Goal: Complete application form: Complete application form

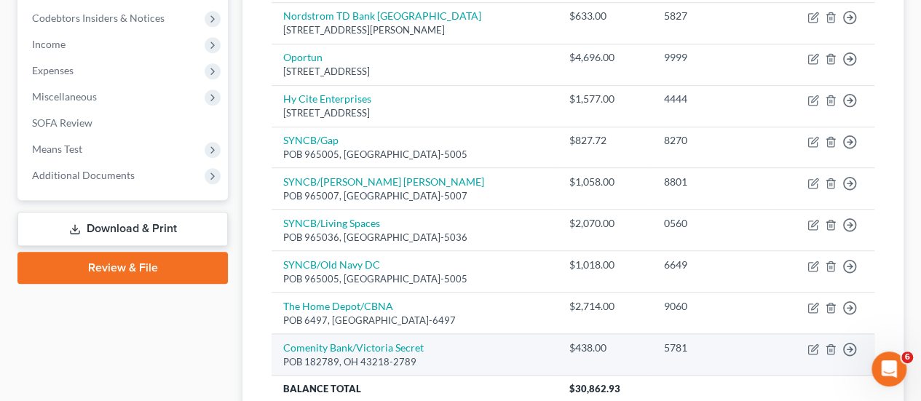
scroll to position [344, 0]
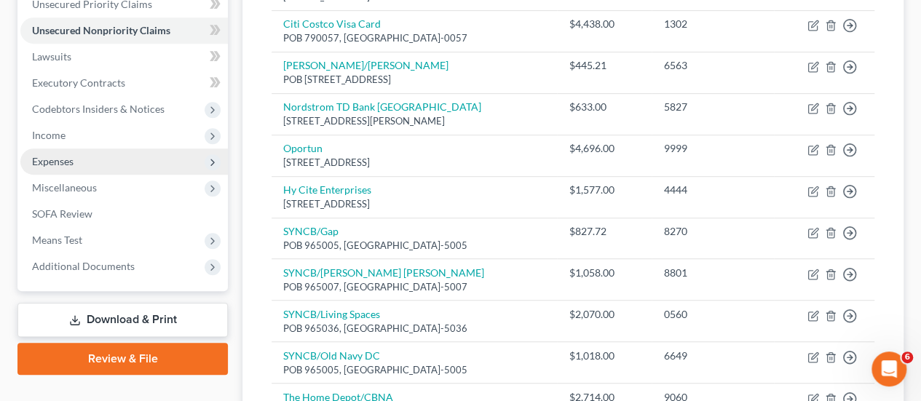
click at [106, 142] on span "Income" at bounding box center [123, 135] width 207 height 26
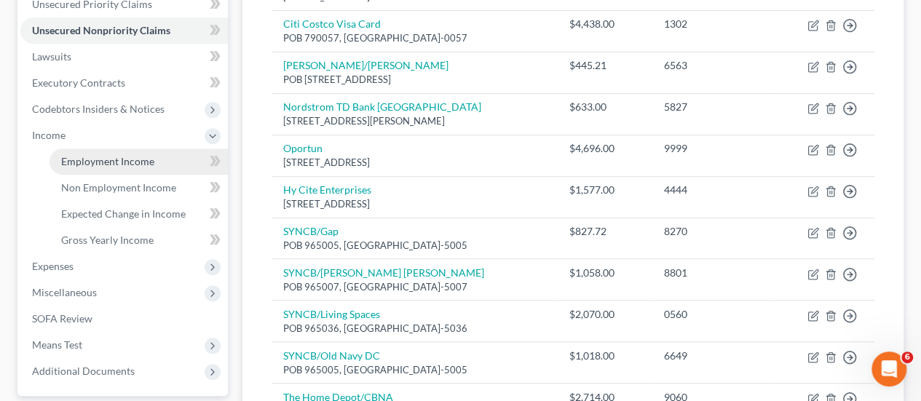
click at [123, 161] on span "Employment Income" at bounding box center [107, 161] width 93 height 12
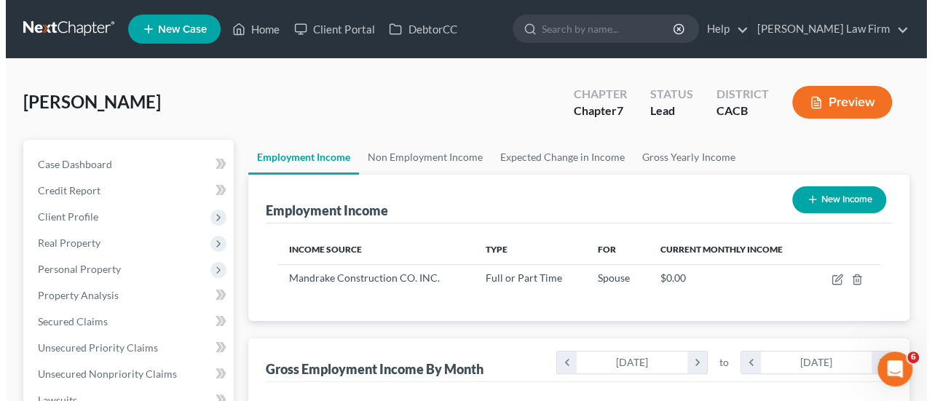
scroll to position [259, 368]
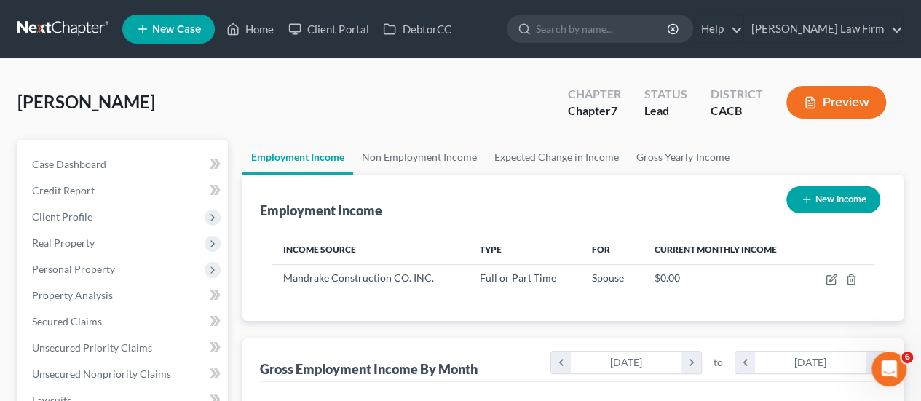
click at [844, 202] on button "New Income" at bounding box center [833, 199] width 94 height 27
select select "0"
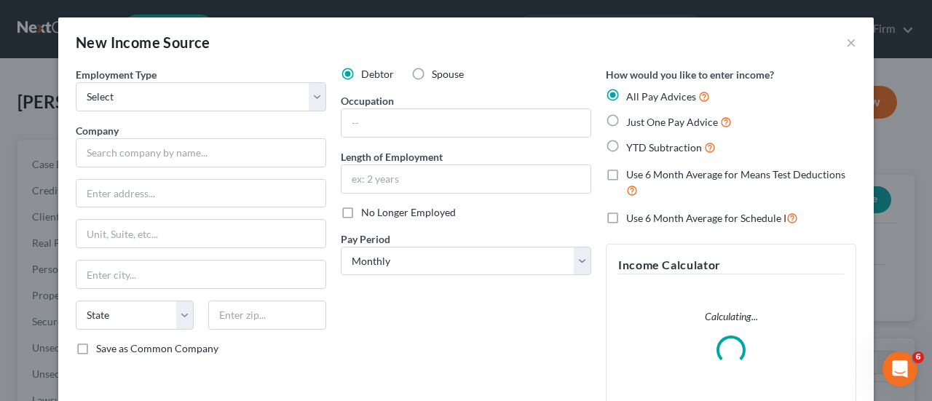
scroll to position [259, 373]
click at [250, 98] on select "Select Full or [DEMOGRAPHIC_DATA] Employment Self Employment" at bounding box center [201, 96] width 250 height 29
click at [273, 47] on div "New Income Source ×" at bounding box center [465, 41] width 815 height 49
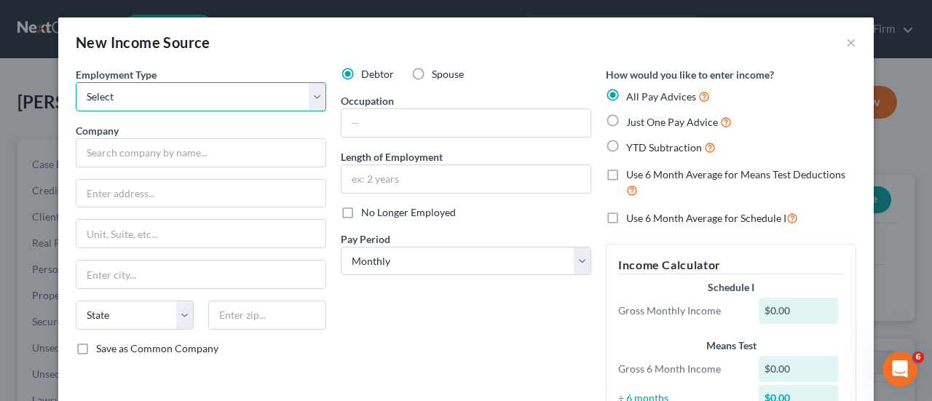
click at [221, 92] on select "Select Full or [DEMOGRAPHIC_DATA] Employment Self Employment" at bounding box center [201, 96] width 250 height 29
click at [309, 36] on div "New Income Source ×" at bounding box center [465, 41] width 815 height 49
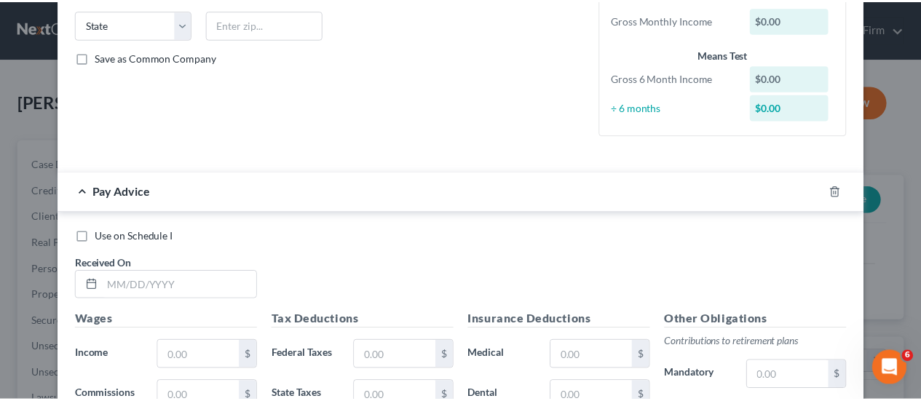
scroll to position [614, 0]
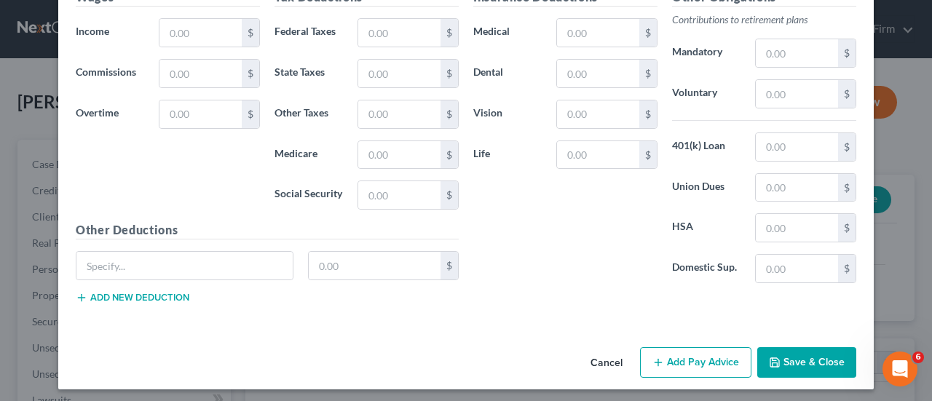
click at [598, 362] on button "Cancel" at bounding box center [606, 363] width 55 height 29
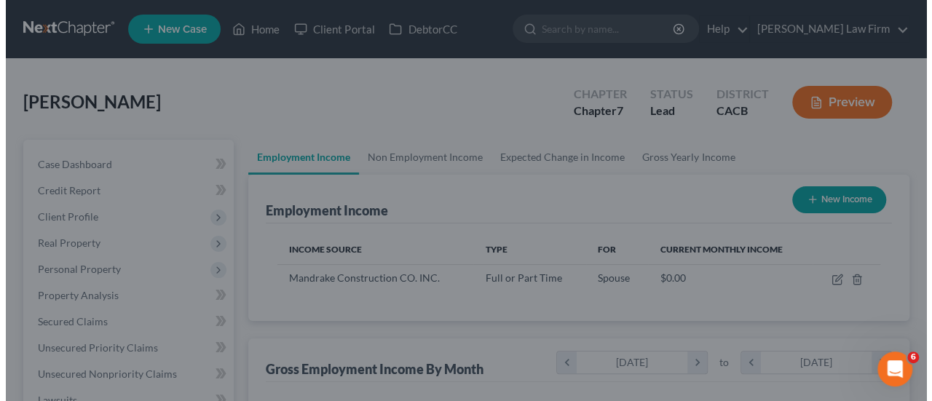
scroll to position [727621, 727512]
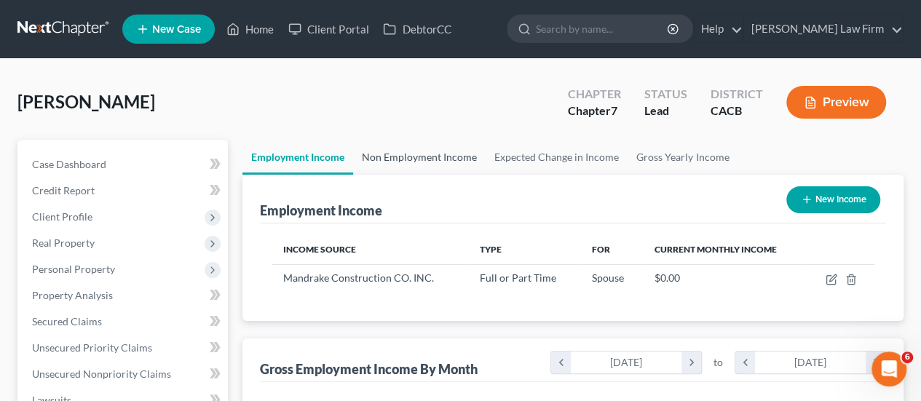
click at [424, 161] on link "Non Employment Income" at bounding box center [419, 157] width 132 height 35
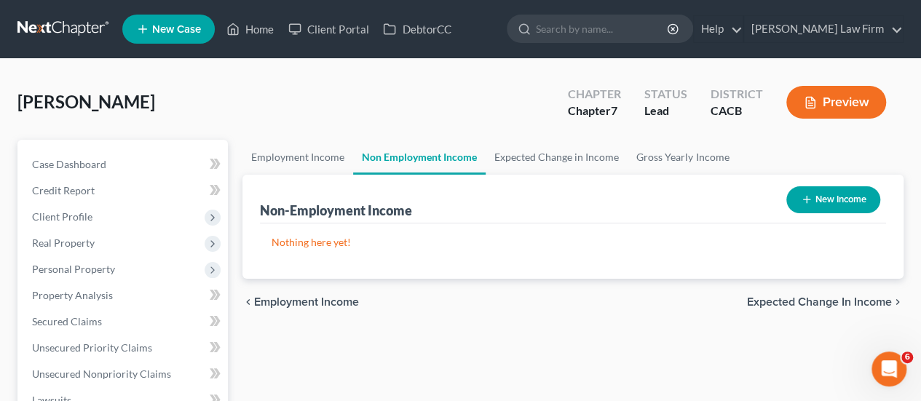
click at [830, 202] on button "New Income" at bounding box center [833, 199] width 94 height 27
select select "0"
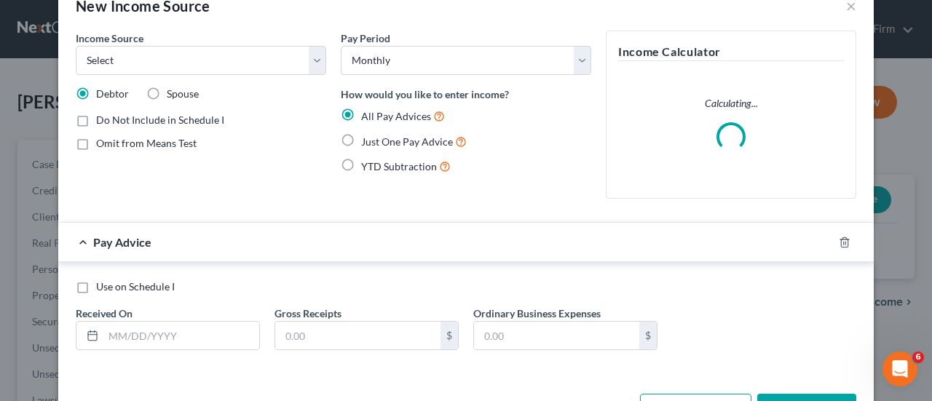
scroll to position [14, 0]
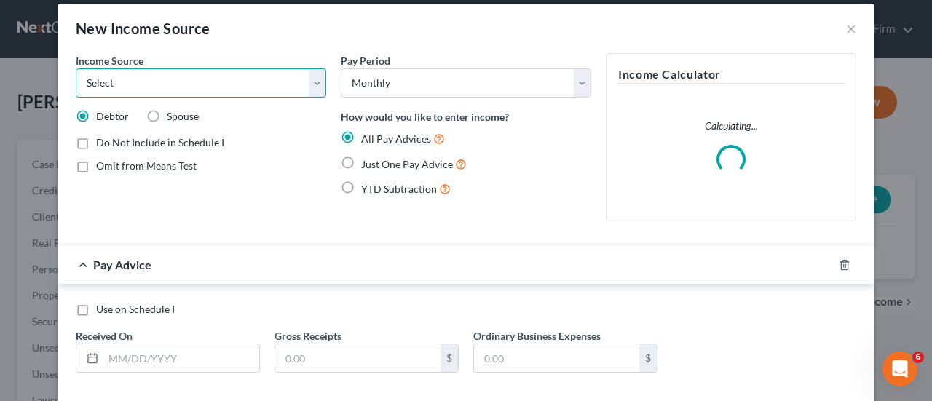
click at [232, 90] on select "Select Unemployment Disability (from employer) Pension Retirement Social Securi…" at bounding box center [201, 82] width 250 height 29
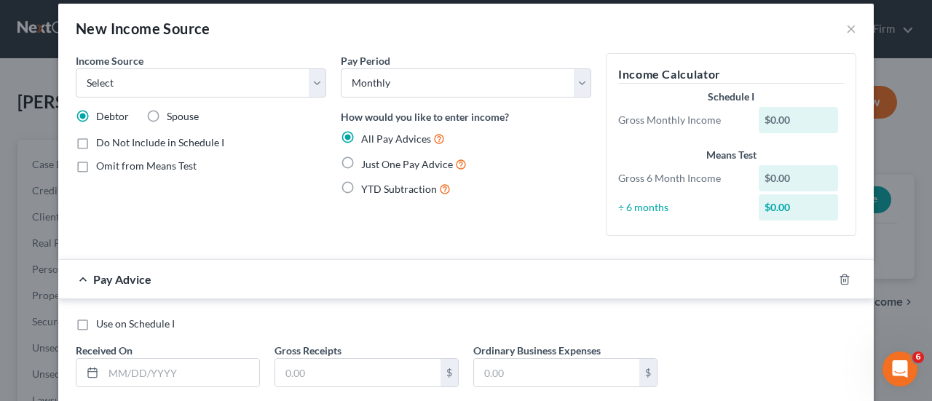
drag, startPoint x: 284, startPoint y: 14, endPoint x: 286, endPoint y: 51, distance: 37.2
click at [284, 14] on div "New Income Source ×" at bounding box center [465, 28] width 815 height 49
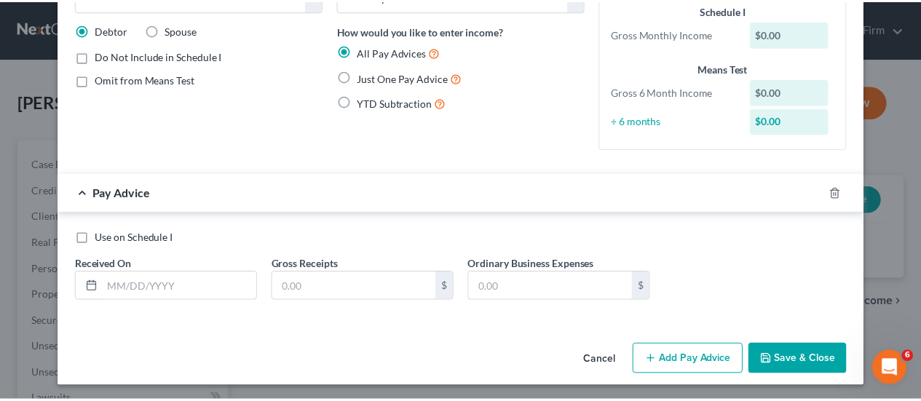
scroll to position [101, 0]
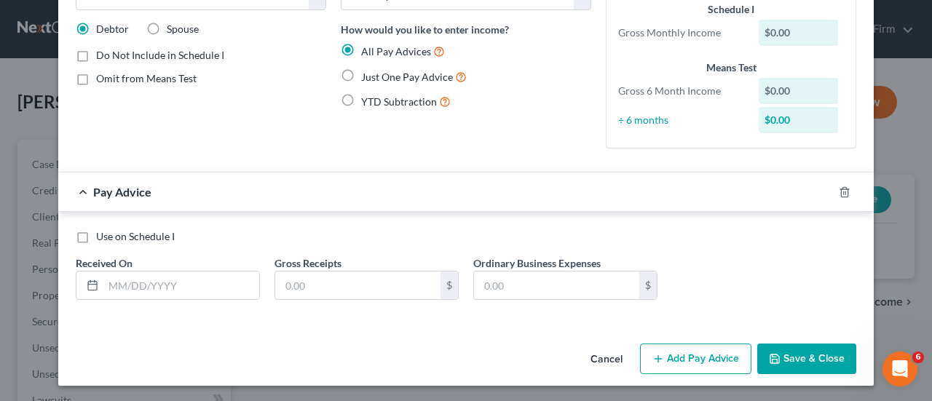
click at [606, 362] on button "Cancel" at bounding box center [606, 359] width 55 height 29
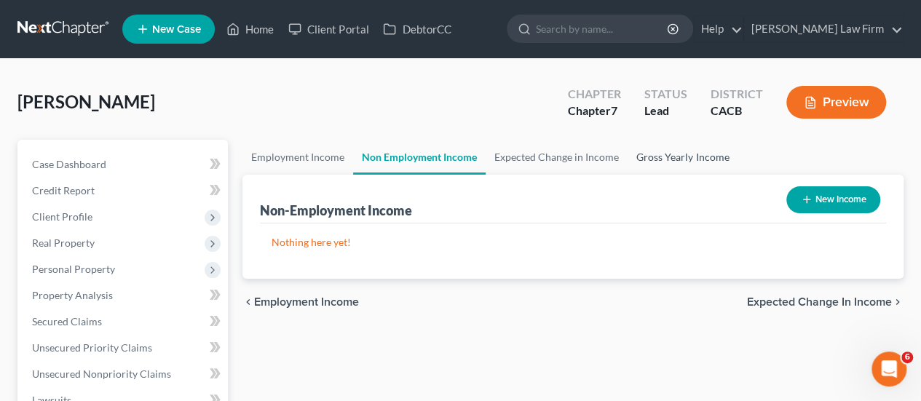
click at [671, 148] on link "Gross Yearly Income" at bounding box center [682, 157] width 110 height 35
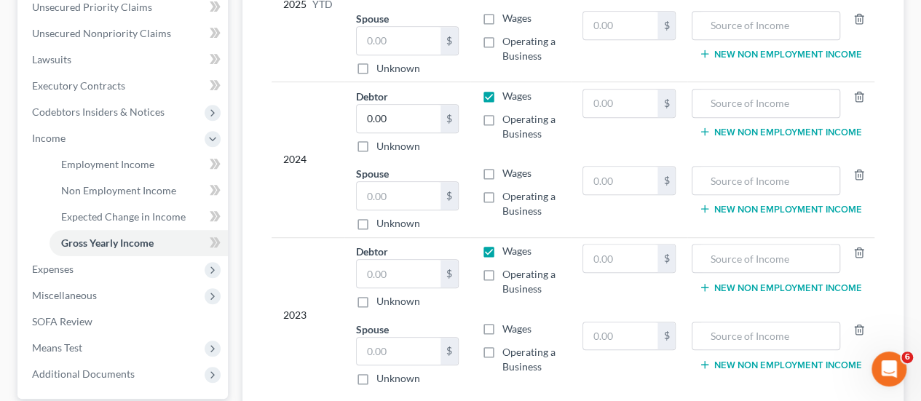
scroll to position [364, 0]
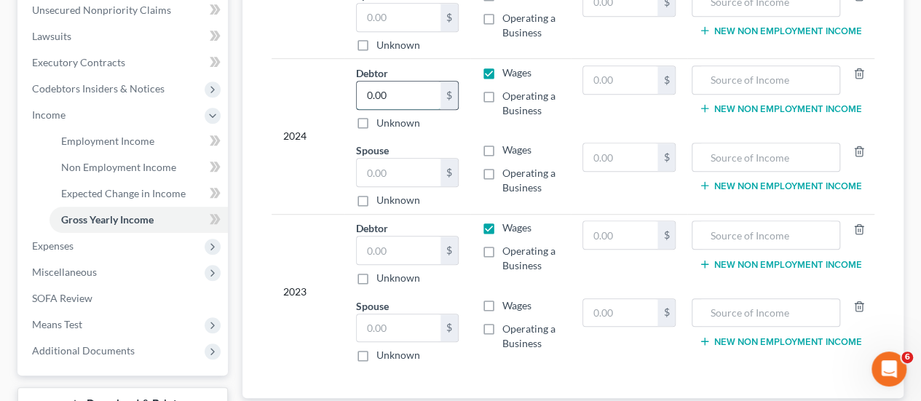
click at [410, 92] on input "0.00" at bounding box center [399, 96] width 84 height 28
type input "20,796.00"
click at [297, 141] on div "2024" at bounding box center [307, 137] width 49 height 142
click at [395, 245] on input "text" at bounding box center [399, 251] width 84 height 28
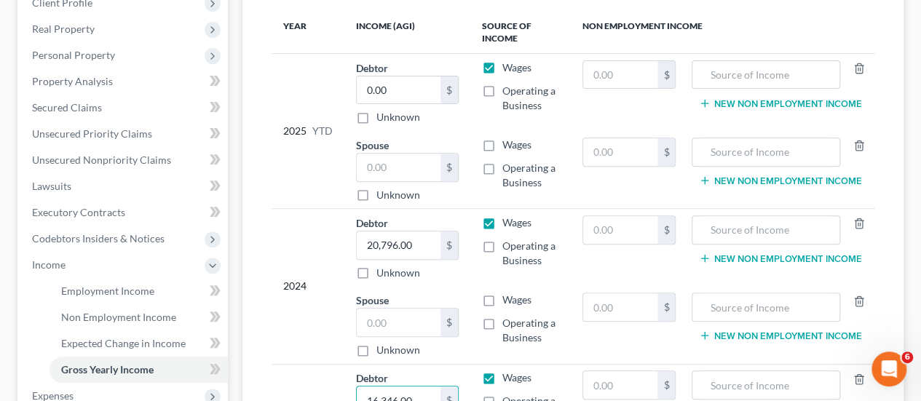
scroll to position [291, 0]
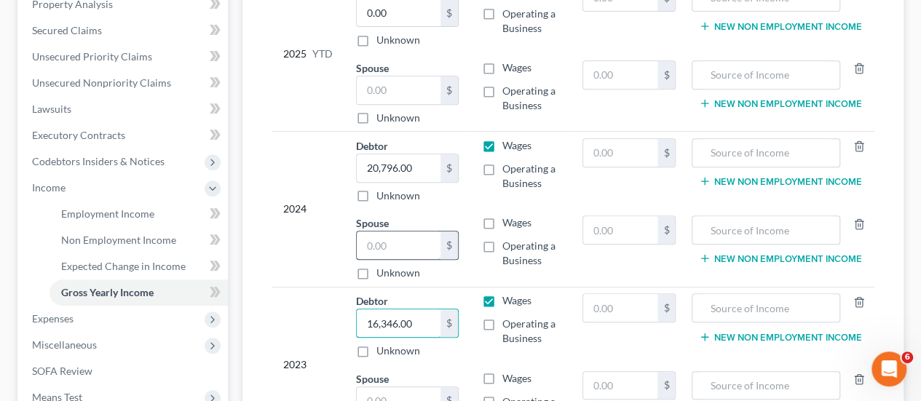
type input "16,346.00"
click at [408, 244] on input "text" at bounding box center [399, 245] width 84 height 28
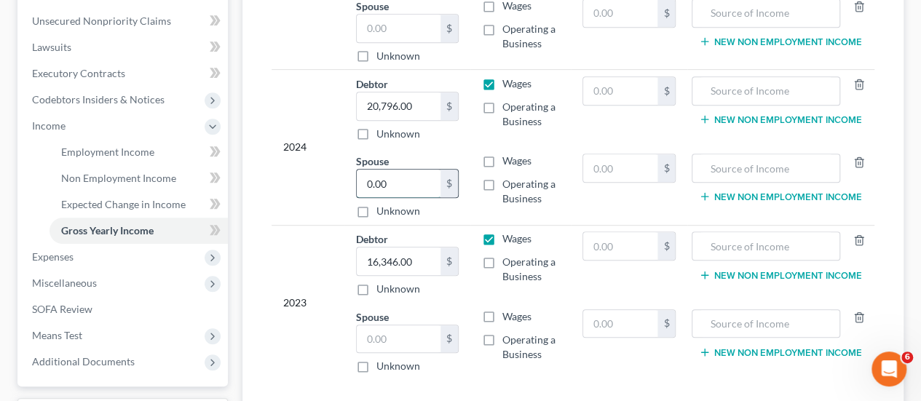
scroll to position [437, 0]
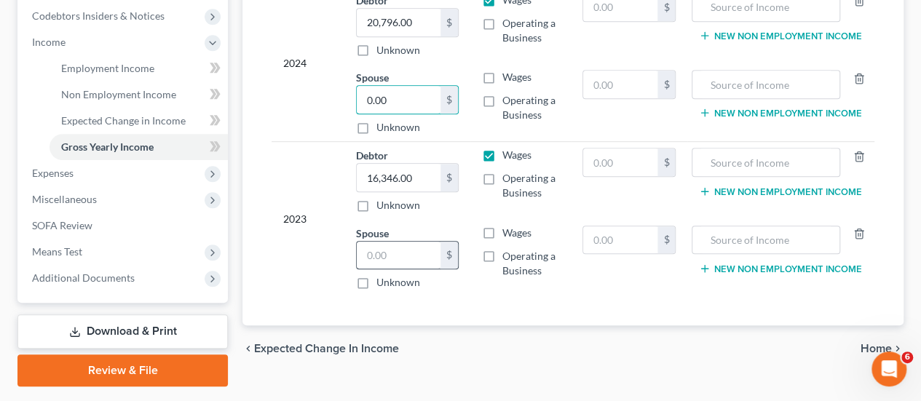
type input "0.00"
click at [412, 249] on input "text" at bounding box center [399, 256] width 84 height 28
paste input "0.00"
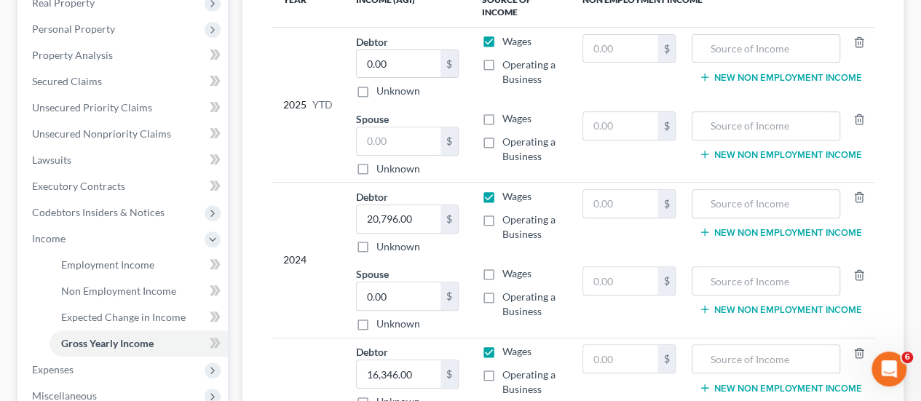
scroll to position [218, 0]
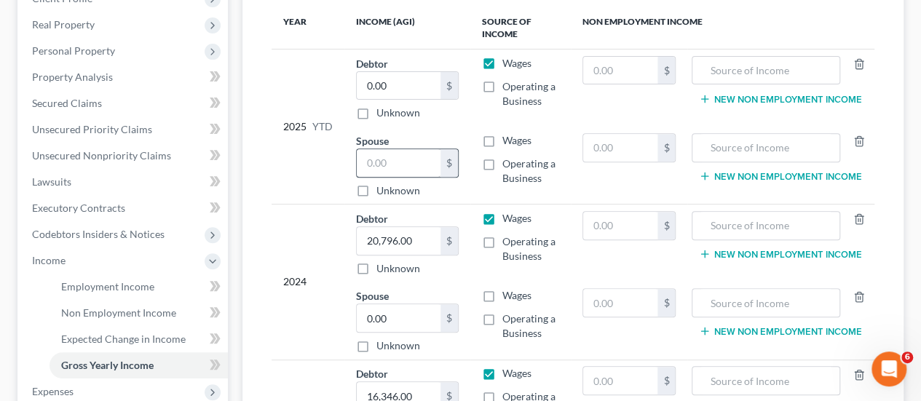
type input "0.00"
click at [413, 154] on input "text" at bounding box center [399, 163] width 84 height 28
paste input "0.00"
type input "0.00"
click at [399, 82] on input "0.00" at bounding box center [399, 86] width 84 height 28
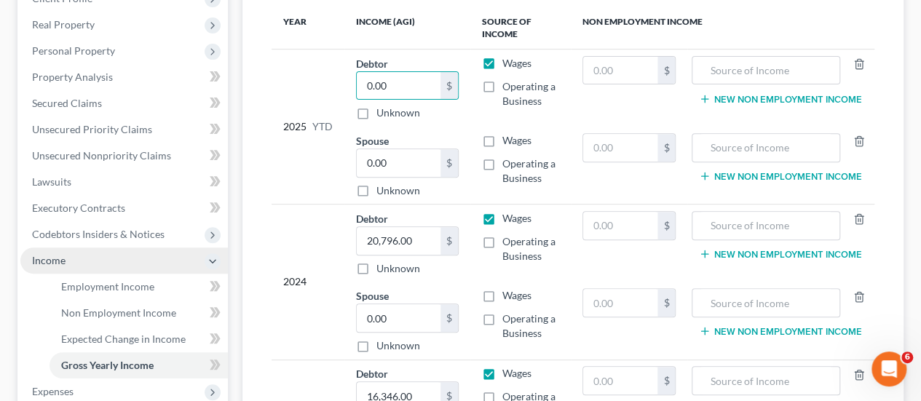
click at [84, 261] on span "Income" at bounding box center [123, 260] width 207 height 26
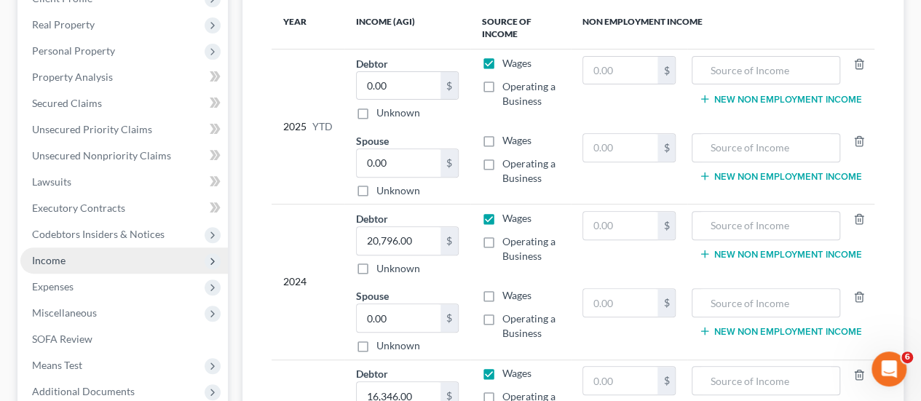
click at [74, 253] on span "Income" at bounding box center [123, 260] width 207 height 26
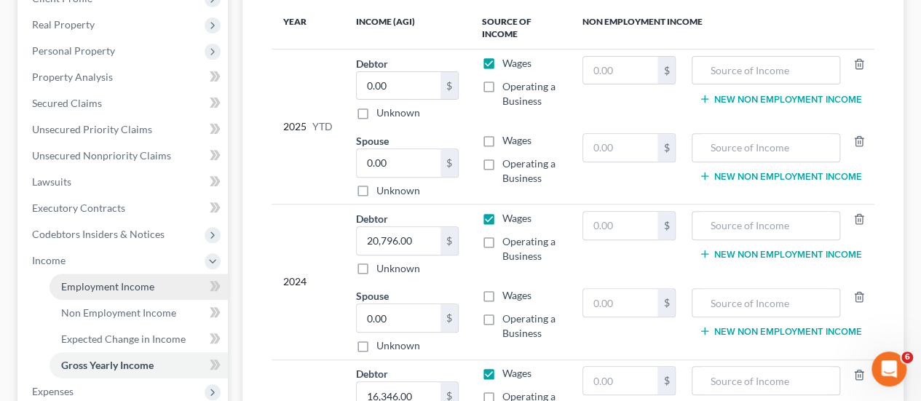
click at [103, 287] on span "Employment Income" at bounding box center [107, 286] width 93 height 12
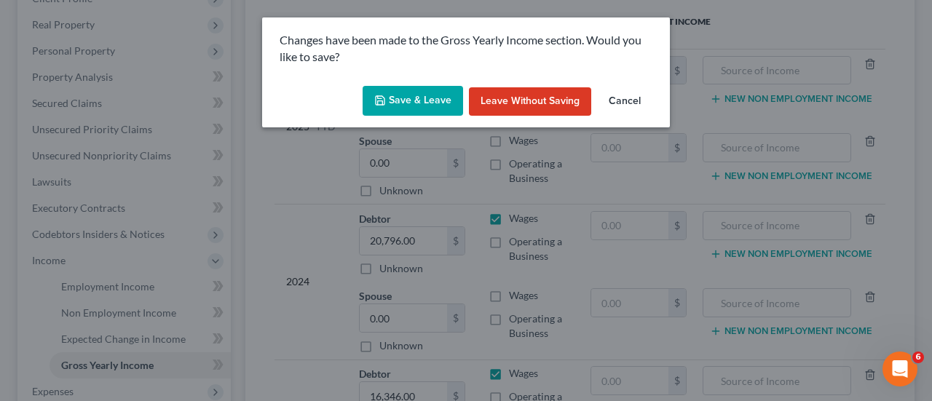
click at [431, 93] on button "Save & Leave" at bounding box center [412, 101] width 100 height 31
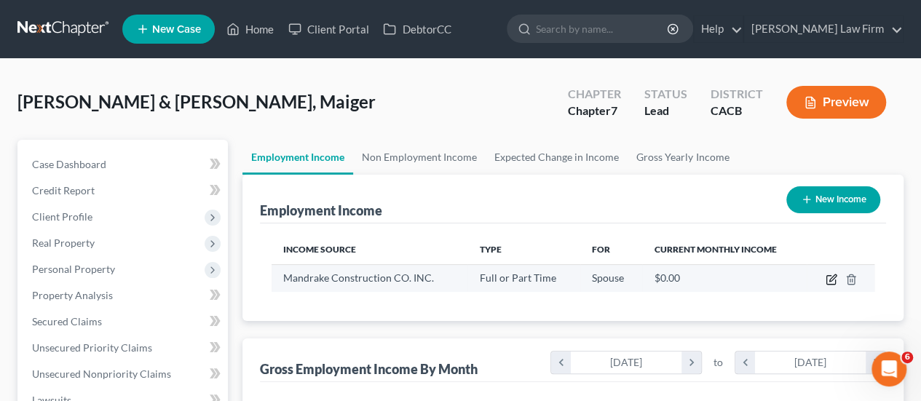
click at [826, 277] on icon "button" at bounding box center [830, 280] width 9 height 9
select select "0"
select select "4"
select select "3"
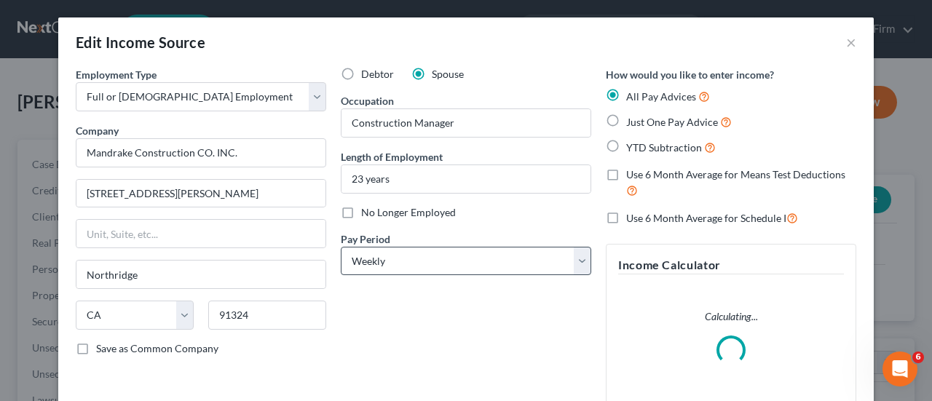
scroll to position [259, 373]
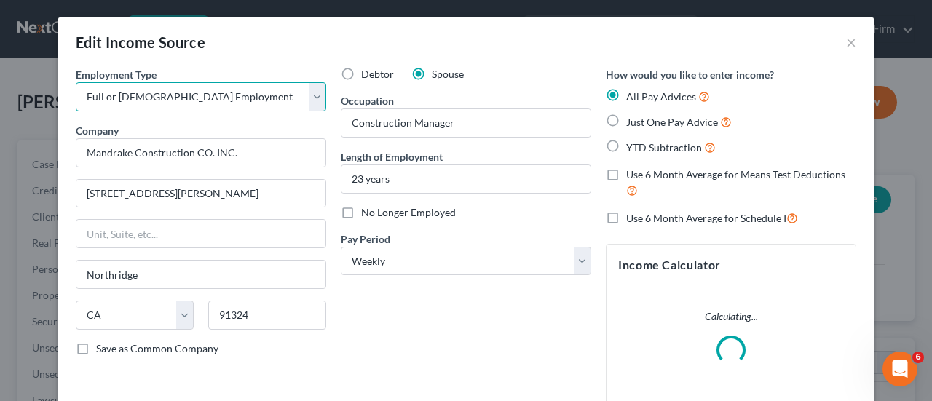
click at [215, 95] on select "Select Full or [DEMOGRAPHIC_DATA] Employment Self Employment" at bounding box center [201, 96] width 250 height 29
select select "1"
click at [76, 82] on select "Select Full or [DEMOGRAPHIC_DATA] Employment Self Employment" at bounding box center [201, 96] width 250 height 29
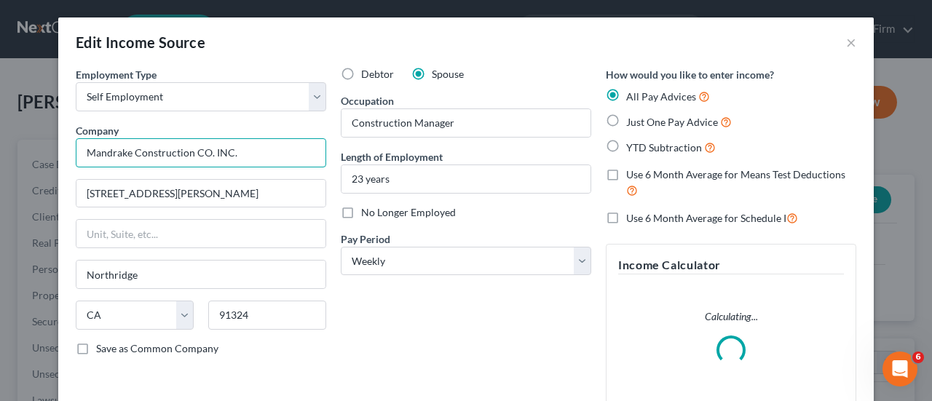
drag, startPoint x: 261, startPoint y: 151, endPoint x: 77, endPoint y: 159, distance: 183.6
click at [77, 159] on input "Mandrake Construction CO. INC." at bounding box center [201, 152] width 250 height 29
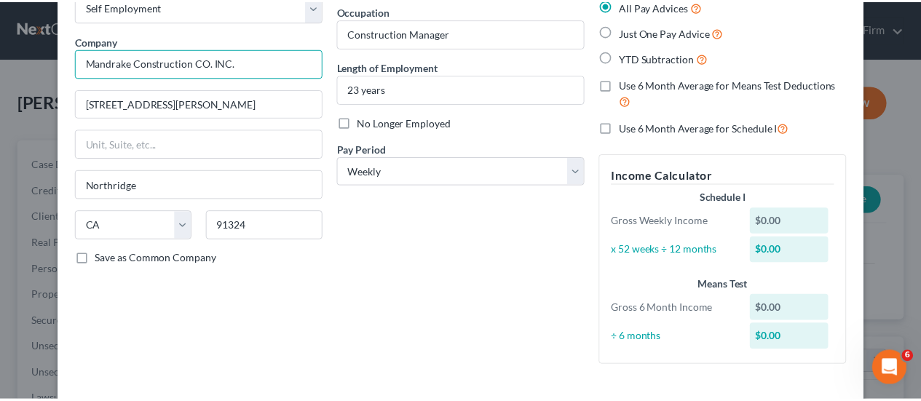
scroll to position [169, 0]
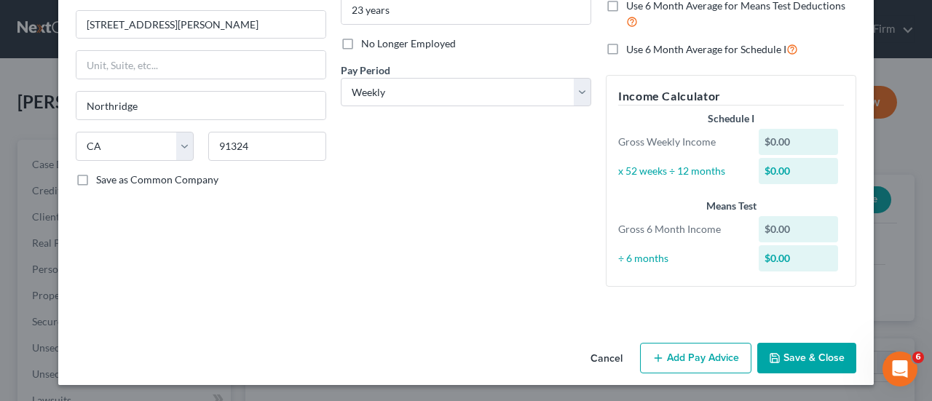
click at [808, 358] on button "Save & Close" at bounding box center [806, 358] width 99 height 31
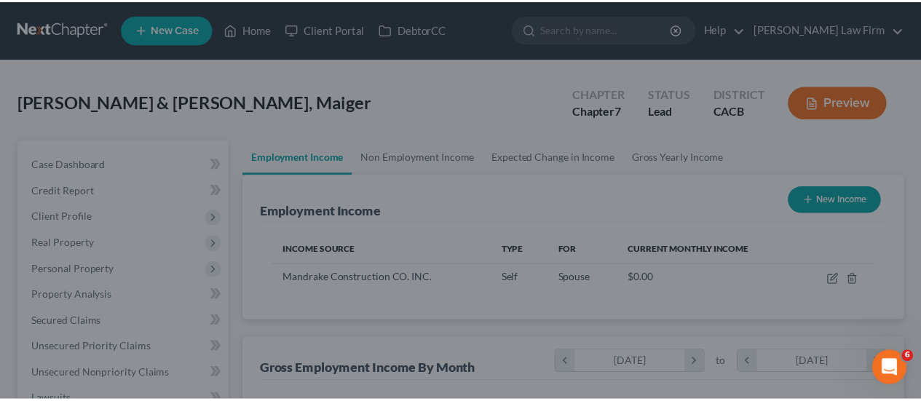
scroll to position [727621, 727512]
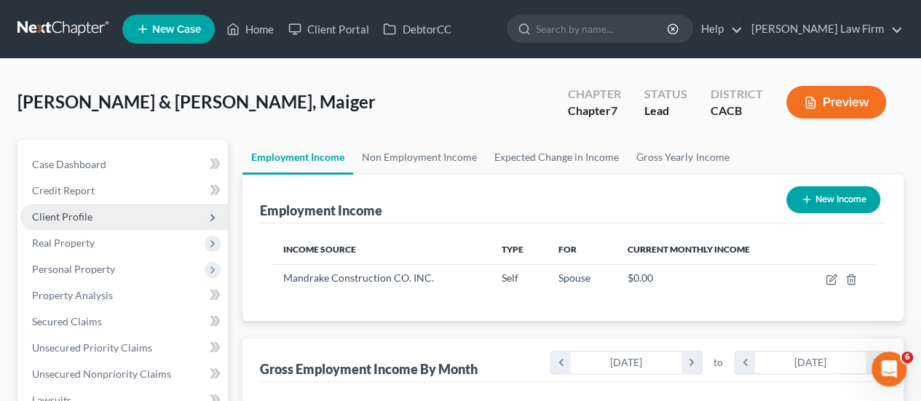
click at [60, 228] on span "Client Profile" at bounding box center [123, 217] width 207 height 26
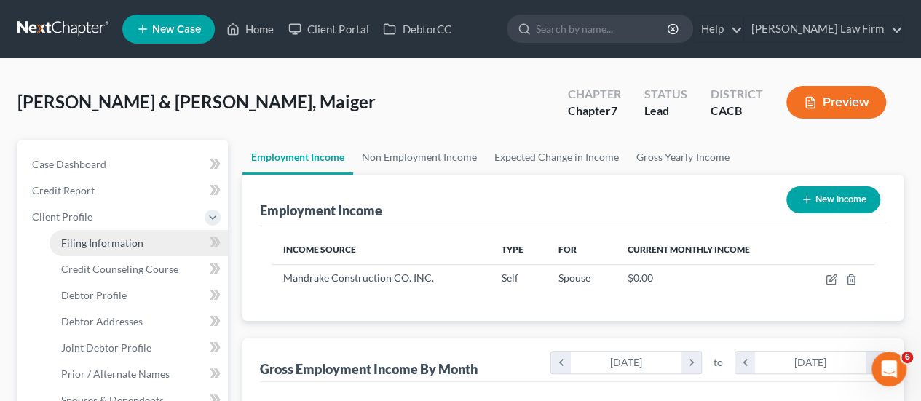
click at [105, 237] on span "Filing Information" at bounding box center [102, 243] width 82 height 12
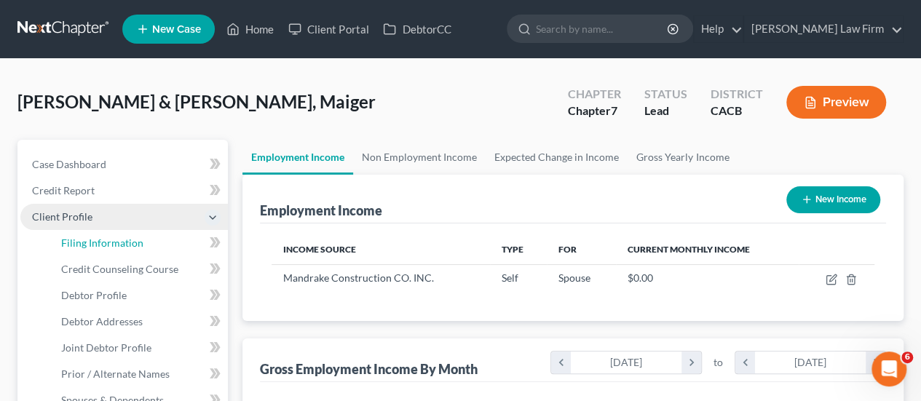
select select "1"
select select "0"
select select "7"
select select "0"
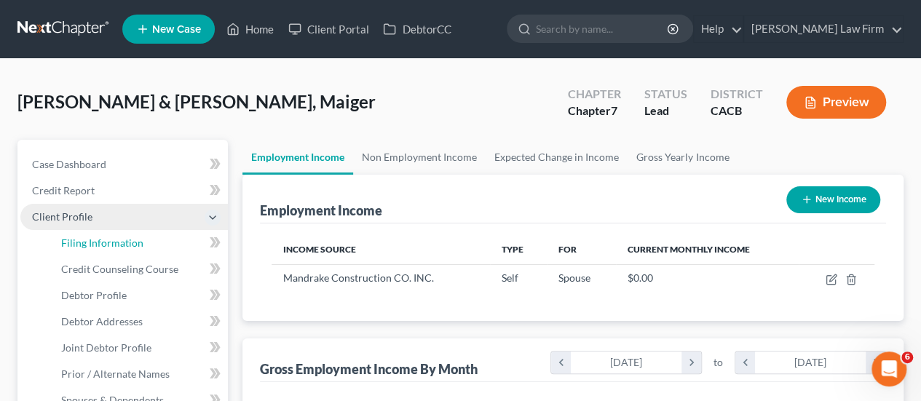
select select "4"
select select "0"
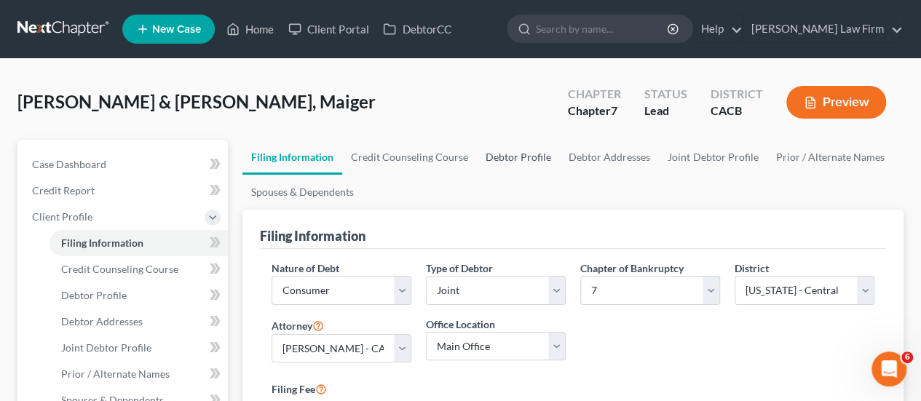
click at [505, 152] on link "Debtor Profile" at bounding box center [518, 157] width 83 height 35
select select "1"
select select "2"
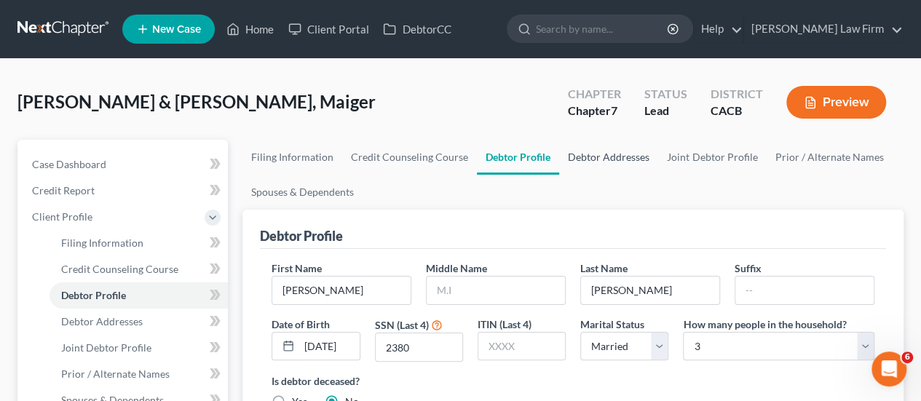
click at [625, 150] on link "Debtor Addresses" at bounding box center [608, 157] width 99 height 35
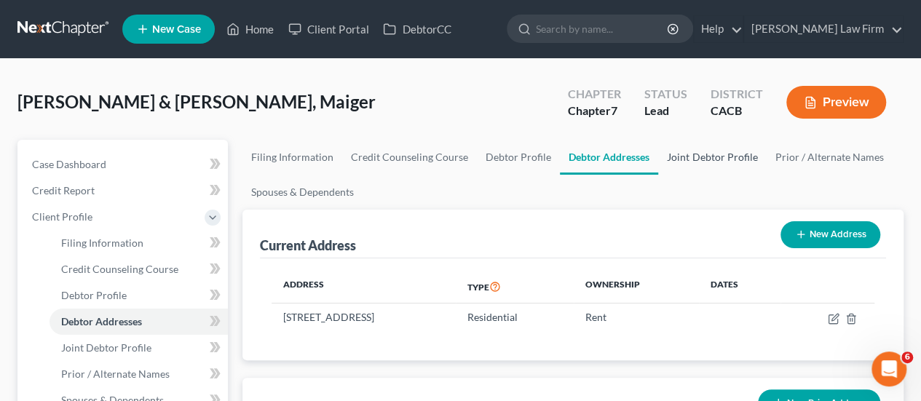
click at [681, 165] on link "Joint Debtor Profile" at bounding box center [712, 157] width 108 height 35
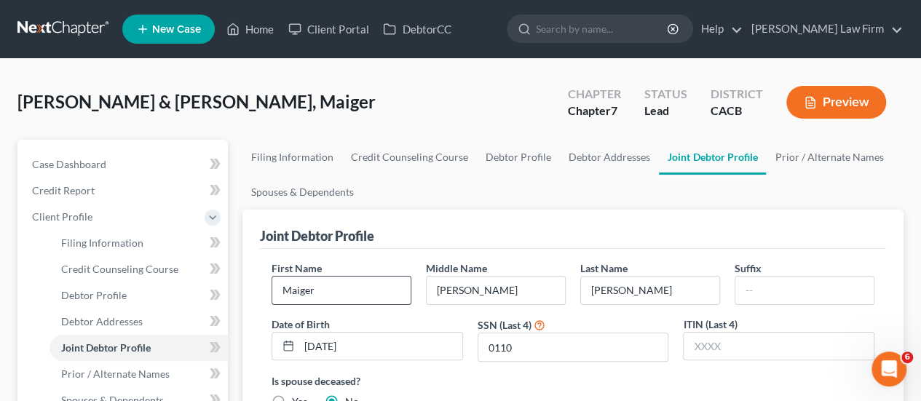
click at [382, 291] on input "Maiger" at bounding box center [341, 291] width 138 height 28
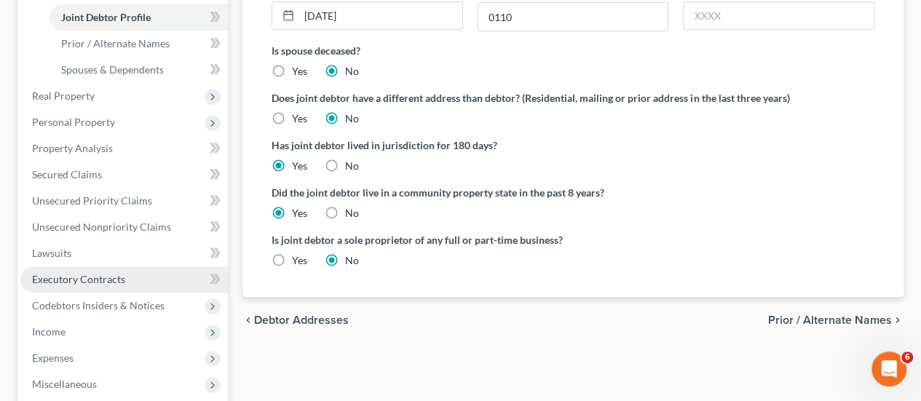
scroll to position [364, 0]
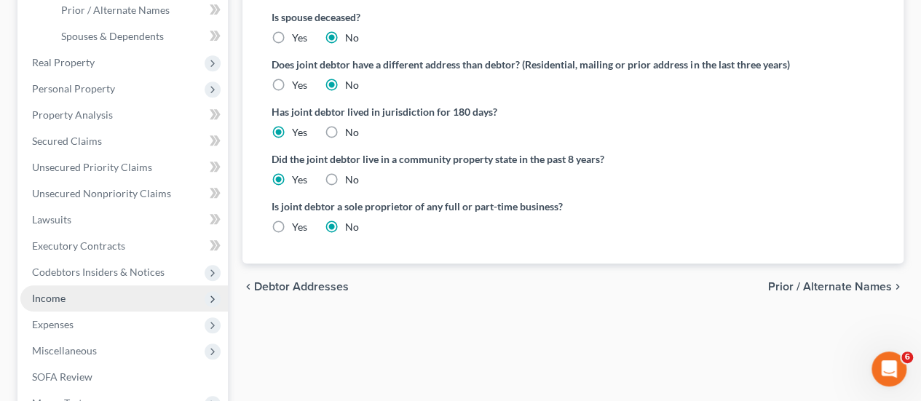
click at [74, 303] on span "Income" at bounding box center [123, 298] width 207 height 26
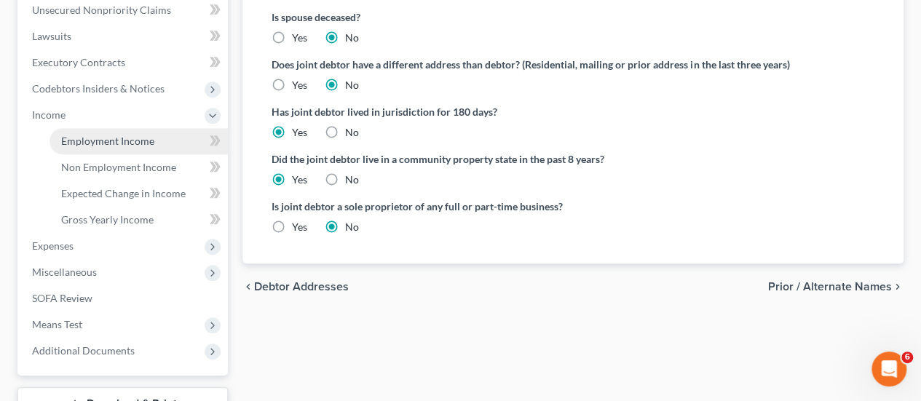
click at [105, 143] on span "Employment Income" at bounding box center [107, 141] width 93 height 12
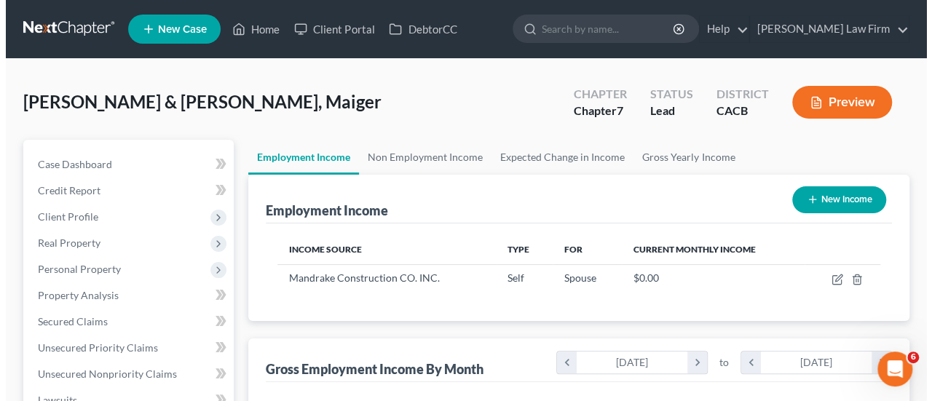
scroll to position [259, 368]
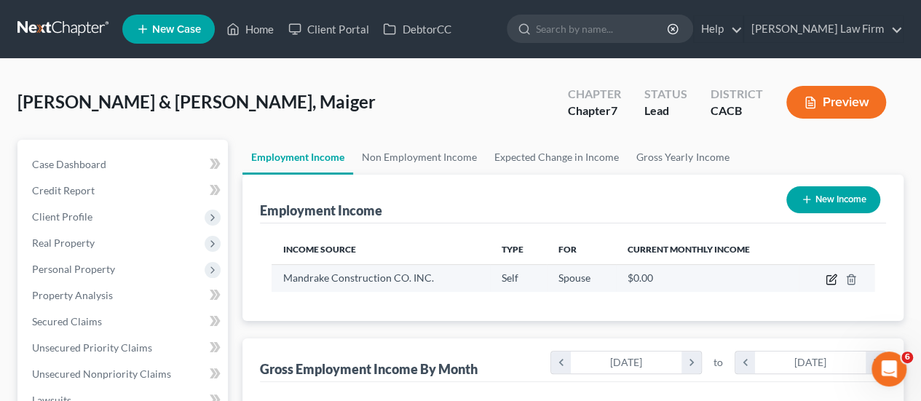
click at [828, 279] on icon "button" at bounding box center [831, 280] width 12 height 12
select select "1"
select select "4"
select select "3"
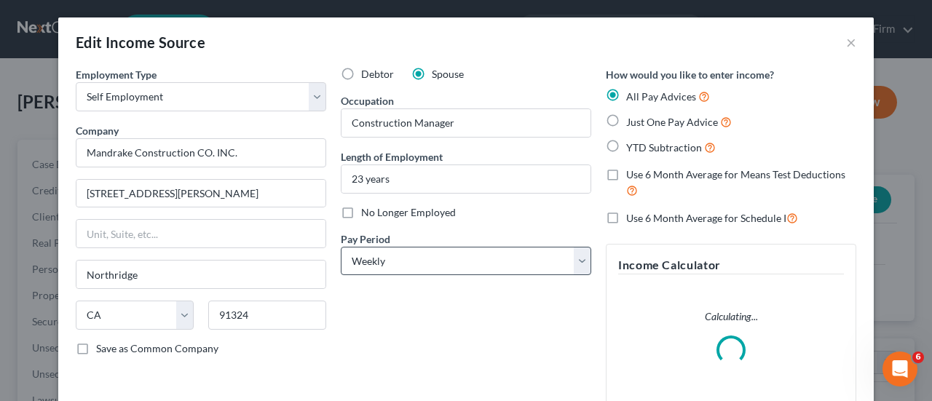
scroll to position [259, 373]
click at [231, 151] on input "Mandrake Construction CO. INC." at bounding box center [201, 152] width 250 height 29
paste input "iger"
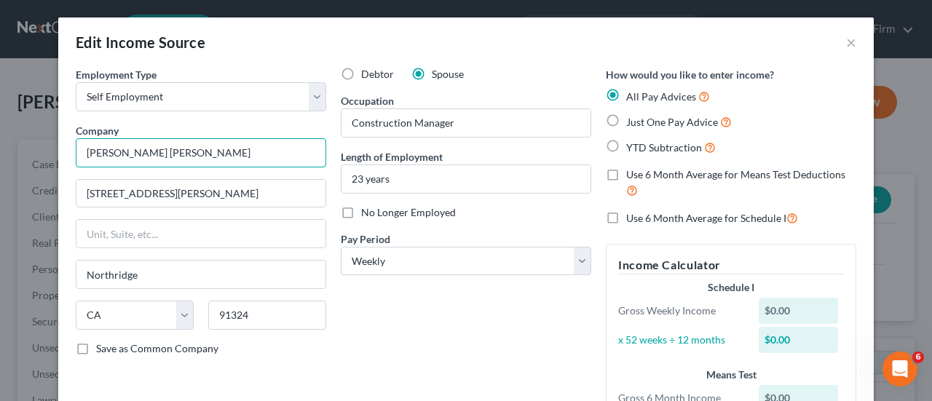
click at [229, 152] on input "[PERSON_NAME] [PERSON_NAME]" at bounding box center [201, 152] width 250 height 29
type input "[PERSON_NAME] [PERSON_NAME]"
click at [226, 202] on input "[STREET_ADDRESS][PERSON_NAME]" at bounding box center [200, 194] width 249 height 28
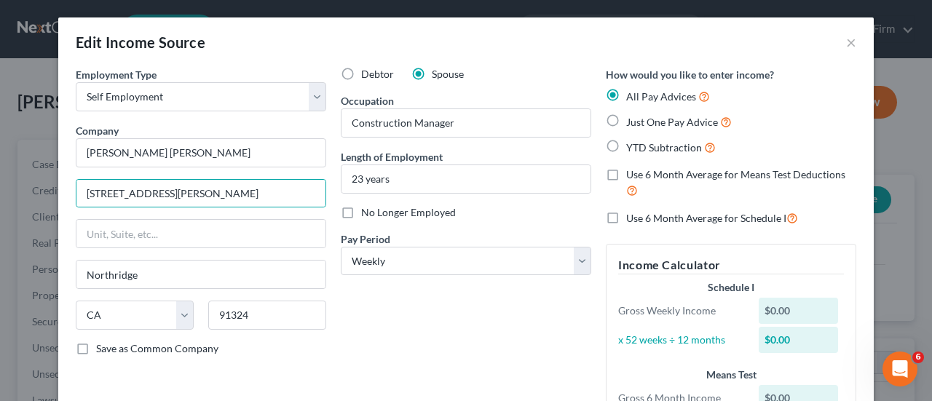
click at [228, 257] on div "Employment Type * Select Full or [DEMOGRAPHIC_DATA] Employment Self Employment …" at bounding box center [200, 267] width 265 height 400
click at [197, 195] on input "[STREET_ADDRESS][PERSON_NAME]" at bounding box center [200, 194] width 249 height 28
type input "[STREET_ADDRESS]"
click at [261, 314] on input "91324" at bounding box center [267, 315] width 118 height 29
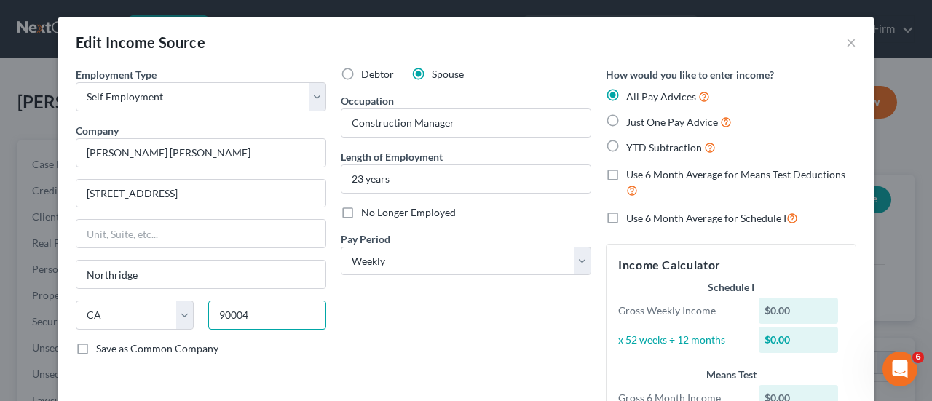
type input "90004"
click at [249, 210] on div "Employment Type * Select Full or [DEMOGRAPHIC_DATA] Employment Self Employment …" at bounding box center [200, 267] width 265 height 400
type input "[GEOGRAPHIC_DATA]"
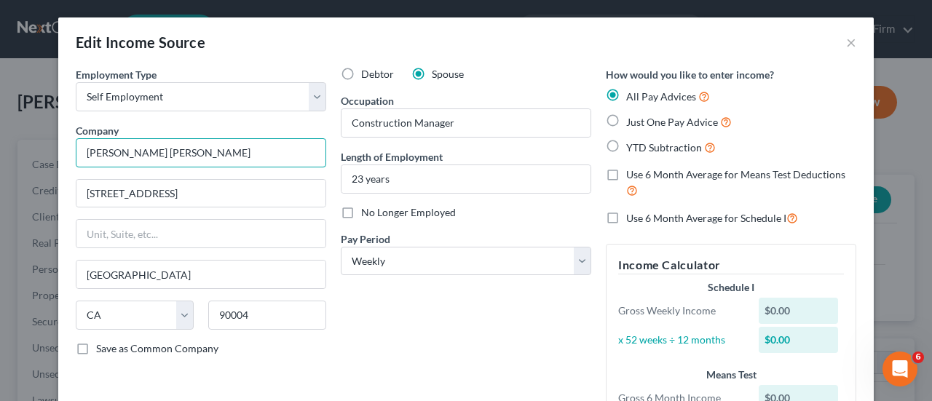
click at [250, 154] on input "[PERSON_NAME] [PERSON_NAME]" at bounding box center [201, 152] width 250 height 29
drag, startPoint x: 250, startPoint y: 154, endPoint x: 67, endPoint y: 139, distance: 184.1
click at [68, 139] on div "Employment Type * Select Full or [DEMOGRAPHIC_DATA] Employment Self Employment …" at bounding box center [200, 267] width 265 height 400
type input "[PERSON_NAME] [PERSON_NAME]"
click at [376, 311] on div "Debtor Spouse Occupation Construction Manager Length of Employment 23 years No …" at bounding box center [465, 267] width 265 height 400
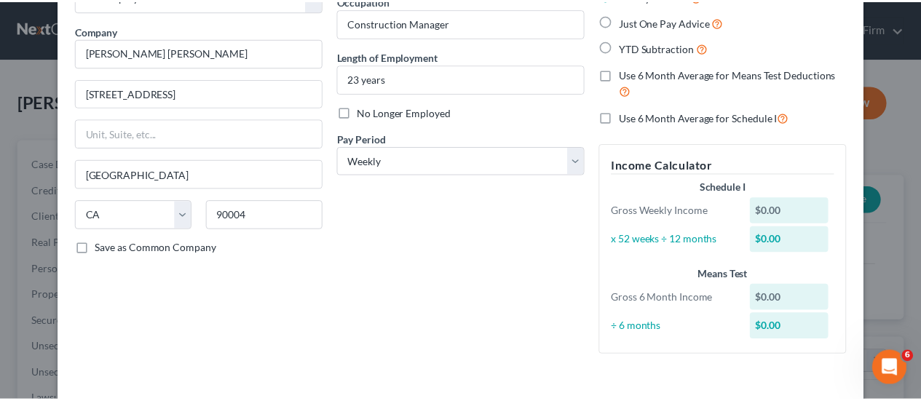
scroll to position [169, 0]
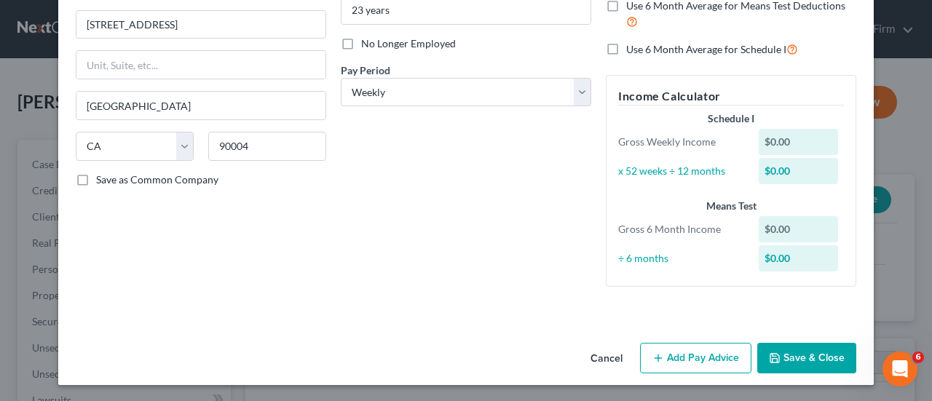
click at [782, 349] on button "Save & Close" at bounding box center [806, 358] width 99 height 31
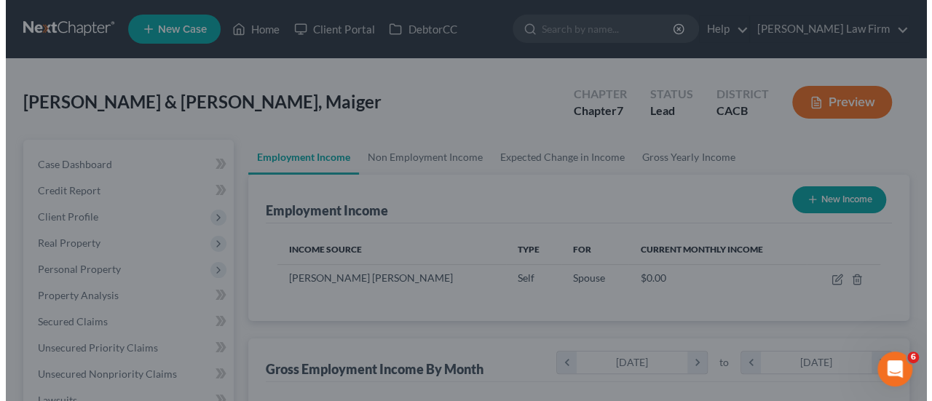
scroll to position [727621, 727512]
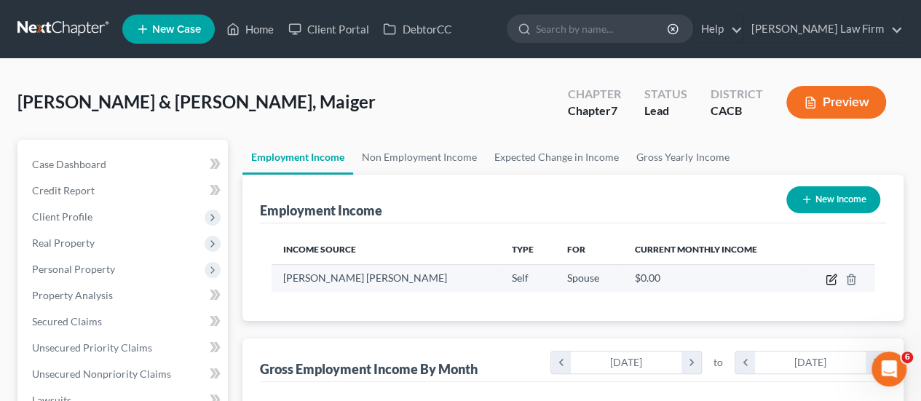
click at [831, 274] on icon "button" at bounding box center [831, 280] width 12 height 12
select select "1"
select select "4"
select select "3"
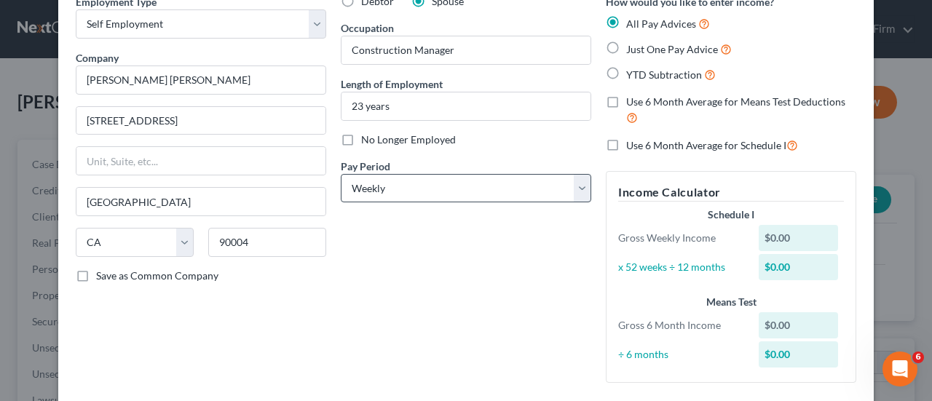
scroll to position [169, 0]
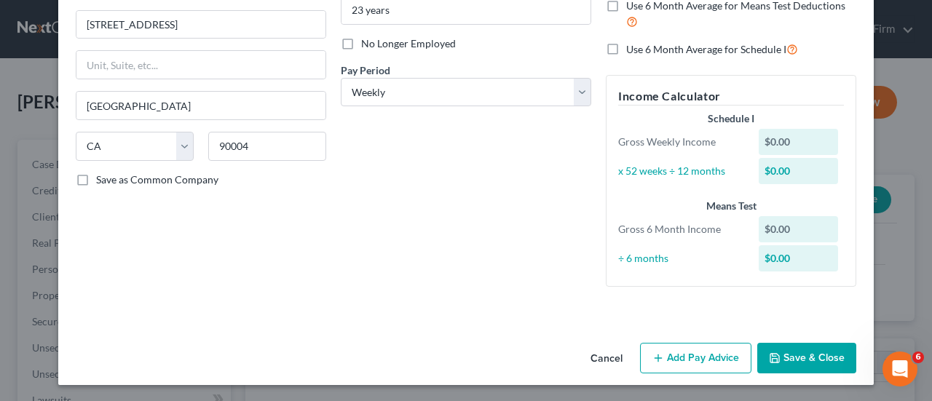
click at [705, 354] on button "Add Pay Advice" at bounding box center [695, 358] width 111 height 31
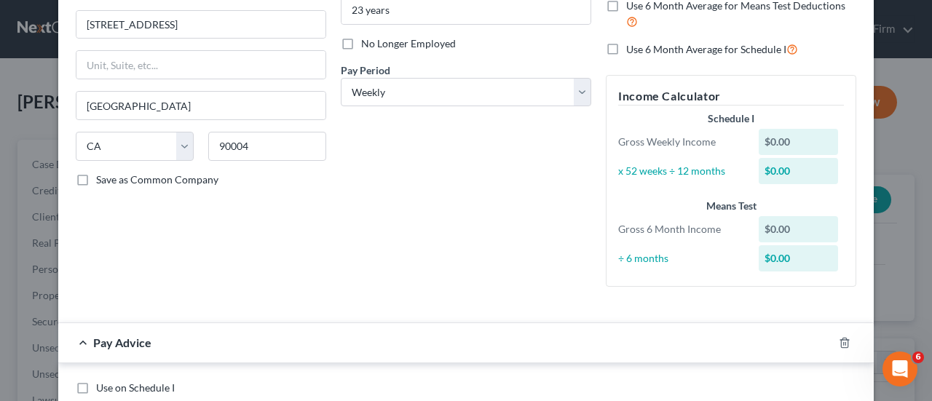
scroll to position [314, 0]
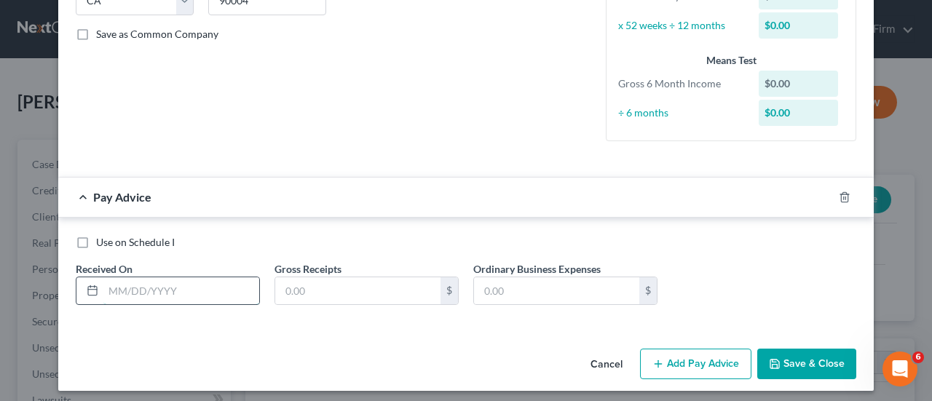
click at [124, 289] on input "text" at bounding box center [181, 291] width 156 height 28
type input "[DATE]"
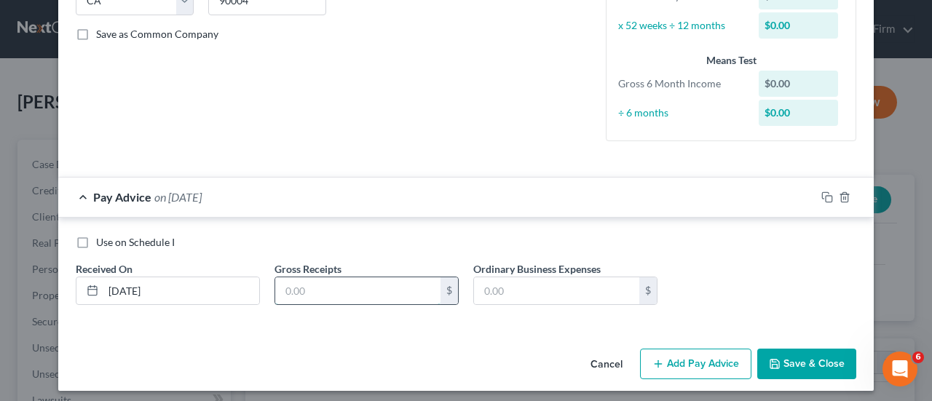
click at [306, 293] on input "text" at bounding box center [357, 291] width 165 height 28
type input "1,200.00"
click at [683, 359] on button "Add Pay Advice" at bounding box center [695, 364] width 111 height 31
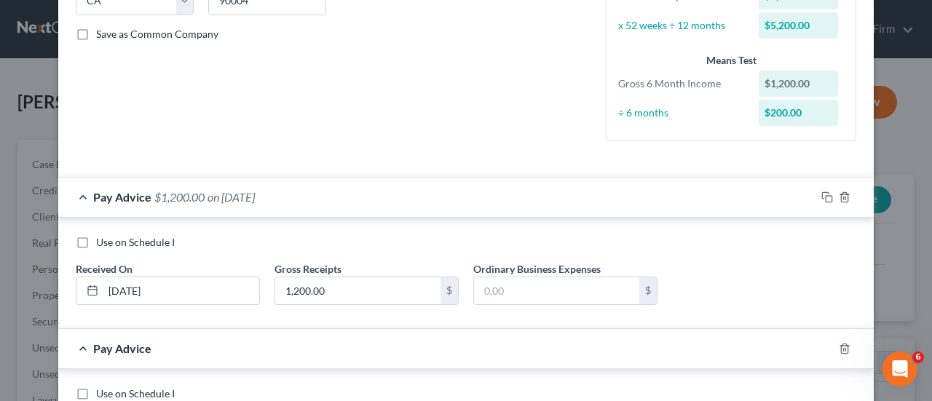
scroll to position [387, 0]
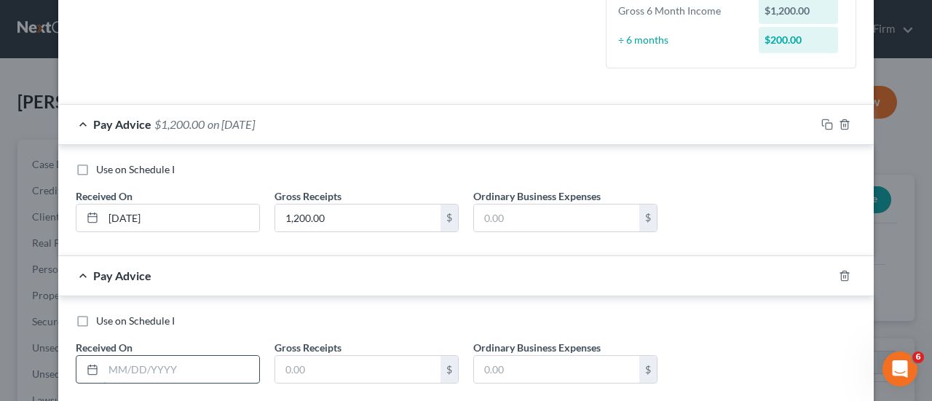
click at [141, 362] on input "text" at bounding box center [181, 370] width 156 height 28
type input "[DATE]"
click at [301, 368] on input "text" at bounding box center [357, 370] width 165 height 28
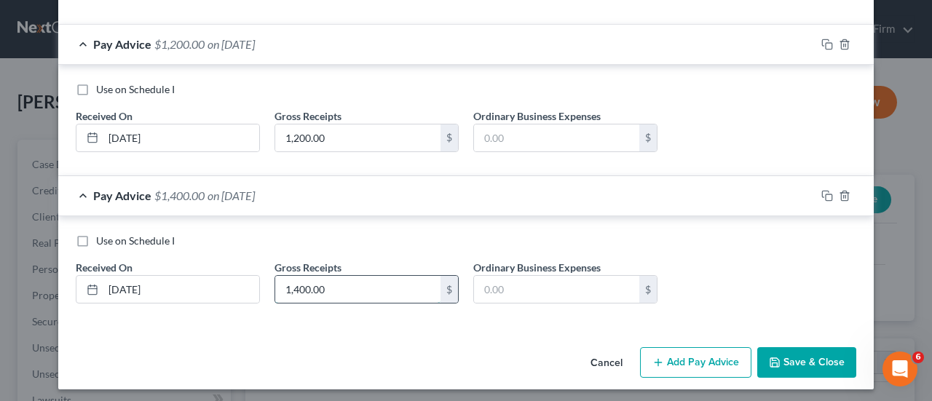
scroll to position [470, 0]
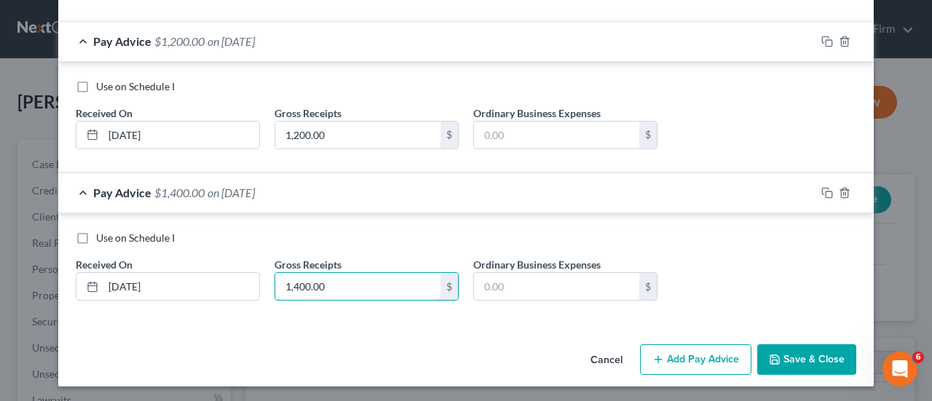
type input "1,400.00"
click at [690, 364] on button "Add Pay Advice" at bounding box center [695, 359] width 111 height 31
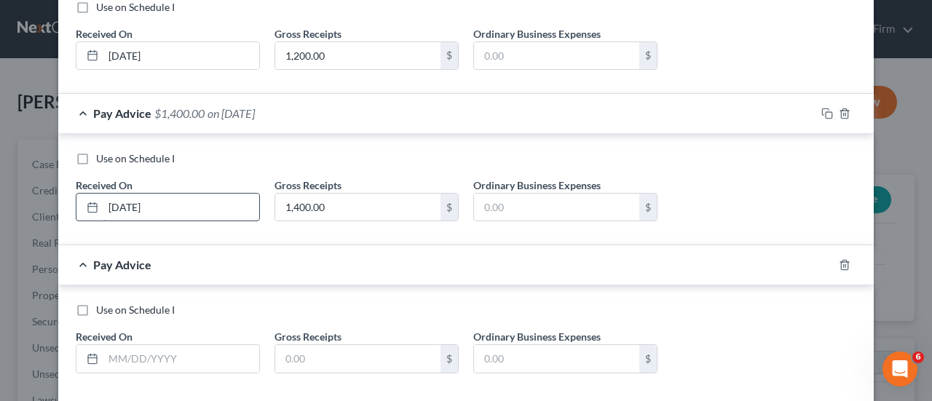
scroll to position [620, 0]
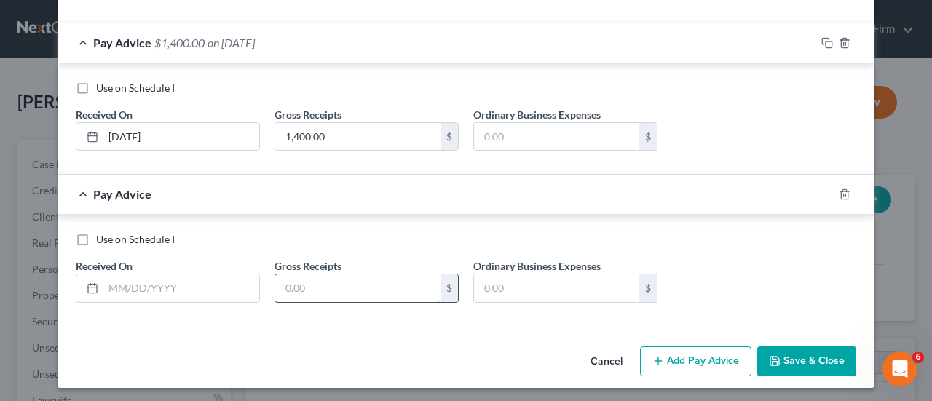
click at [415, 286] on input "text" at bounding box center [357, 288] width 165 height 28
type input "1,625.00"
click at [173, 286] on input "text" at bounding box center [181, 288] width 156 height 28
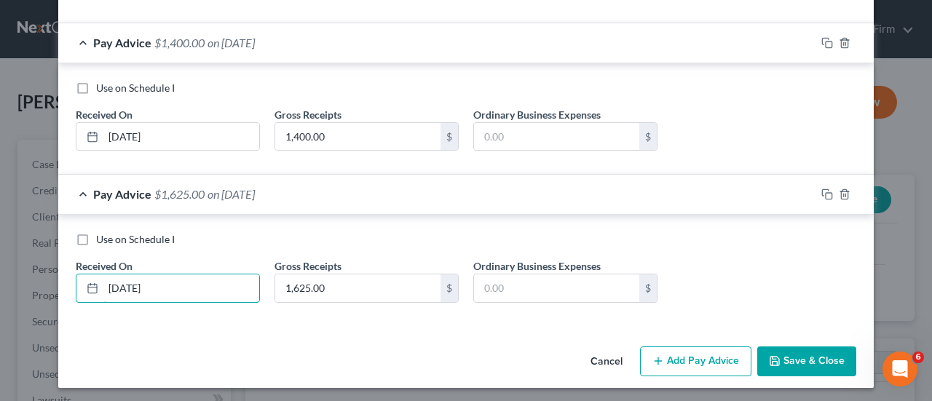
type input "[DATE]"
click at [821, 189] on icon "button" at bounding box center [827, 195] width 12 height 12
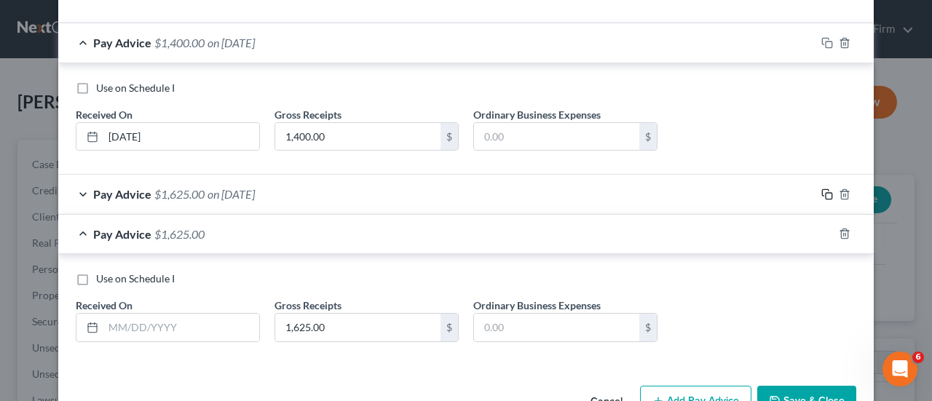
scroll to position [659, 0]
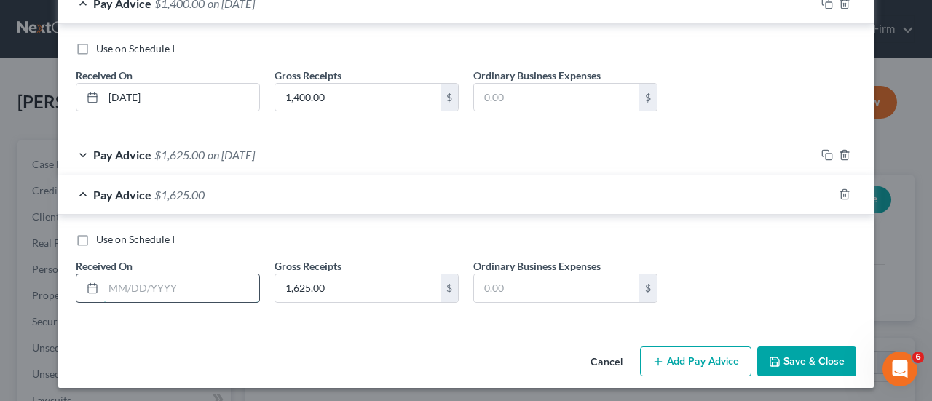
click at [173, 284] on input "text" at bounding box center [181, 288] width 156 height 28
type input "[DATE]"
click at [342, 280] on input "1,625.00" at bounding box center [357, 288] width 165 height 28
type input "1,500.00"
click at [823, 191] on icon "button" at bounding box center [827, 195] width 12 height 12
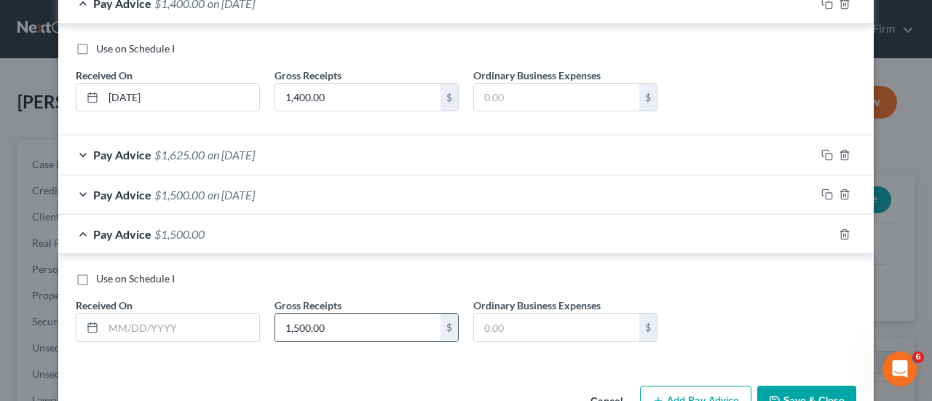
click at [346, 322] on input "1,500.00" at bounding box center [357, 328] width 165 height 28
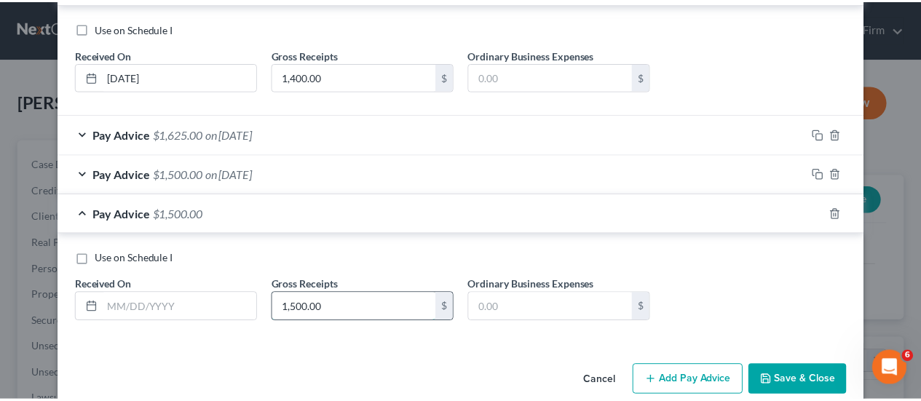
scroll to position [699, 0]
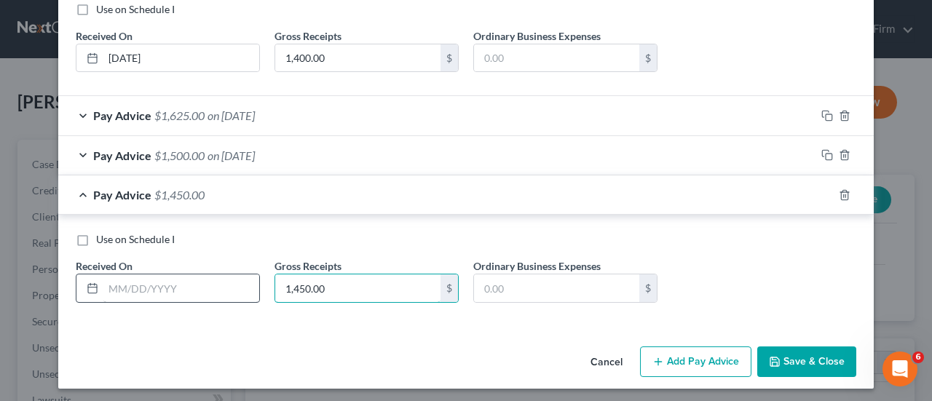
type input "1,450.00"
click at [178, 287] on input "text" at bounding box center [181, 288] width 156 height 28
type input "[DATE]"
click at [796, 357] on button "Save & Close" at bounding box center [806, 361] width 99 height 31
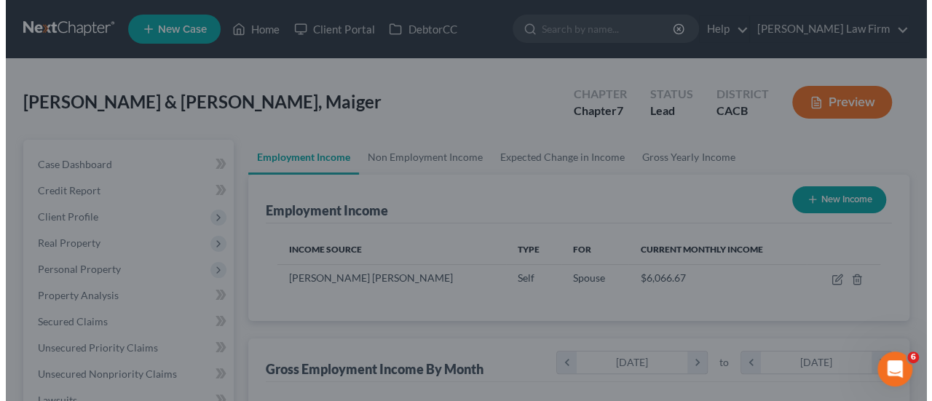
scroll to position [727621, 727512]
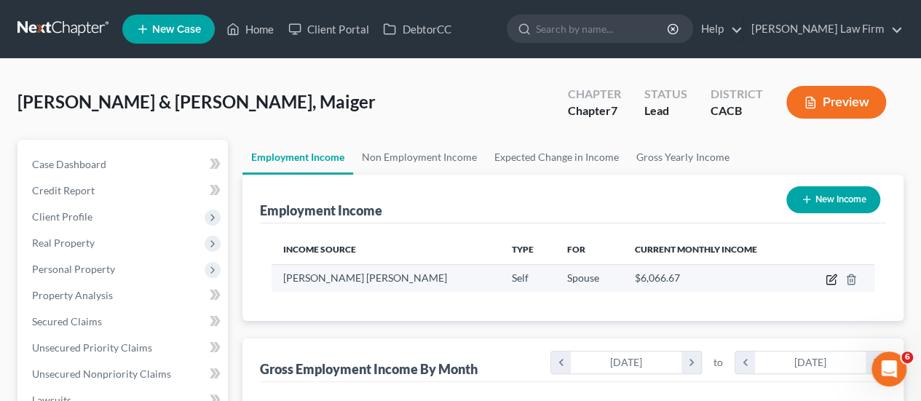
click at [833, 276] on icon "button" at bounding box center [832, 277] width 7 height 7
select select "1"
select select "4"
select select "3"
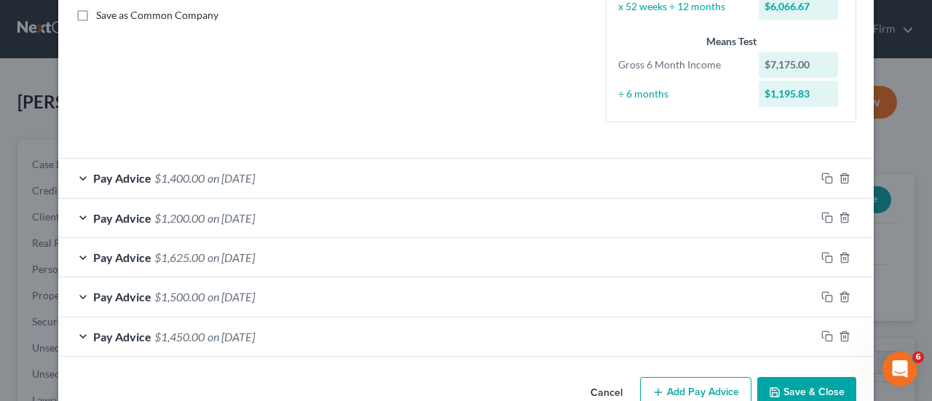
scroll to position [364, 0]
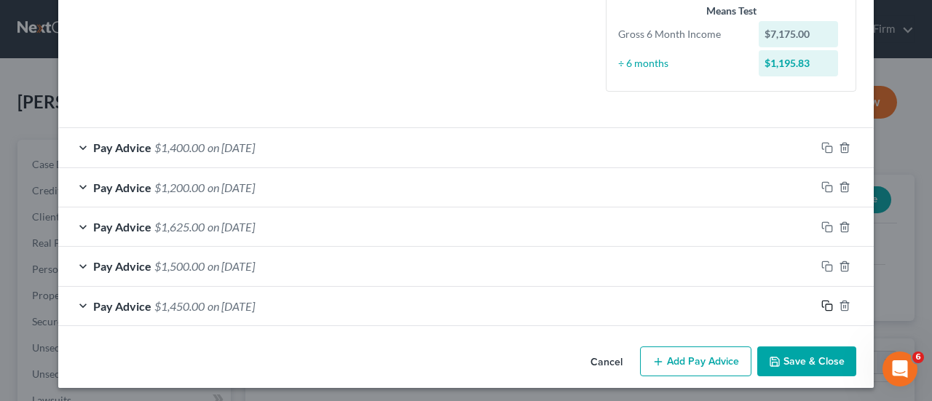
click at [821, 304] on icon "button" at bounding box center [827, 306] width 12 height 12
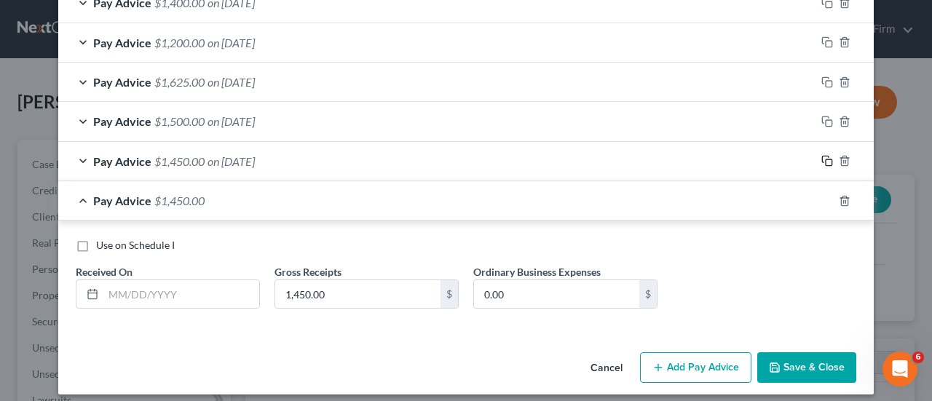
scroll to position [516, 0]
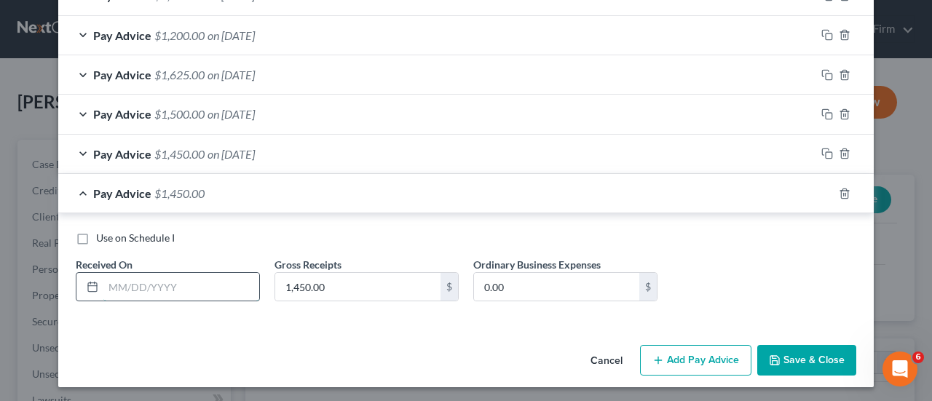
click at [153, 273] on input "text" at bounding box center [181, 287] width 156 height 28
type input "[DATE]"
click at [314, 285] on input "1,450.00" at bounding box center [357, 287] width 165 height 28
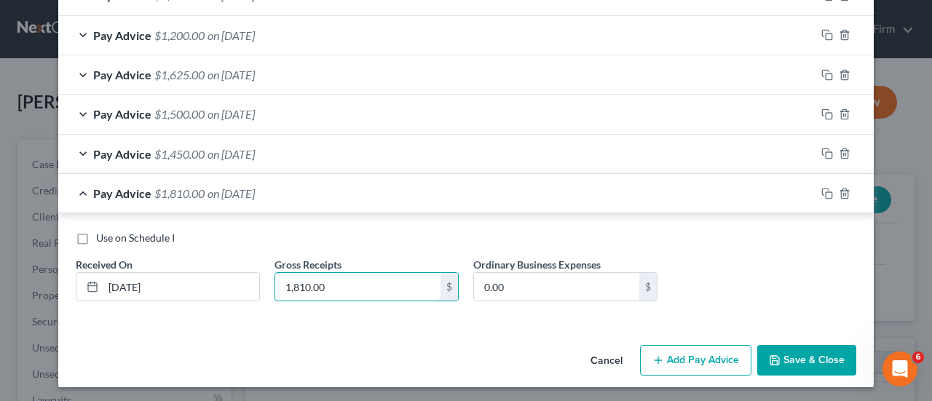
type input "1,810.00"
click at [825, 192] on rect "button" at bounding box center [828, 195] width 7 height 7
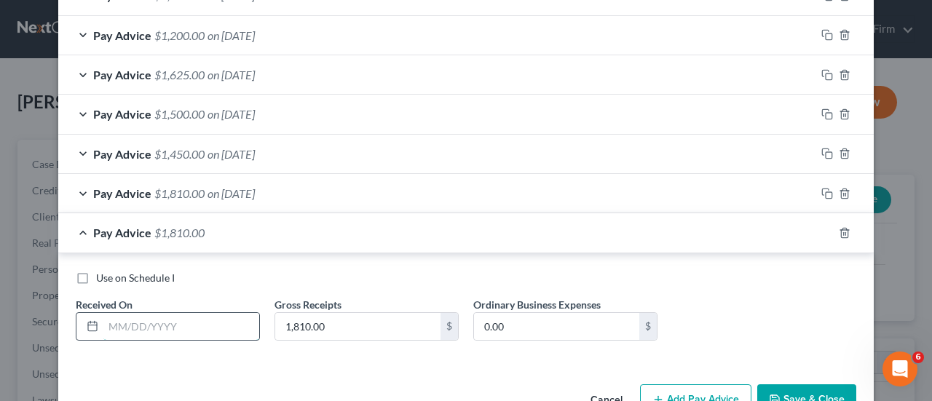
click at [173, 329] on input "text" at bounding box center [181, 327] width 156 height 28
type input "[DATE]"
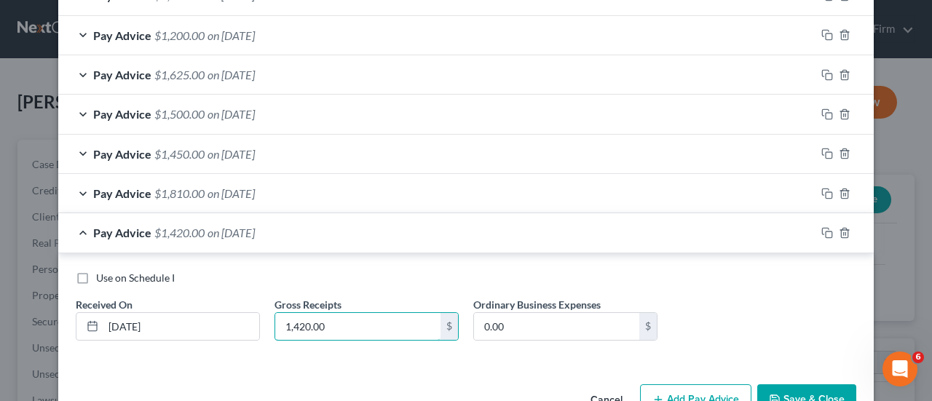
type input "1,420.00"
click at [663, 223] on div "Pay Advice $1,420.00 on [DATE]" at bounding box center [436, 232] width 757 height 39
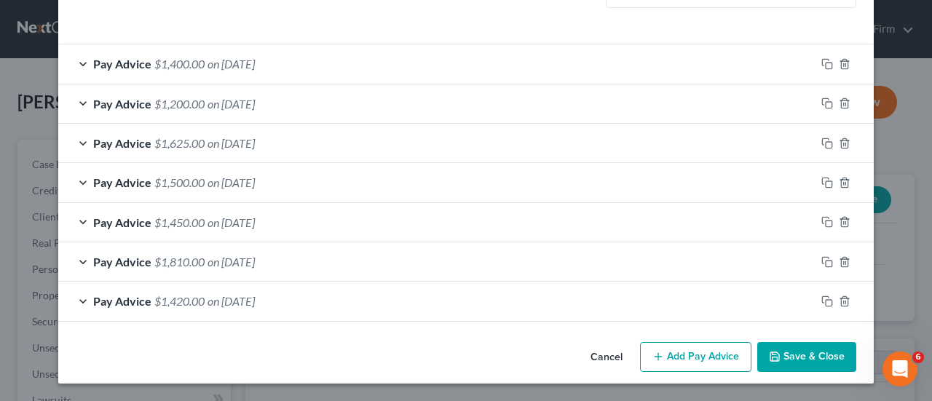
scroll to position [445, 0]
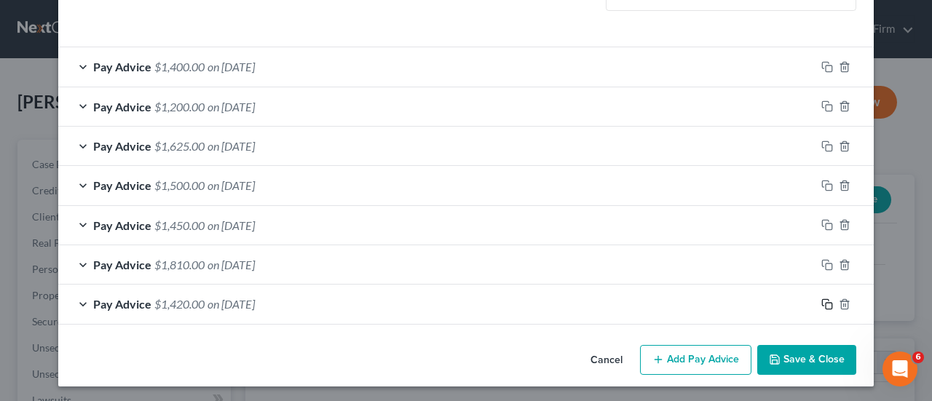
click at [825, 303] on rect "button" at bounding box center [828, 306] width 7 height 7
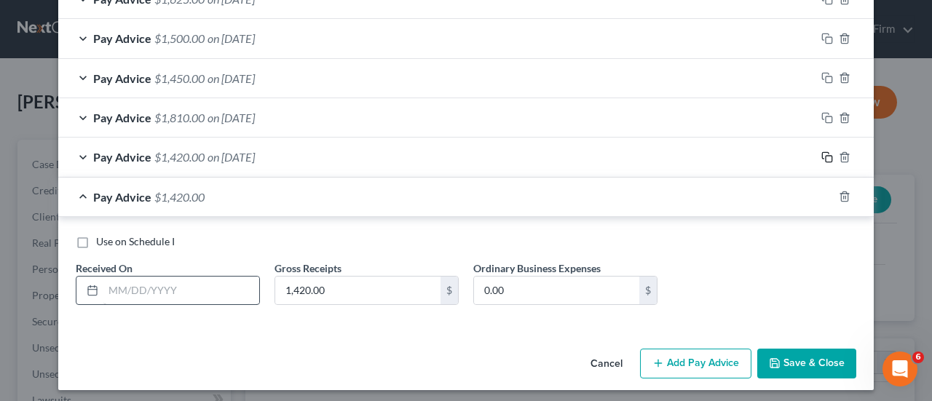
scroll to position [595, 0]
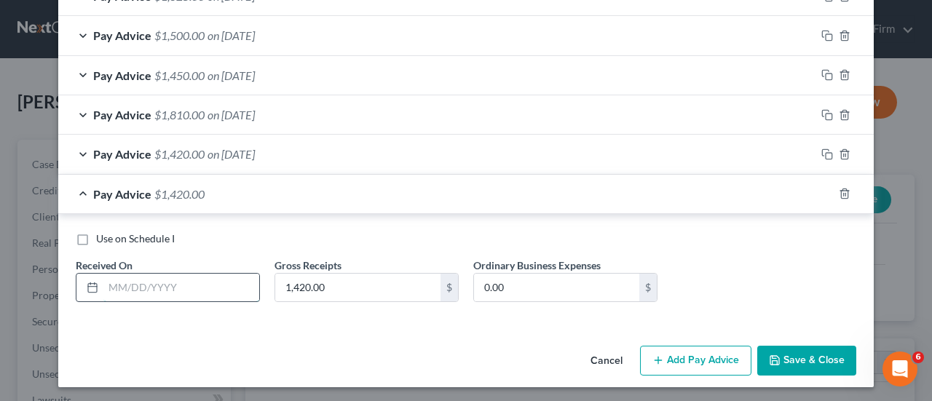
click at [178, 282] on input "text" at bounding box center [181, 288] width 156 height 28
type input "[DATE]"
click at [359, 283] on input "1,420.00" at bounding box center [357, 288] width 165 height 28
type input "1,805.00"
click at [821, 190] on icon "button" at bounding box center [827, 194] width 12 height 12
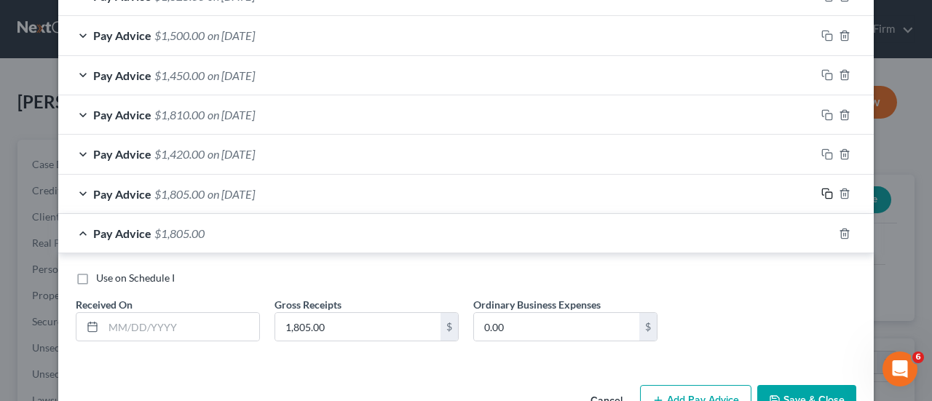
scroll to position [634, 0]
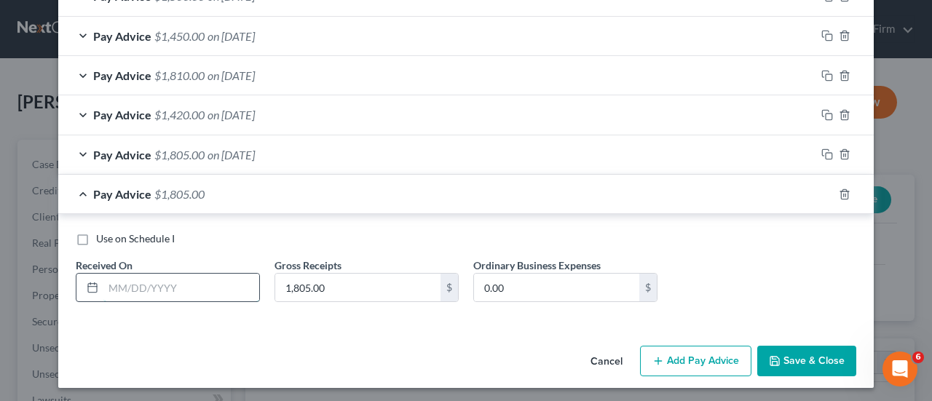
click at [118, 293] on input "text" at bounding box center [181, 288] width 156 height 28
type input "[DATE]"
type input "1,500.00"
click at [408, 187] on div "Pay Advice $1,500.00 on [DATE]" at bounding box center [436, 194] width 757 height 39
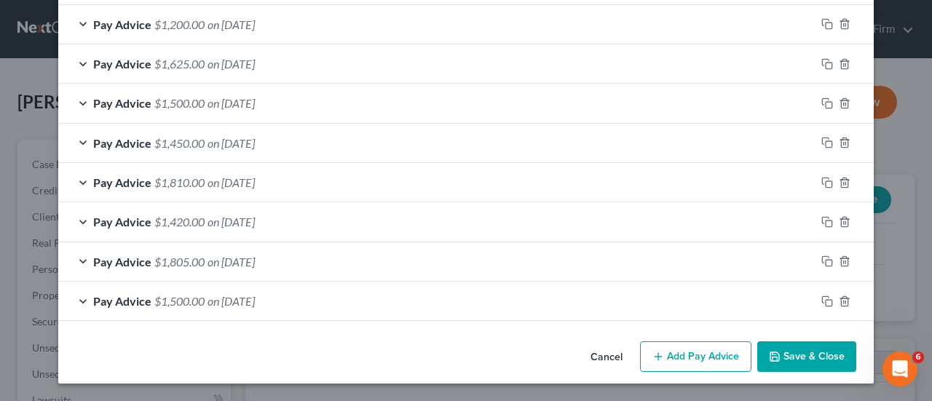
scroll to position [523, 0]
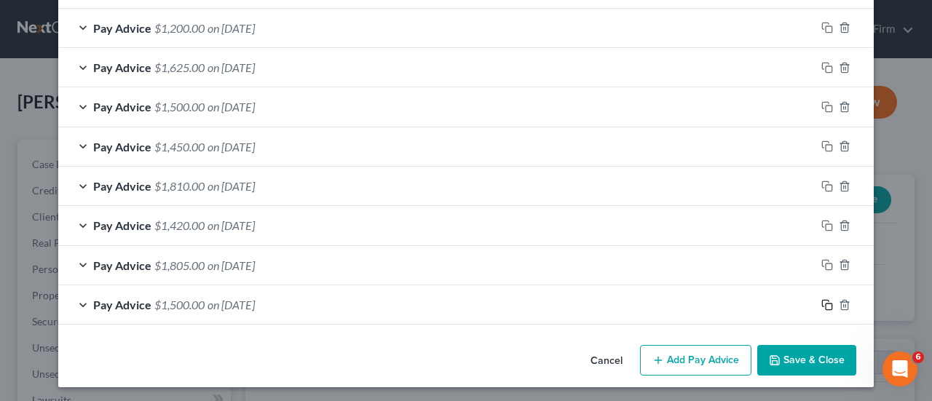
click at [825, 304] on rect "button" at bounding box center [828, 307] width 7 height 7
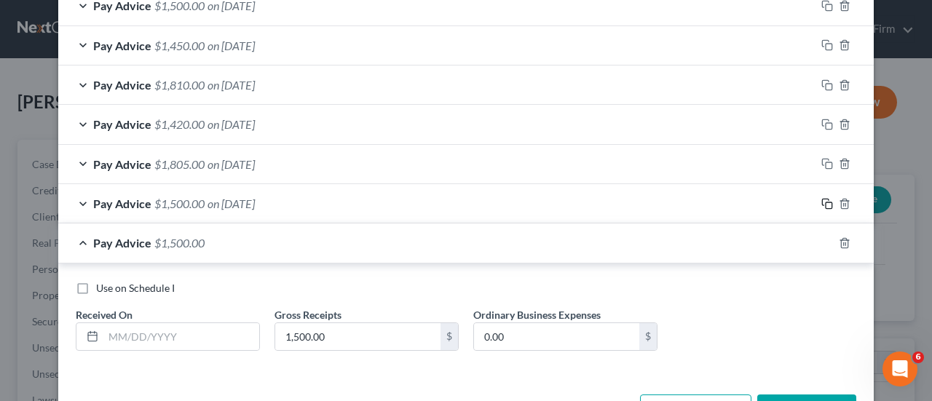
scroll to position [673, 0]
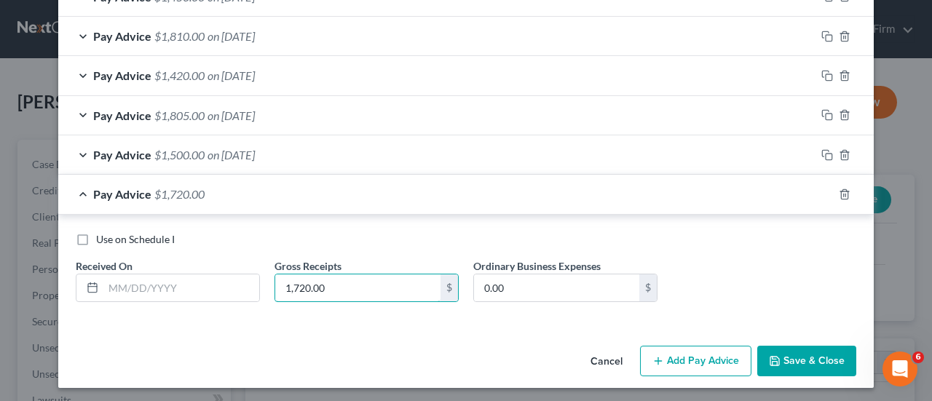
type input "1,720.00"
click at [188, 276] on input "text" at bounding box center [181, 288] width 156 height 28
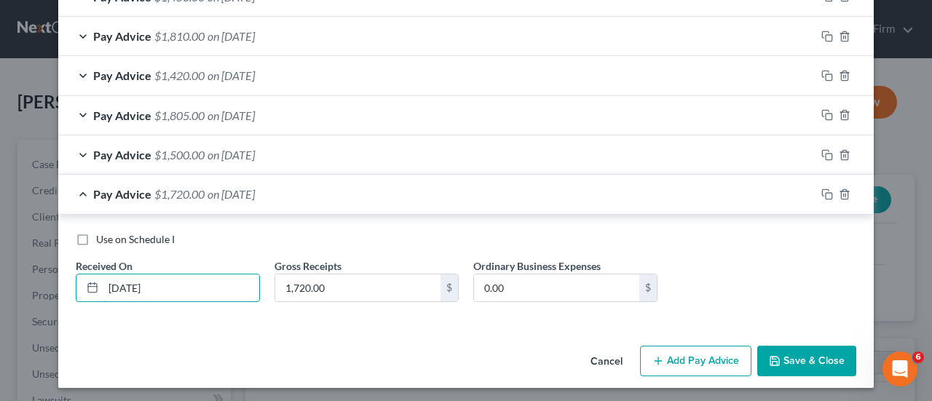
type input "[DATE]"
click at [595, 199] on div "Pay Advice $1,720.00 on [DATE]" at bounding box center [436, 194] width 757 height 39
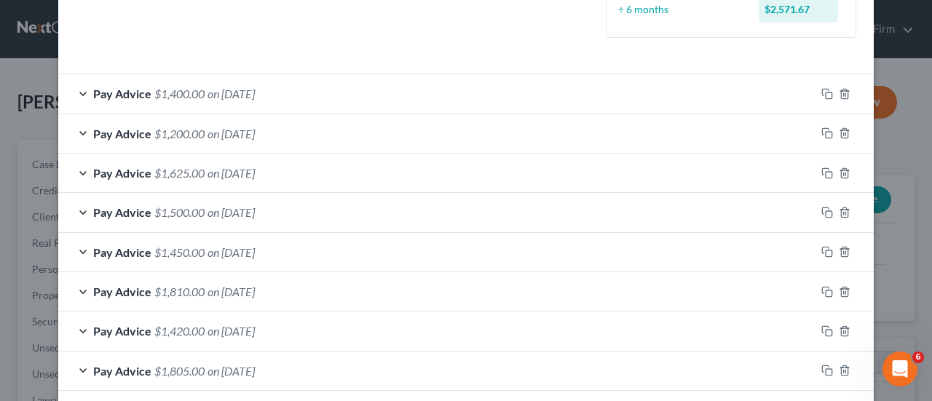
scroll to position [417, 0]
click at [402, 72] on form "Employment Type * Select Full or [DEMOGRAPHIC_DATA] Employment Self Employment …" at bounding box center [466, 60] width 780 height 821
click at [825, 173] on rect "button" at bounding box center [828, 176] width 7 height 7
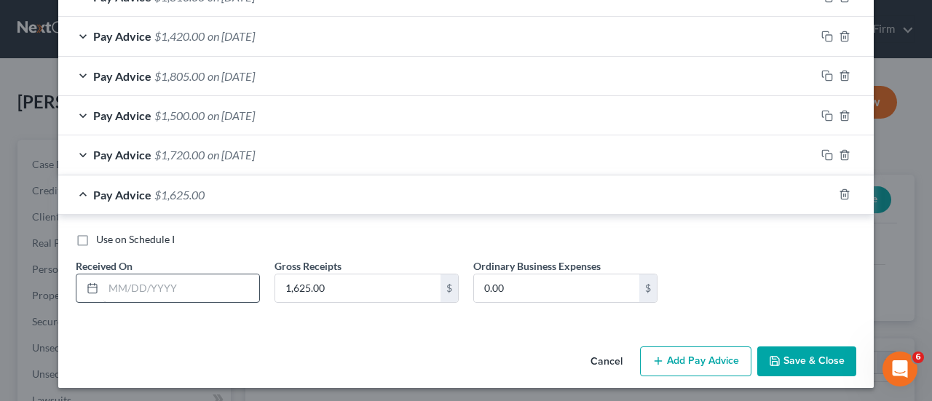
click at [170, 268] on div "Received On *" at bounding box center [167, 280] width 199 height 44
click at [166, 293] on input "text" at bounding box center [181, 288] width 156 height 28
type input "[DATE]"
click at [510, 181] on div "Pay Advice $1,625.00 on [DATE]" at bounding box center [436, 194] width 757 height 39
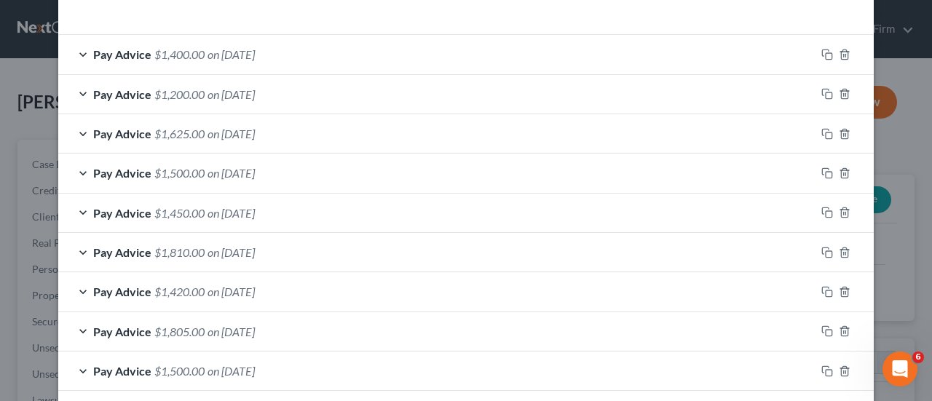
scroll to position [456, 0]
click at [360, 173] on div "Pay Advice $1,500.00 on [DATE]" at bounding box center [436, 173] width 757 height 39
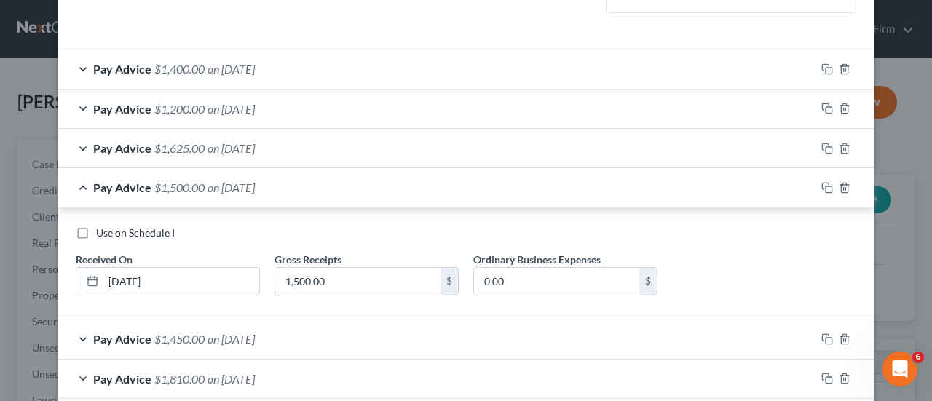
scroll to position [422, 0]
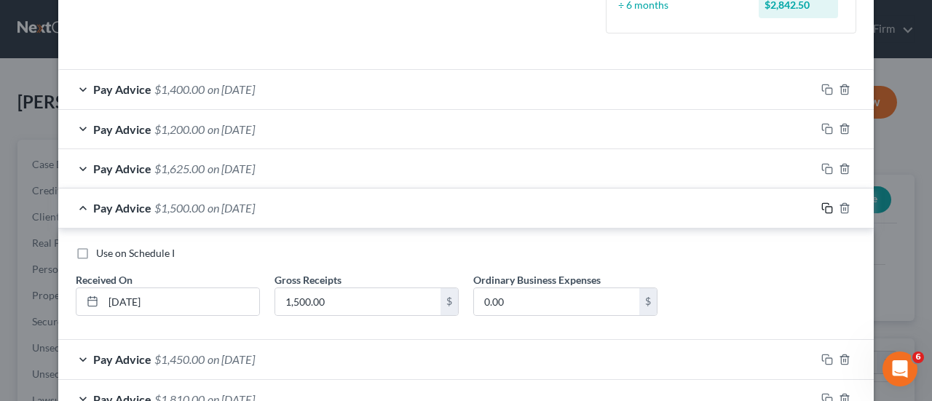
click at [823, 207] on icon "button" at bounding box center [827, 208] width 12 height 12
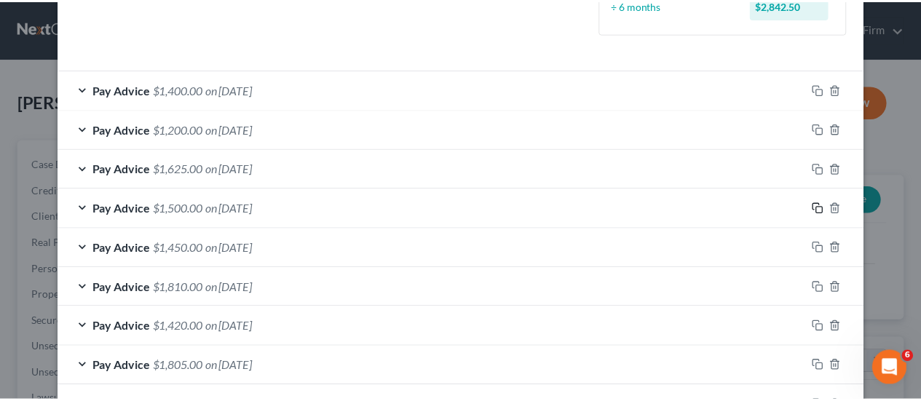
scroll to position [752, 0]
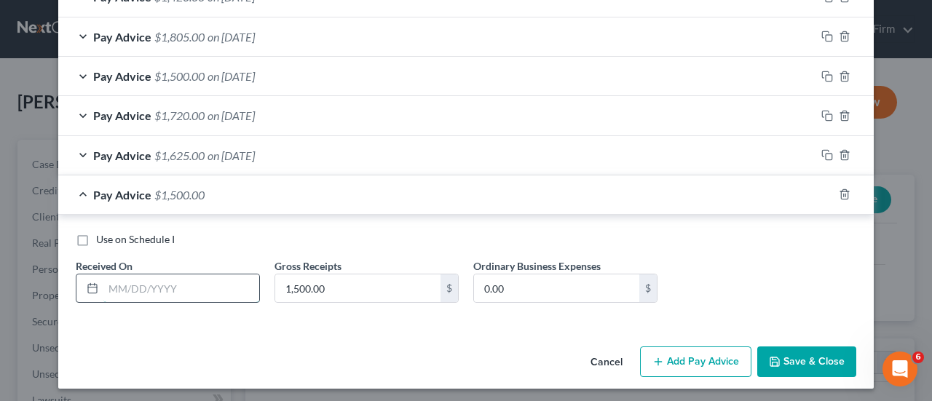
click at [220, 292] on input "text" at bounding box center [181, 288] width 156 height 28
type input "[DATE]"
click at [808, 356] on button "Save & Close" at bounding box center [806, 361] width 99 height 31
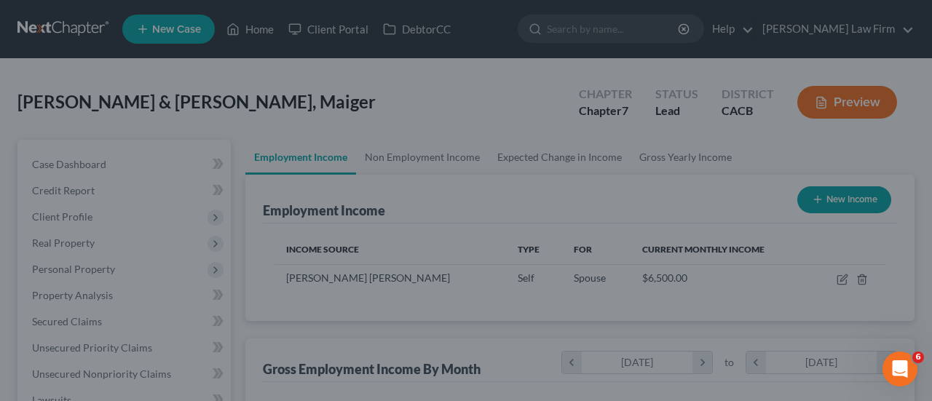
scroll to position [727621, 727512]
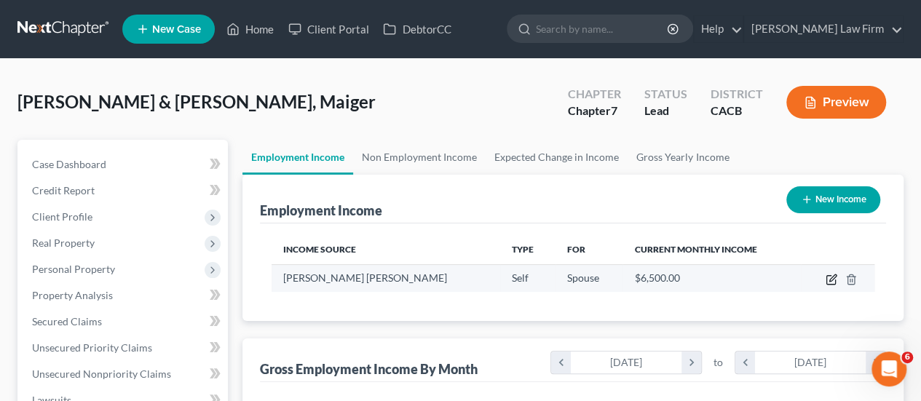
click at [833, 277] on icon "button" at bounding box center [831, 280] width 12 height 12
select select "1"
select select "4"
select select "3"
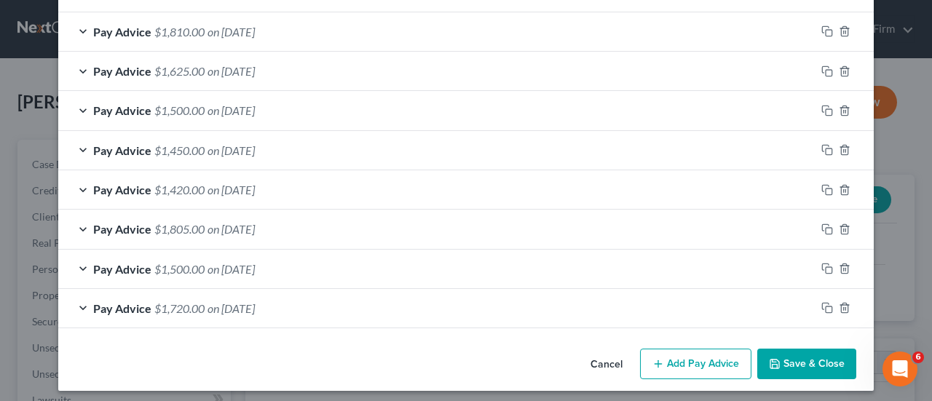
scroll to position [641, 0]
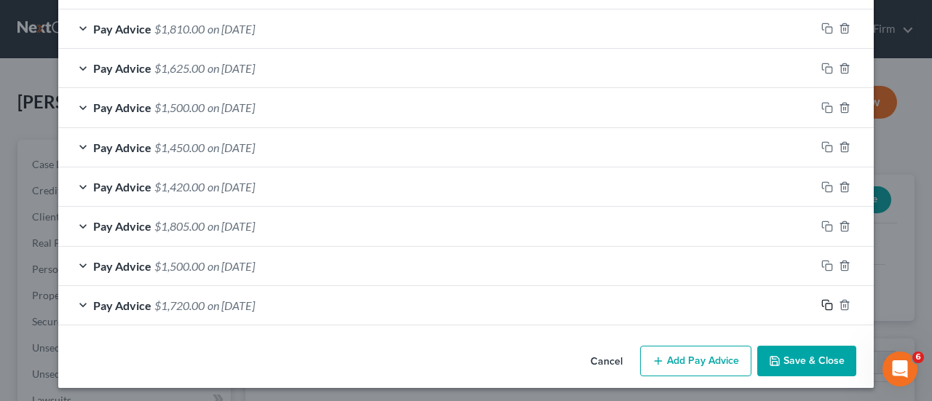
click at [821, 299] on icon "button" at bounding box center [827, 305] width 12 height 12
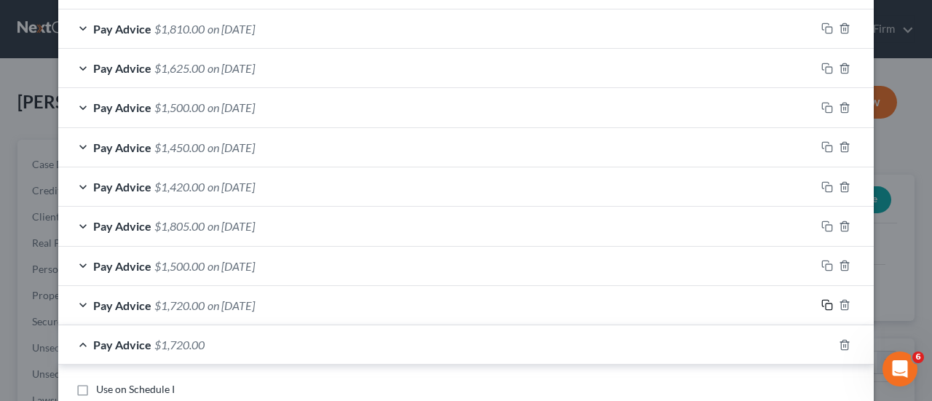
scroll to position [791, 0]
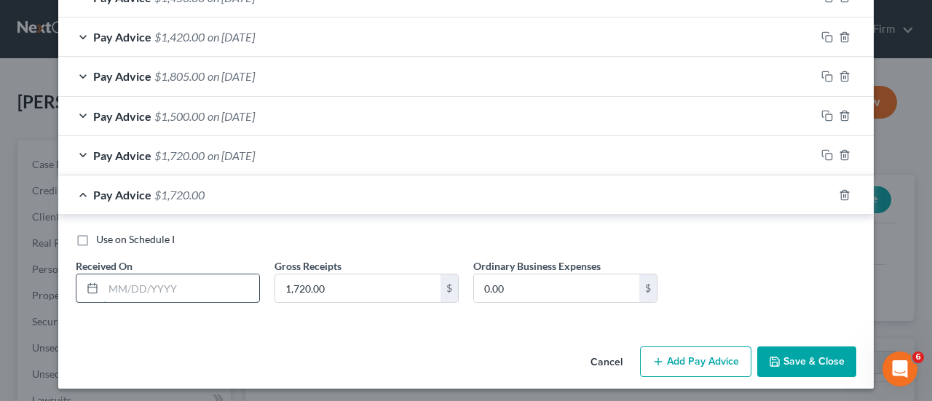
click at [205, 285] on input "text" at bounding box center [181, 288] width 156 height 28
drag, startPoint x: 447, startPoint y: 286, endPoint x: 405, endPoint y: 286, distance: 41.5
click at [447, 286] on div "$" at bounding box center [448, 288] width 17 height 28
click at [392, 280] on input "1,720.00" at bounding box center [357, 288] width 165 height 28
type input "1,120.00"
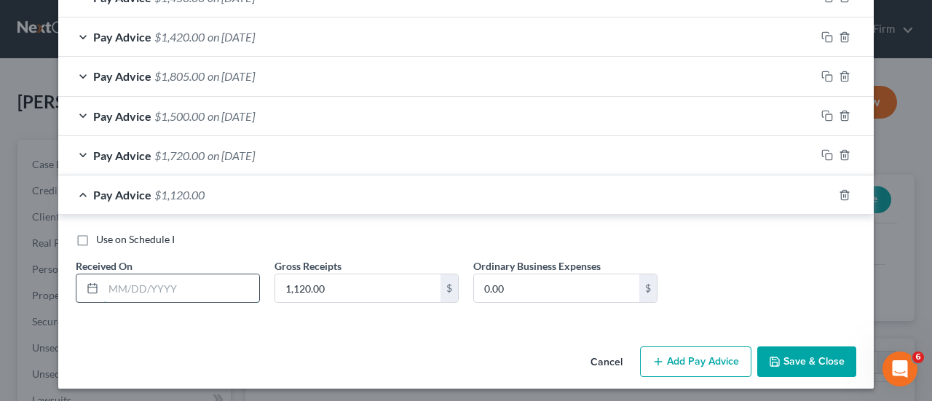
click at [128, 287] on input "text" at bounding box center [181, 288] width 156 height 28
type input "[DATE]"
click at [821, 191] on icon "button" at bounding box center [827, 195] width 12 height 12
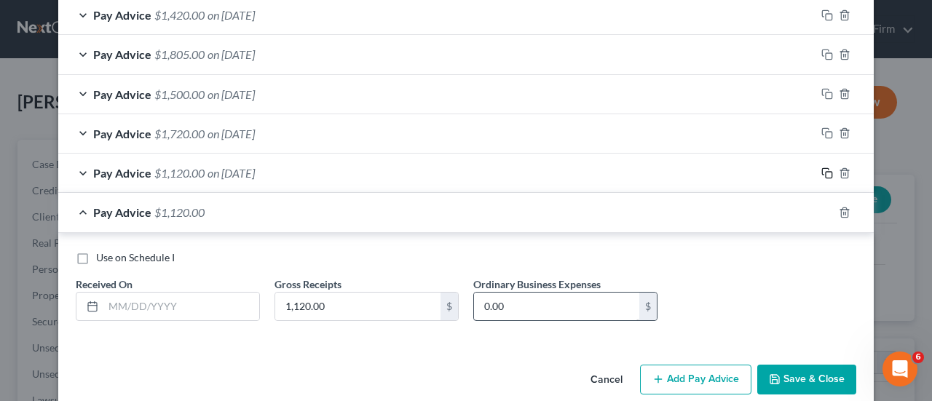
scroll to position [831, 0]
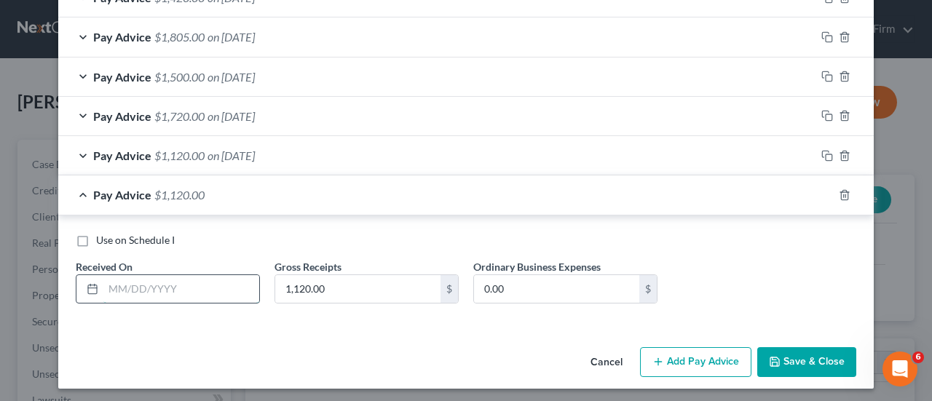
click at [192, 289] on input "text" at bounding box center [181, 289] width 156 height 28
type input "[DATE]"
type input "700.00"
click at [505, 193] on div "Pay Advice $700.00 on [DATE]" at bounding box center [436, 194] width 757 height 39
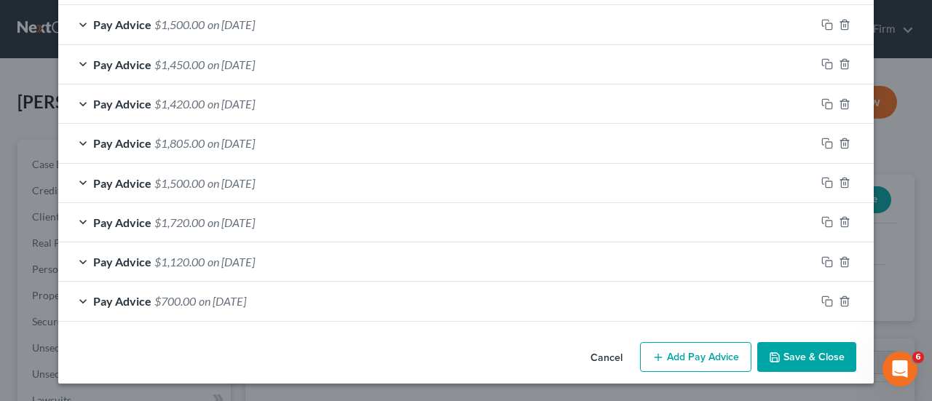
scroll to position [720, 0]
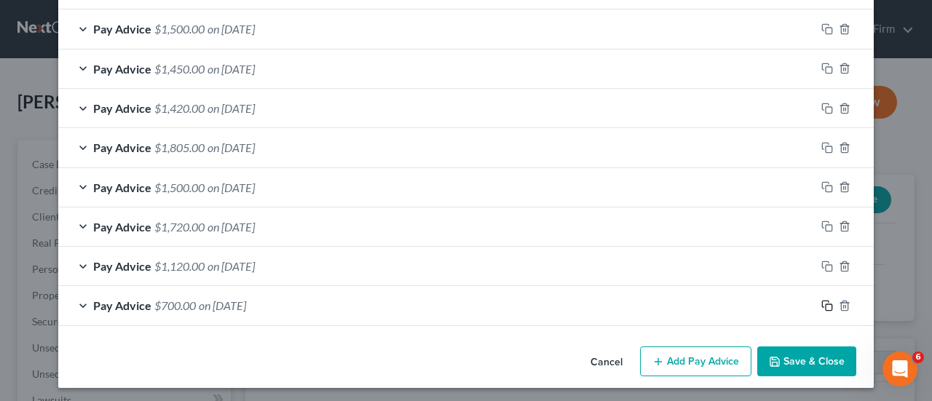
click at [825, 300] on icon "button" at bounding box center [827, 306] width 12 height 12
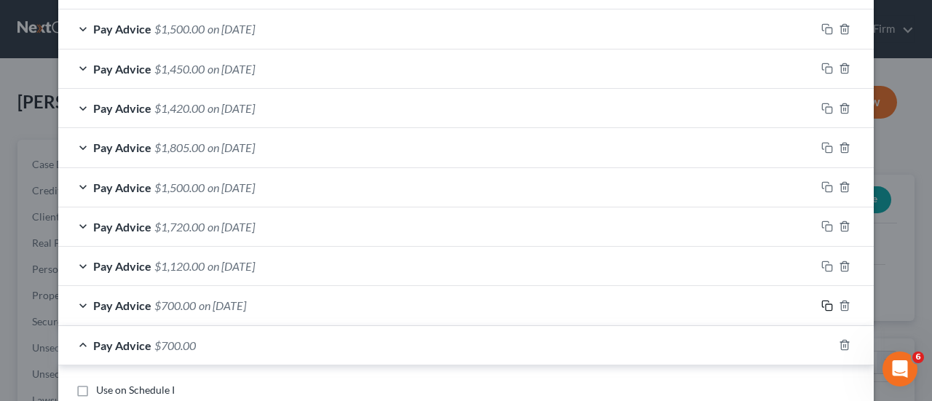
scroll to position [870, 0]
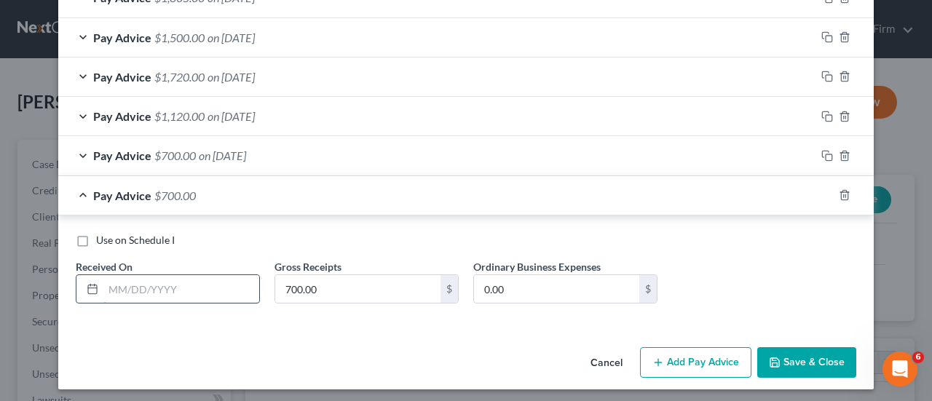
click at [223, 282] on input "text" at bounding box center [181, 289] width 156 height 28
type input "[DATE]"
type input "1,400.00"
click at [341, 186] on div "Pay Advice $1,400.00 on [DATE]" at bounding box center [436, 195] width 757 height 39
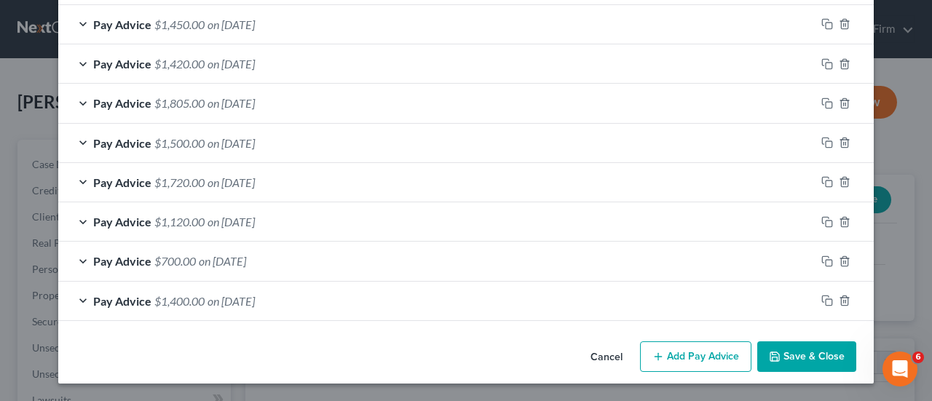
scroll to position [759, 0]
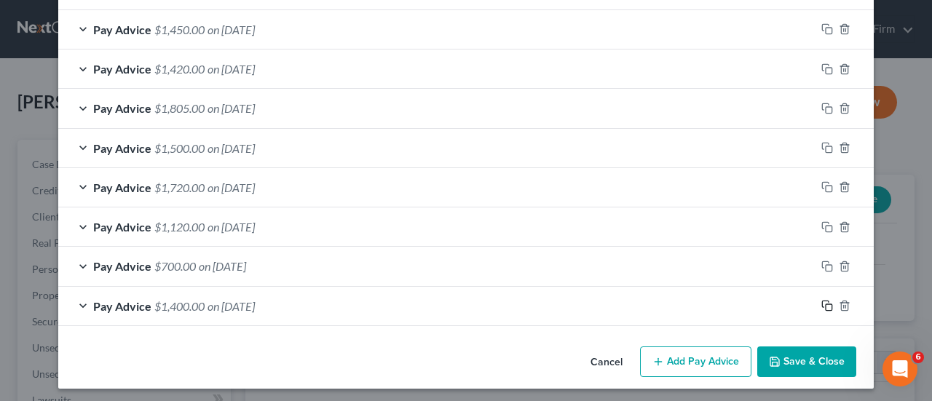
click at [821, 301] on icon "button" at bounding box center [827, 306] width 12 height 12
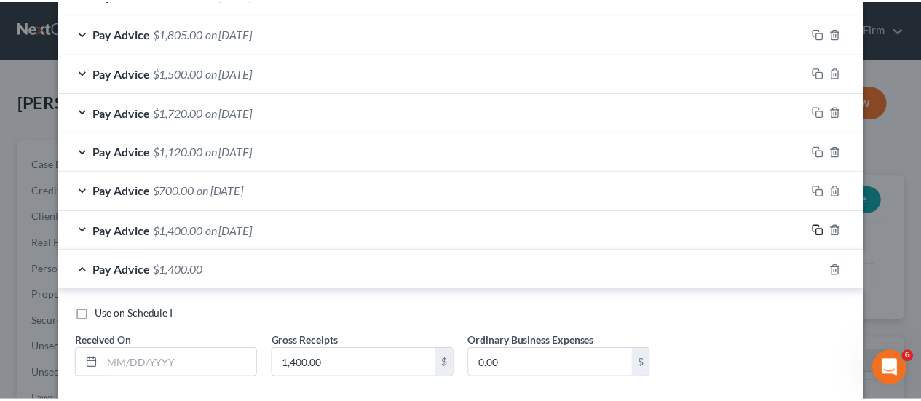
scroll to position [909, 0]
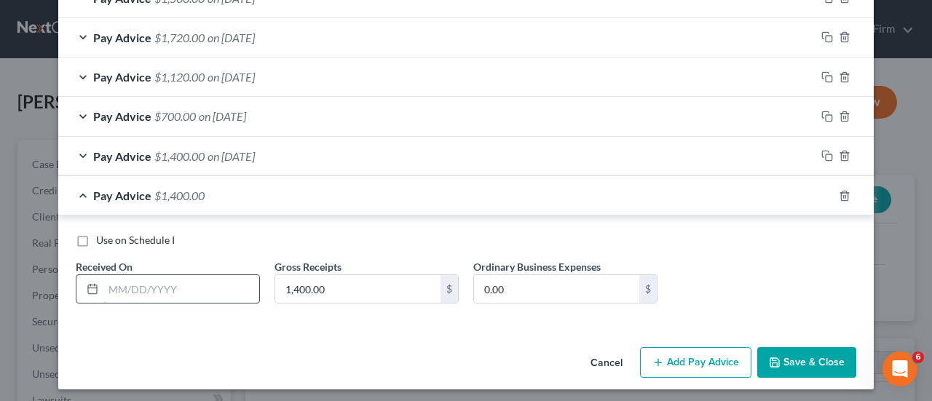
click at [139, 287] on input "text" at bounding box center [181, 289] width 156 height 28
type input "[DATE]"
type input "1,160.00"
click at [802, 360] on button "Save & Close" at bounding box center [806, 362] width 99 height 31
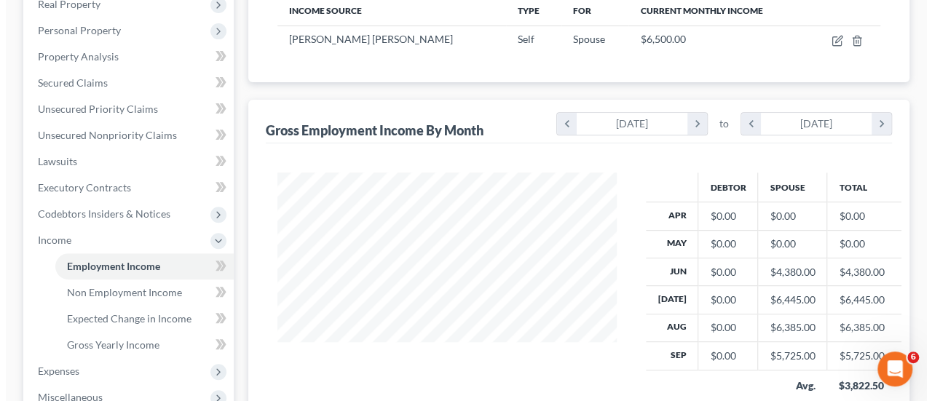
scroll to position [146, 0]
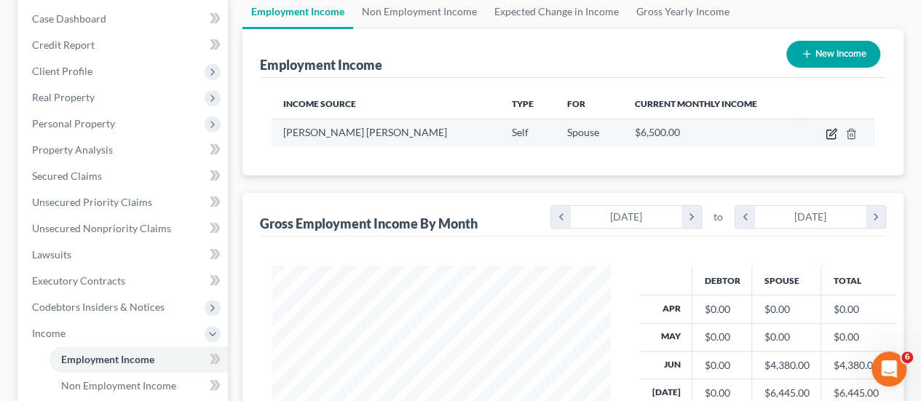
click at [829, 135] on icon "button" at bounding box center [832, 132] width 7 height 7
select select "1"
select select "4"
select select "3"
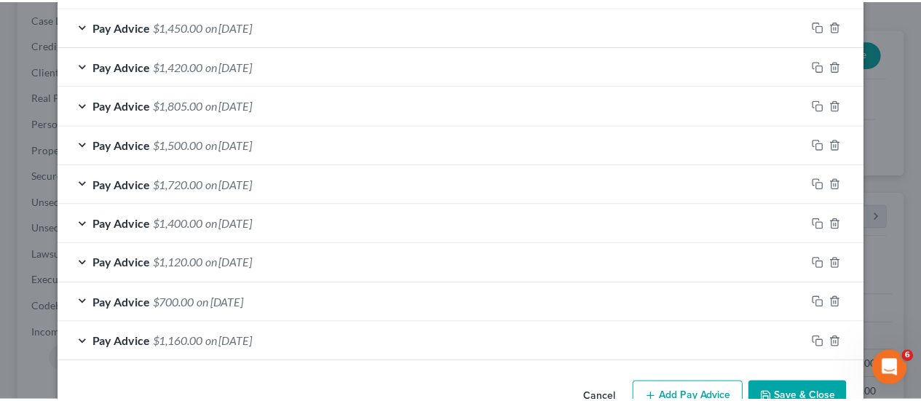
scroll to position [772, 0]
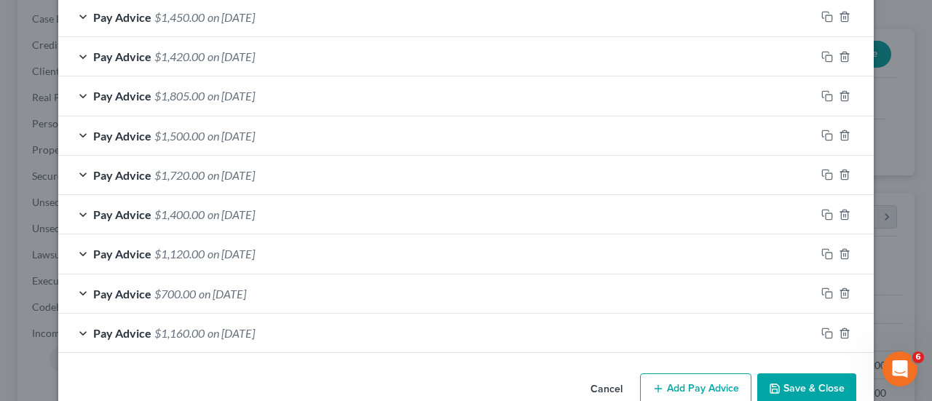
click at [597, 381] on button "Cancel" at bounding box center [606, 389] width 55 height 29
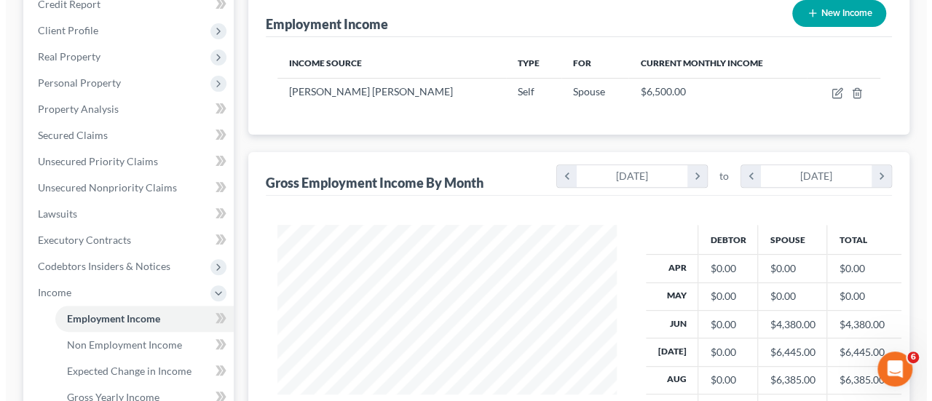
scroll to position [218, 0]
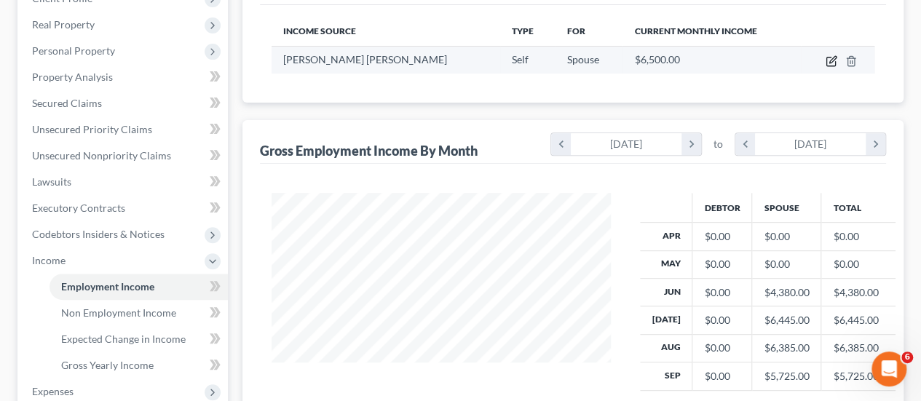
click at [829, 57] on icon "button" at bounding box center [831, 61] width 12 height 12
select select "1"
select select "4"
select select "3"
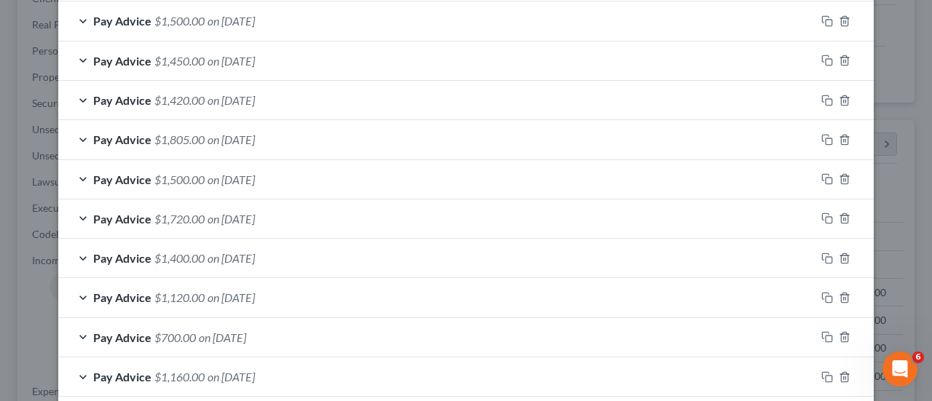
scroll to position [798, 0]
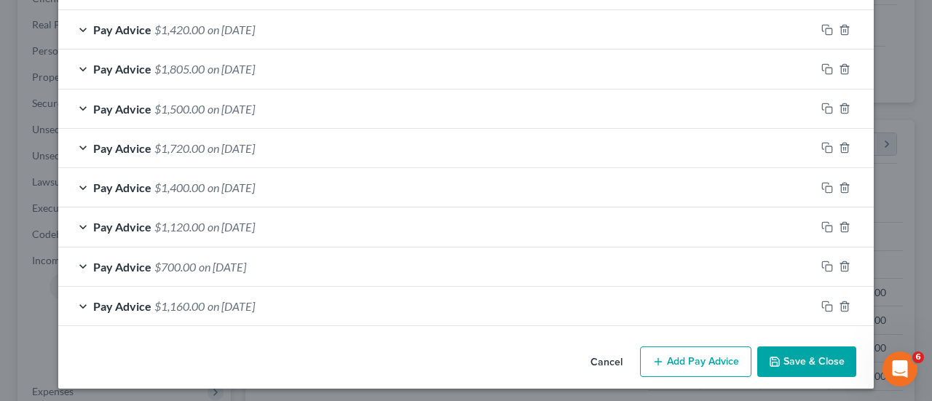
click at [704, 362] on button "Add Pay Advice" at bounding box center [695, 361] width 111 height 31
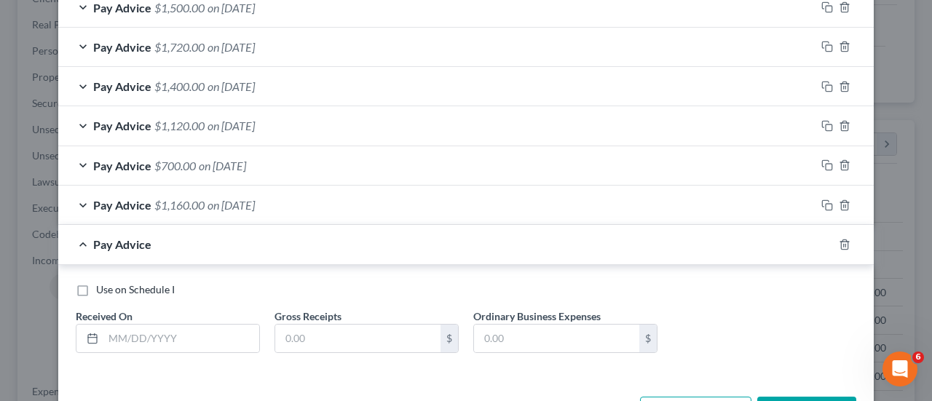
scroll to position [948, 0]
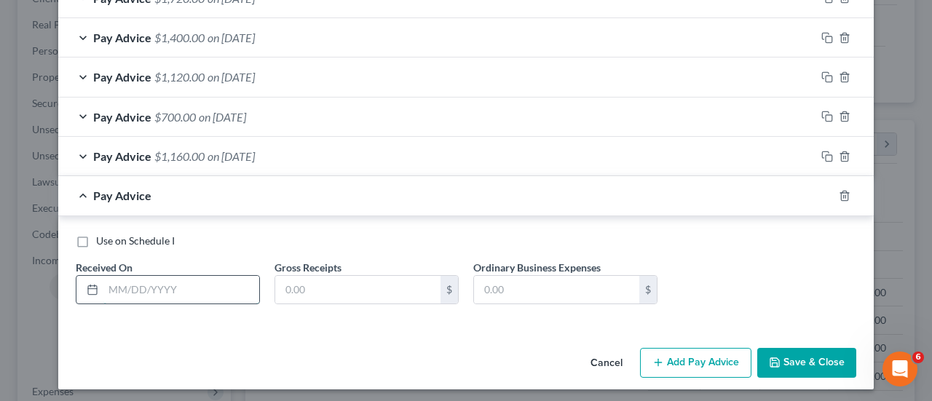
click at [161, 277] on input "text" at bounding box center [181, 290] width 156 height 28
type input "[DATE]"
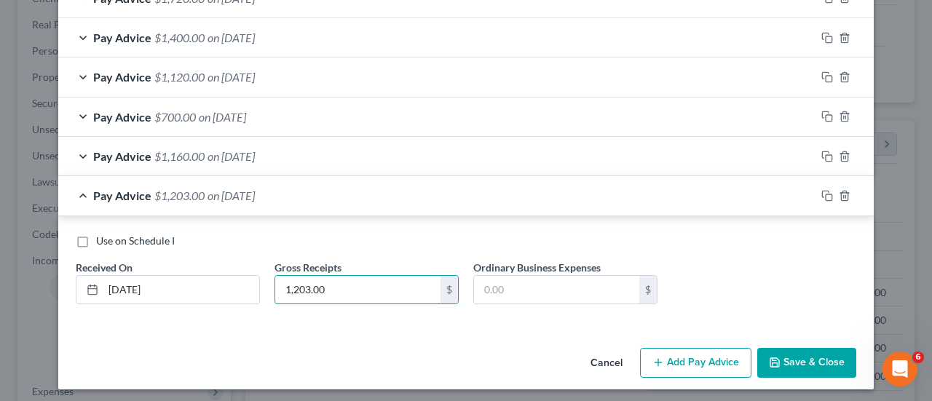
type input "1,203.00"
click at [825, 194] on rect "button" at bounding box center [828, 197] width 7 height 7
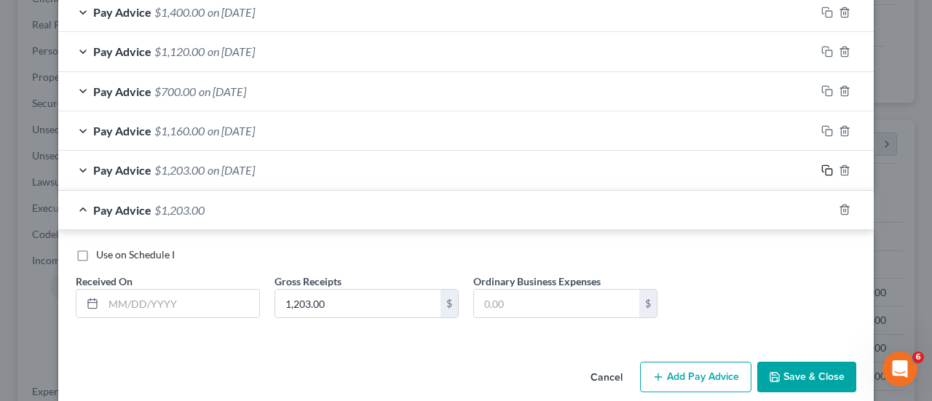
scroll to position [988, 0]
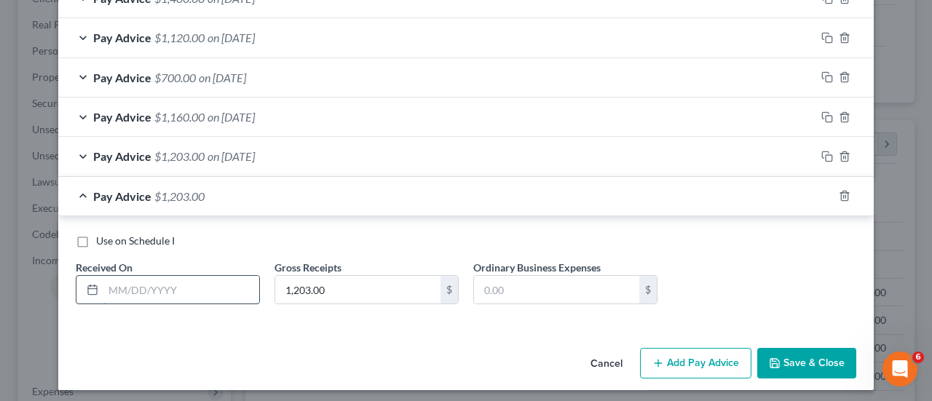
click at [218, 282] on input "text" at bounding box center [181, 290] width 156 height 28
type input "[DATE]"
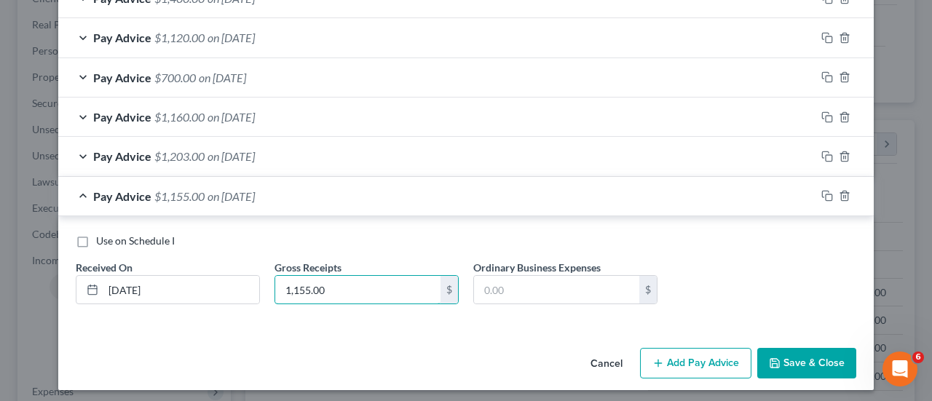
type input "1,155.00"
click at [312, 193] on div "Pay Advice $1,155.00 on [DATE]" at bounding box center [436, 196] width 757 height 39
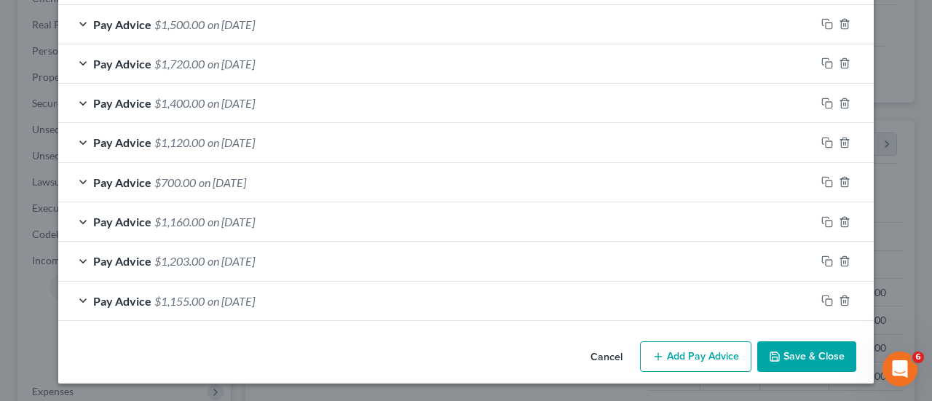
scroll to position [877, 0]
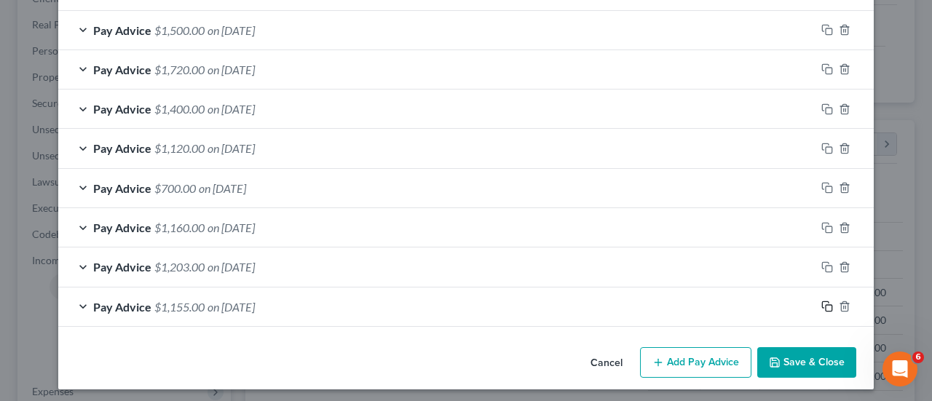
click at [825, 305] on rect "button" at bounding box center [828, 308] width 7 height 7
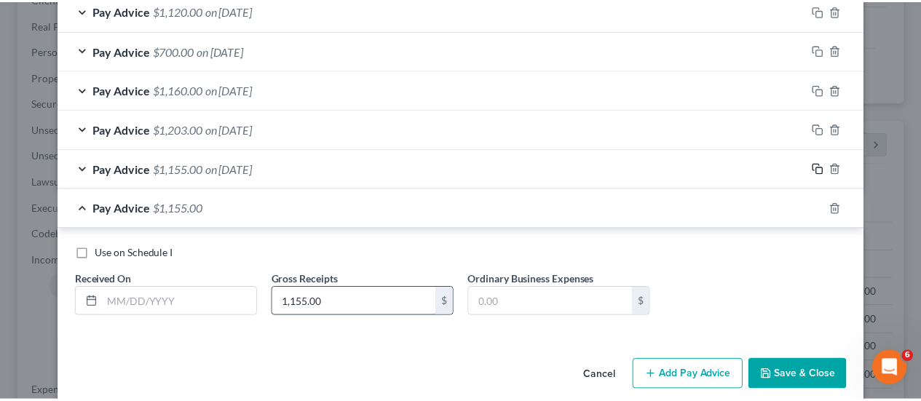
scroll to position [1023, 0]
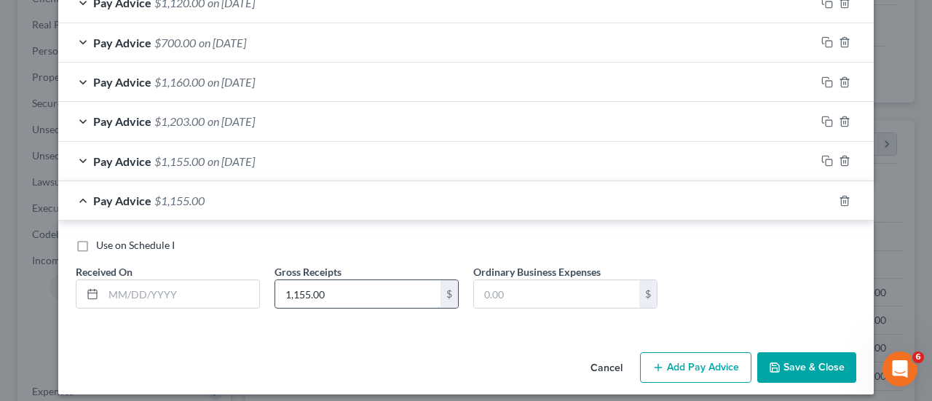
click at [384, 288] on input "1,155.00" at bounding box center [357, 294] width 165 height 28
type input "840.00"
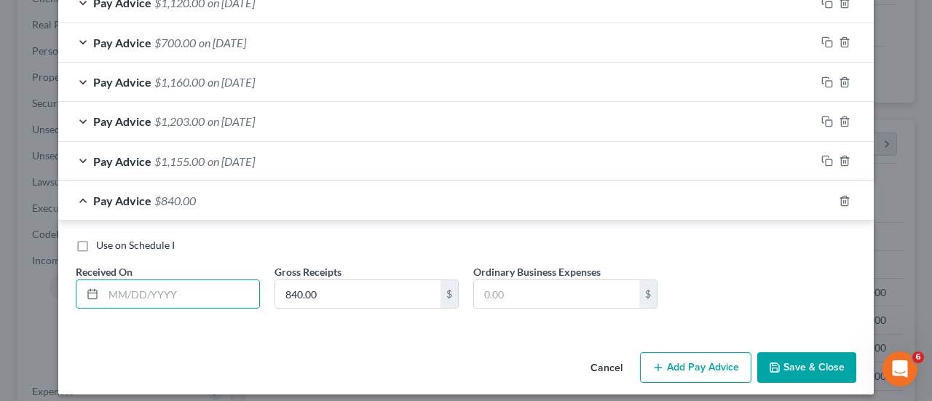
drag, startPoint x: 216, startPoint y: 290, endPoint x: 314, endPoint y: 122, distance: 195.0
click at [216, 290] on input "text" at bounding box center [181, 294] width 156 height 28
type input "[DATE]"
click at [801, 352] on button "Save & Close" at bounding box center [806, 367] width 99 height 31
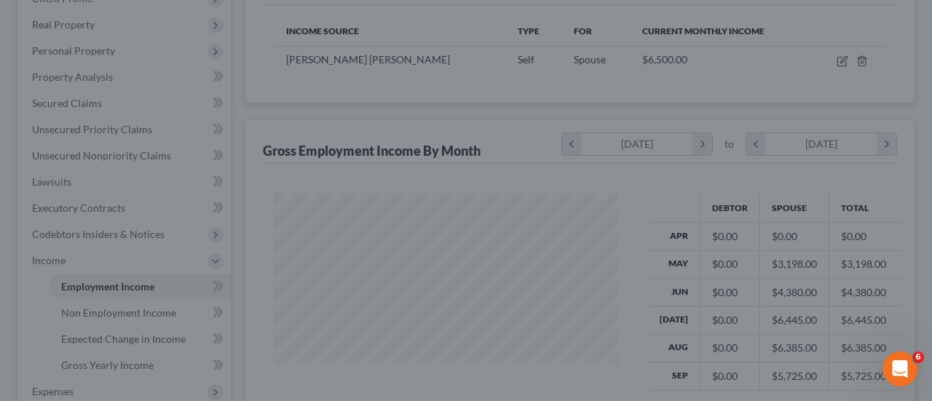
scroll to position [727621, 727512]
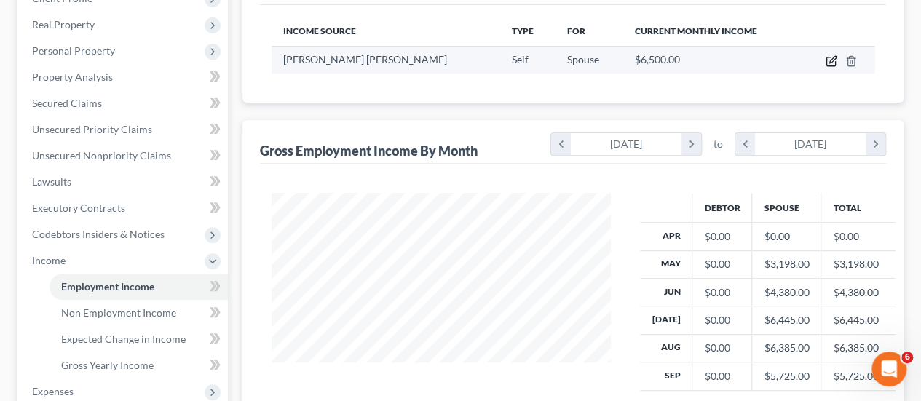
click at [829, 59] on icon "button" at bounding box center [831, 61] width 12 height 12
select select "1"
select select "4"
select select "3"
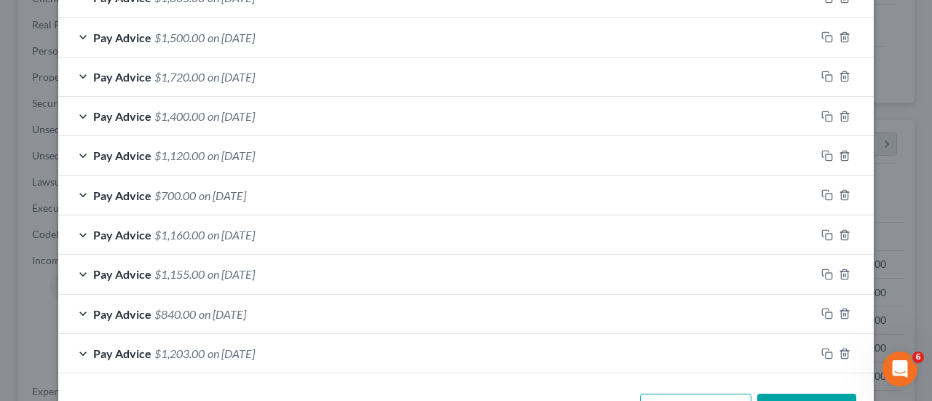
scroll to position [916, 0]
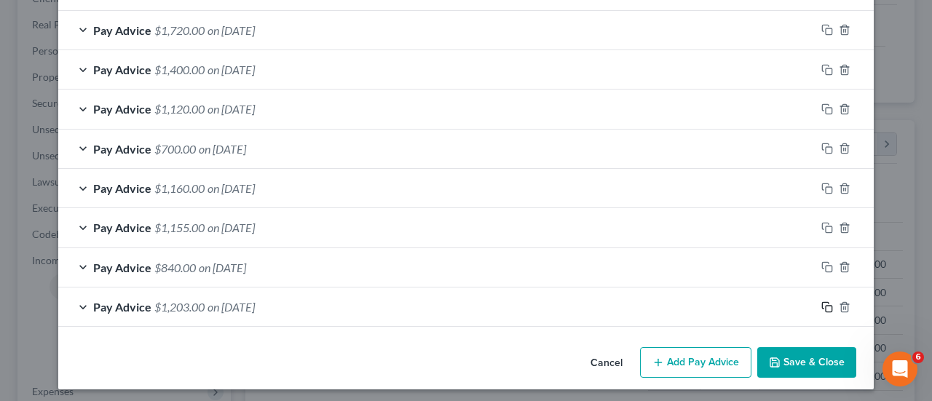
click at [823, 302] on icon "button" at bounding box center [827, 307] width 12 height 12
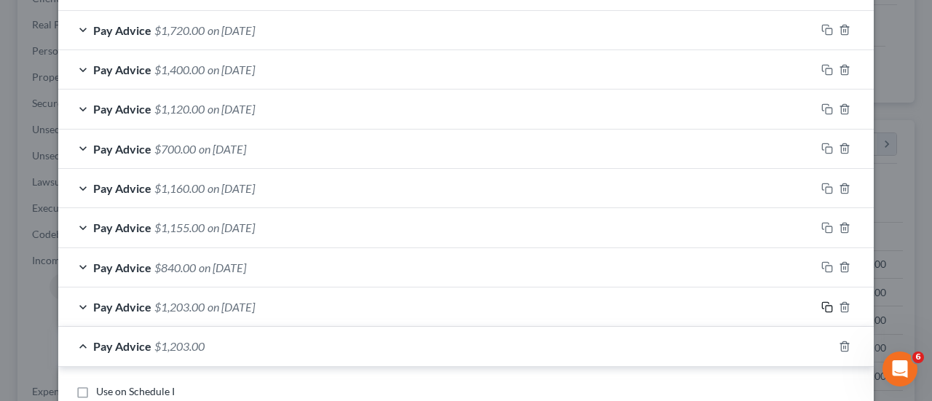
scroll to position [1066, 0]
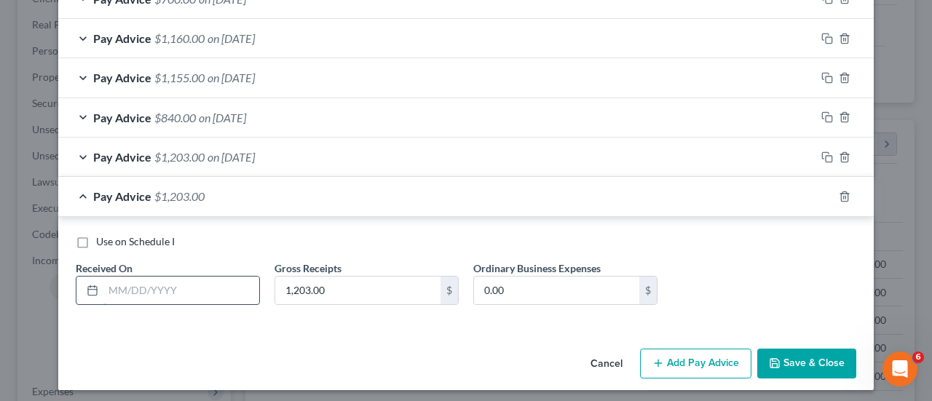
click at [146, 296] on input "text" at bounding box center [181, 291] width 156 height 28
type input "[DATE]"
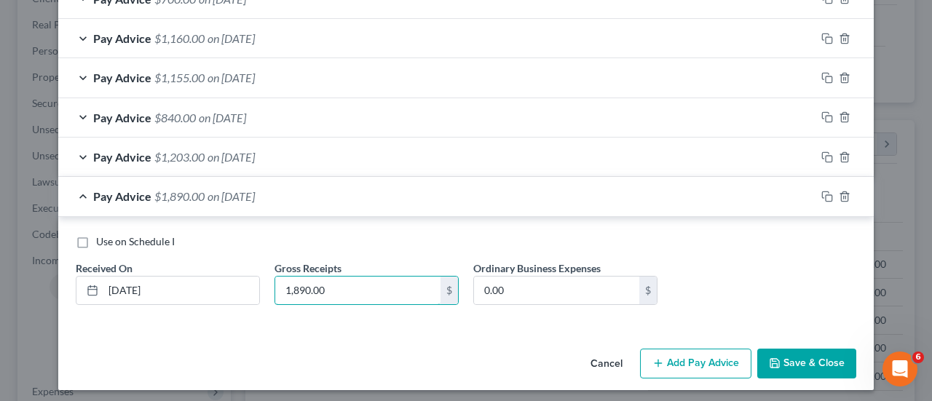
type input "1,890.00"
click at [693, 353] on button "Add Pay Advice" at bounding box center [695, 364] width 111 height 31
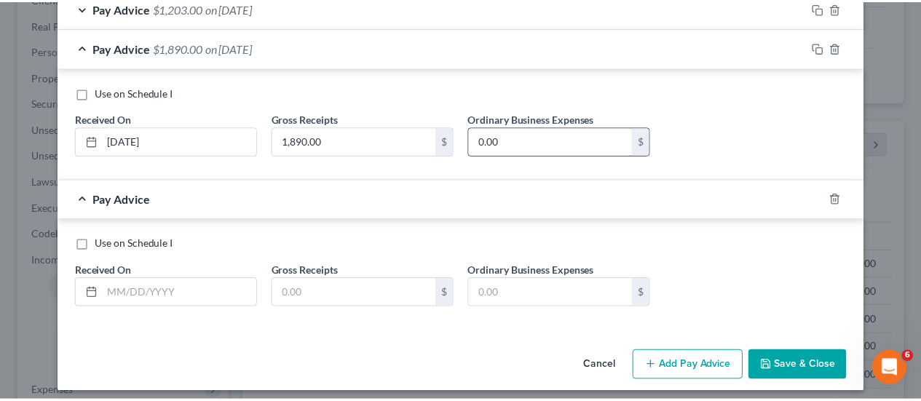
scroll to position [1217, 0]
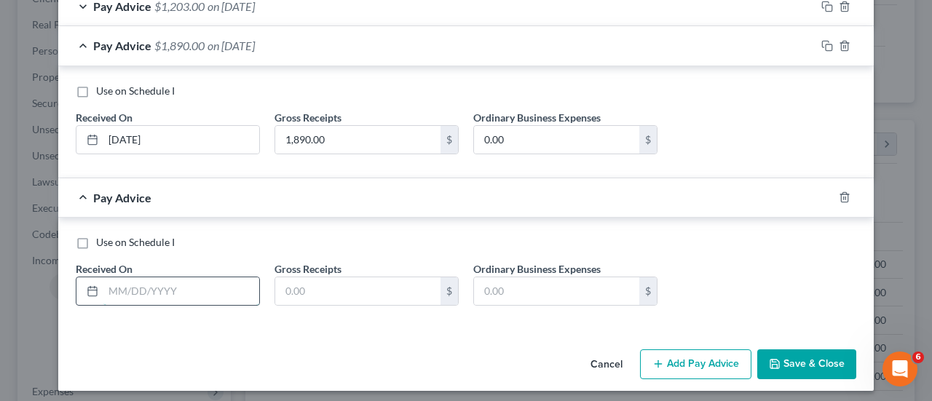
click at [237, 279] on input "text" at bounding box center [181, 291] width 156 height 28
type input "[DATE]"
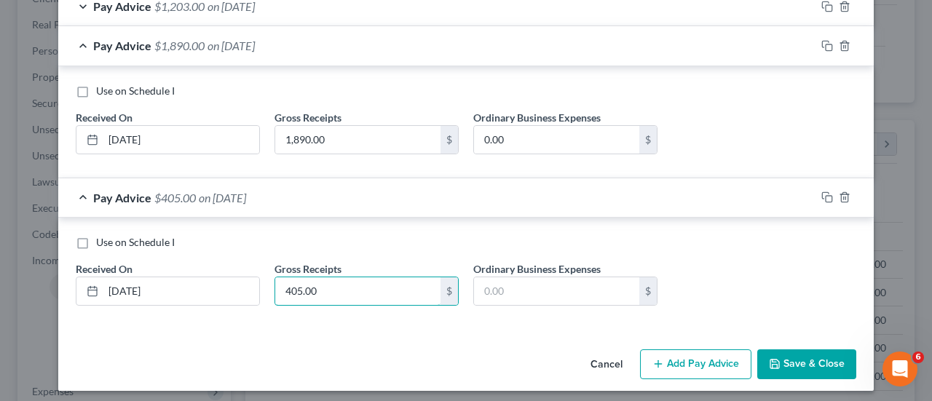
type input "405.00"
click at [789, 350] on button "Save & Close" at bounding box center [806, 364] width 99 height 31
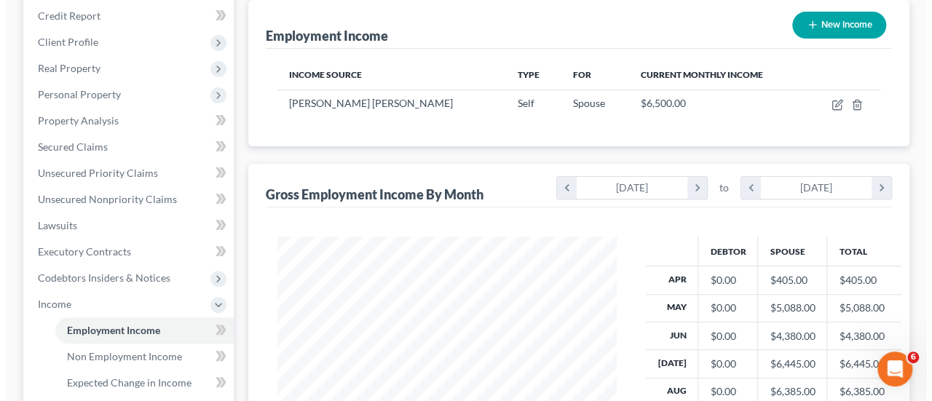
scroll to position [146, 0]
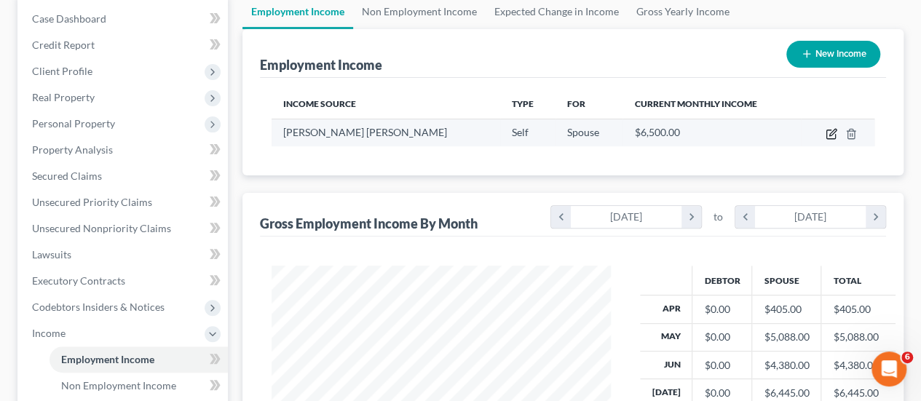
click at [828, 132] on icon "button" at bounding box center [831, 134] width 12 height 12
select select "1"
select select "4"
select select "3"
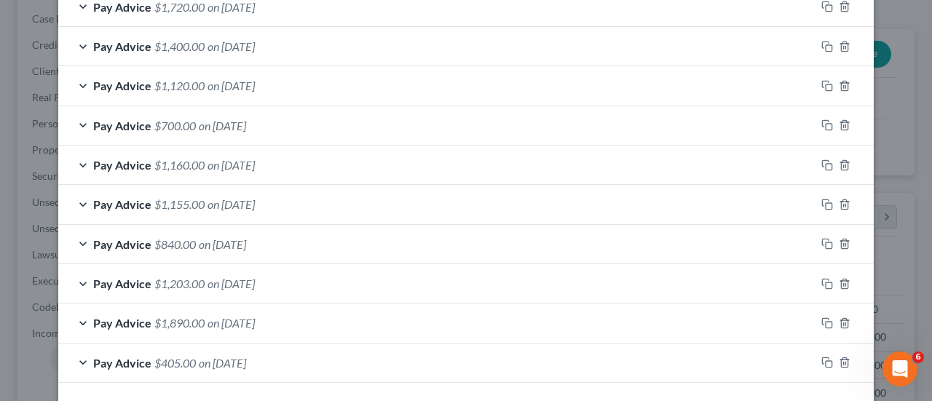
scroll to position [995, 0]
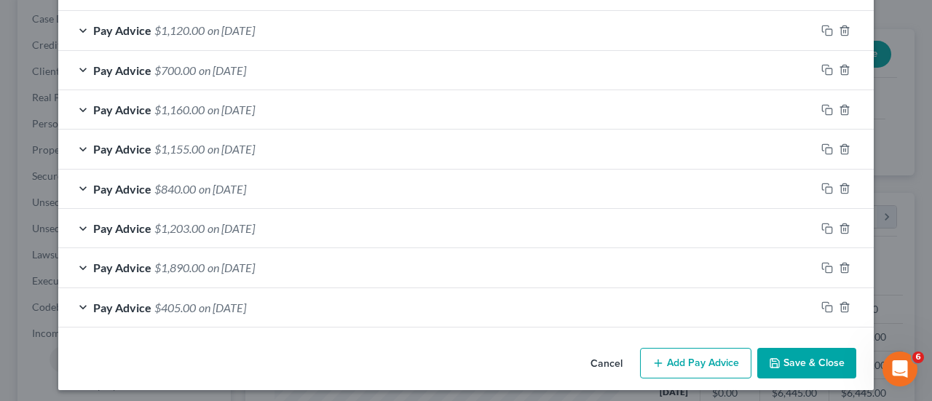
click at [686, 350] on button "Add Pay Advice" at bounding box center [695, 363] width 111 height 31
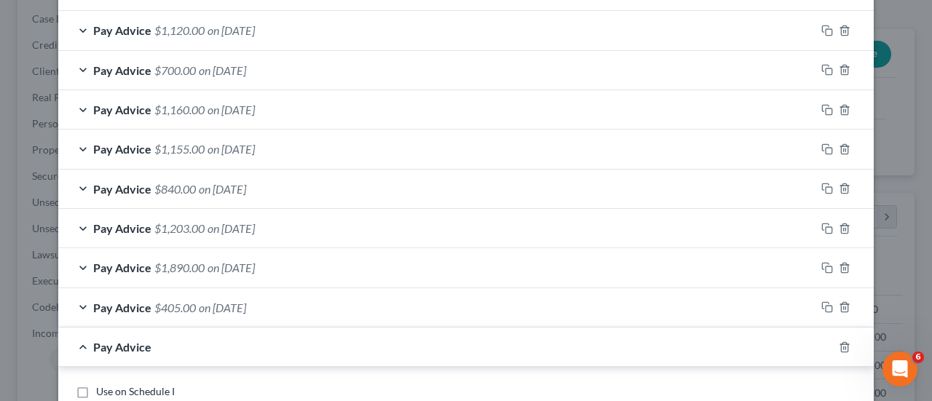
scroll to position [1145, 0]
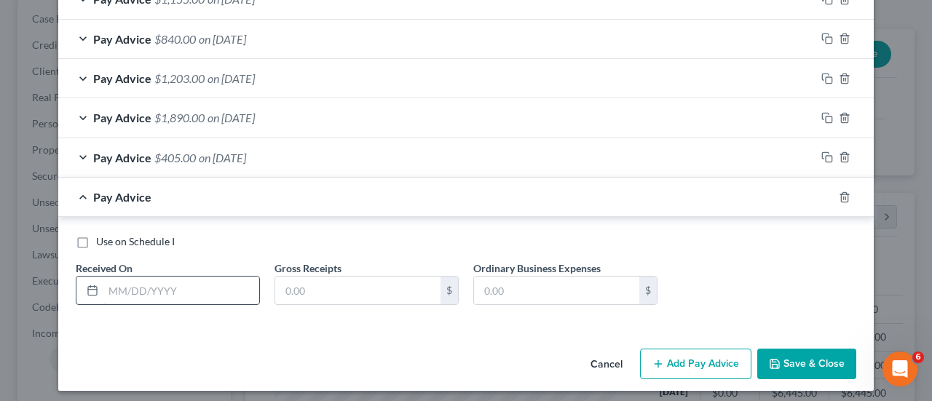
click at [157, 282] on input "text" at bounding box center [181, 291] width 156 height 28
type input "[DATE]"
click at [308, 277] on input "text" at bounding box center [357, 291] width 165 height 28
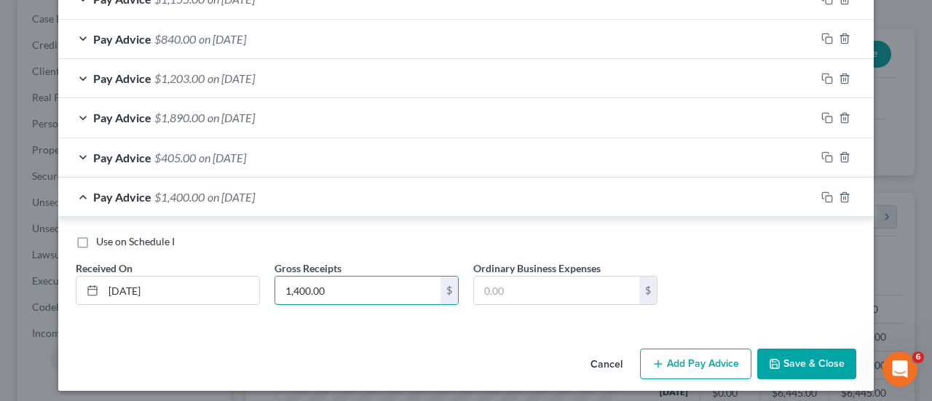
type input "1,400.00"
click at [324, 196] on div "Pay Advice $1,400.00 on [DATE]" at bounding box center [436, 197] width 757 height 39
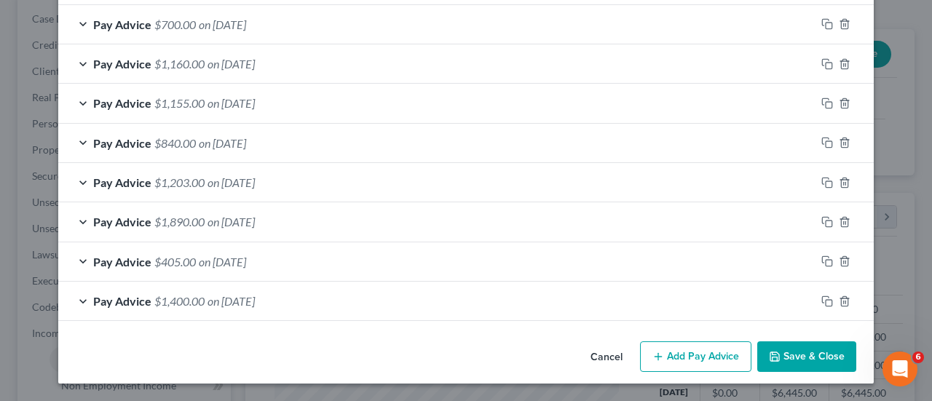
scroll to position [1034, 0]
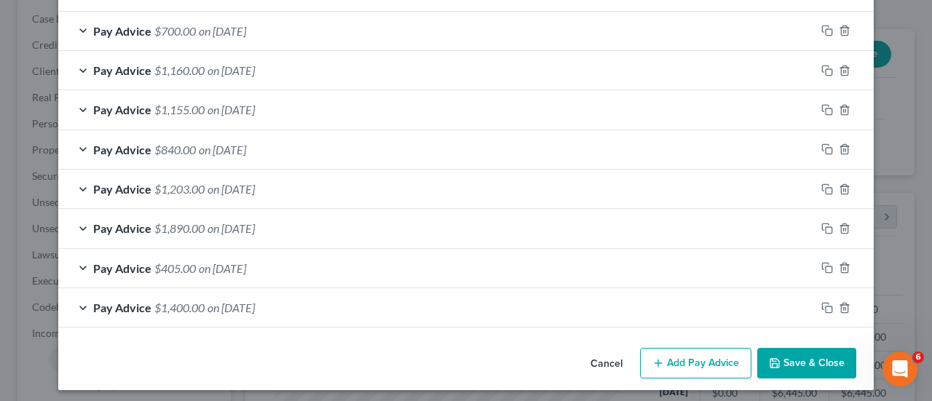
click at [342, 346] on div "Cancel Add Pay Advice Save & Close" at bounding box center [465, 366] width 815 height 48
click at [821, 302] on icon "button" at bounding box center [827, 308] width 12 height 12
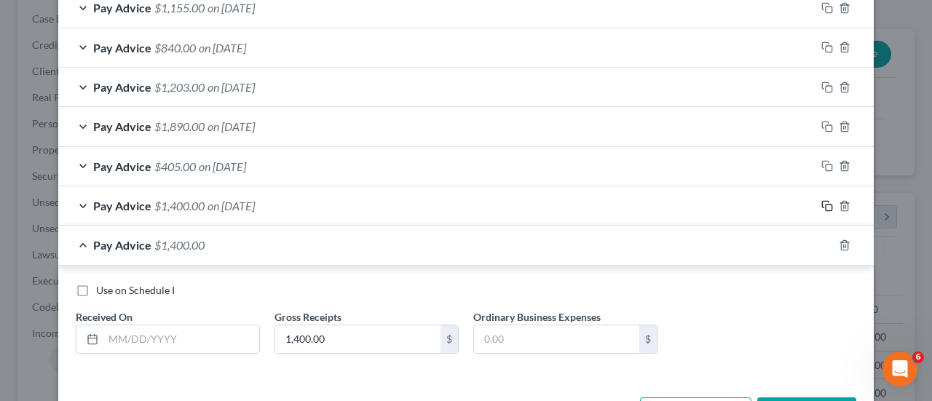
scroll to position [1180, 0]
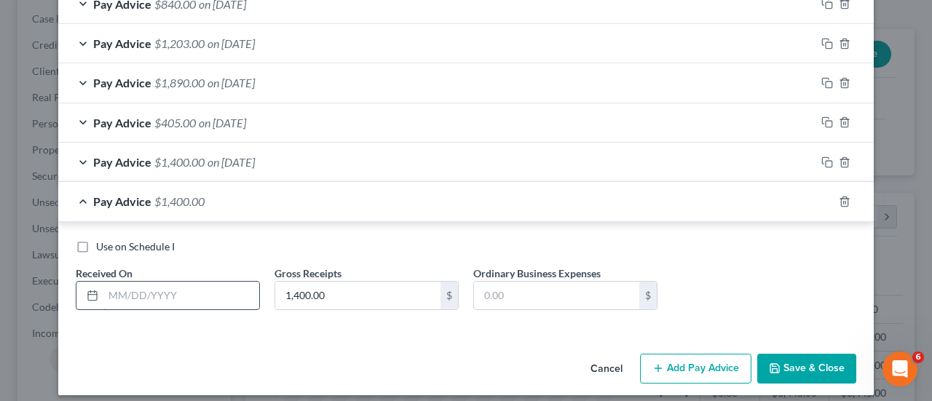
click at [147, 282] on input "text" at bounding box center [181, 296] width 156 height 28
type input "[DATE]"
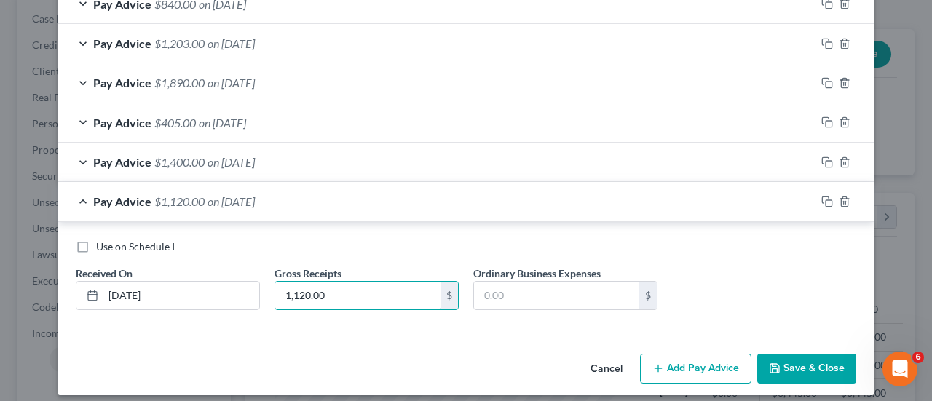
type input "1,120.00"
click at [727, 241] on div "Use on Schedule I" at bounding box center [466, 246] width 780 height 15
click at [301, 198] on div "Pay Advice $1,120.00 on [DATE]" at bounding box center [436, 201] width 757 height 39
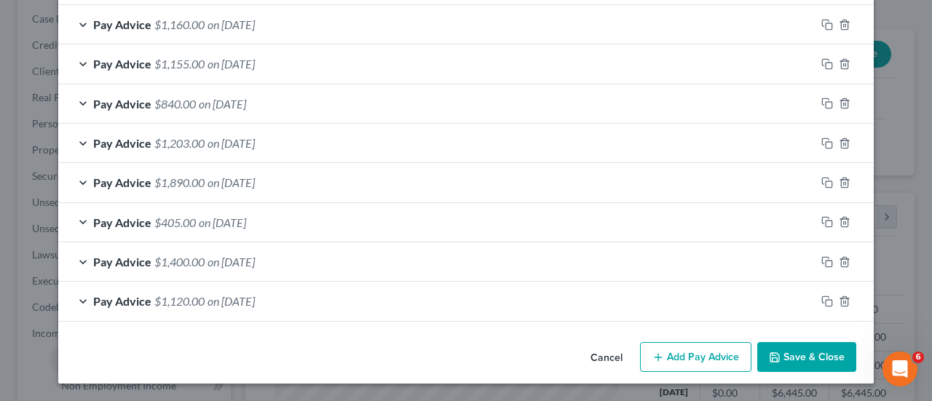
scroll to position [1074, 0]
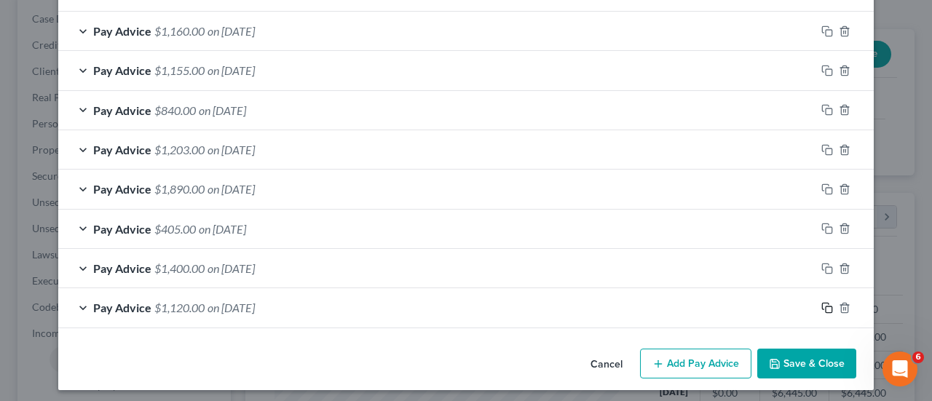
click at [825, 306] on rect "button" at bounding box center [828, 309] width 7 height 7
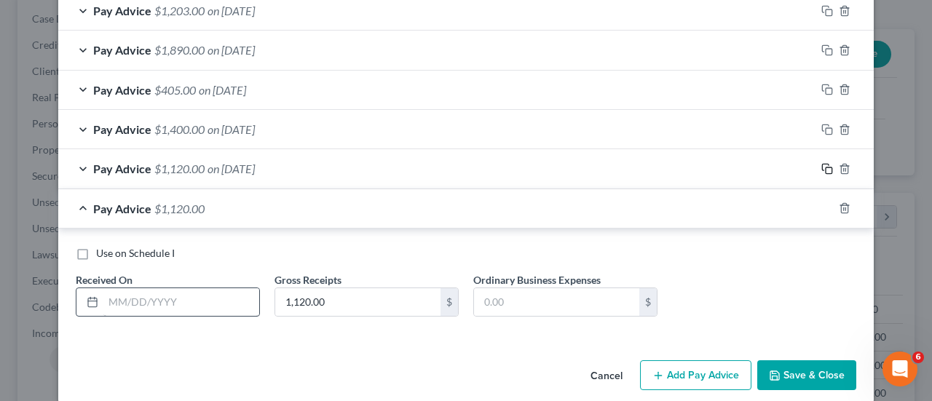
scroll to position [1219, 0]
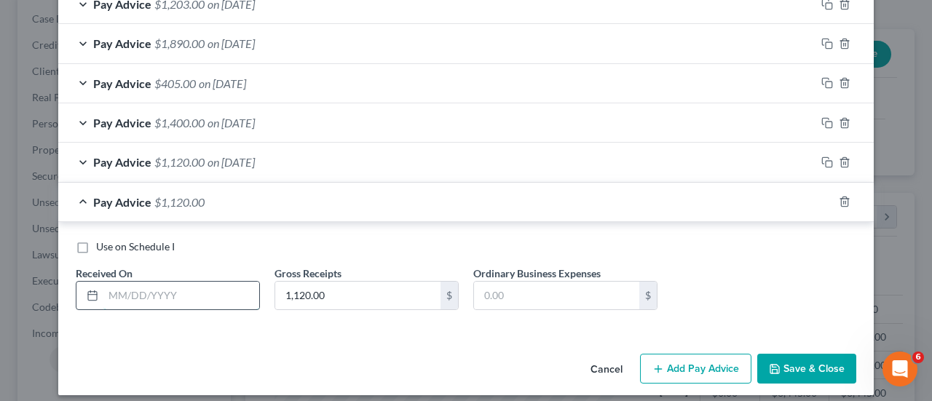
click at [175, 282] on input "text" at bounding box center [181, 296] width 156 height 28
type input "[DATE]"
click at [333, 183] on div "Pay Advice $1,120.00 on [DATE]" at bounding box center [436, 202] width 757 height 39
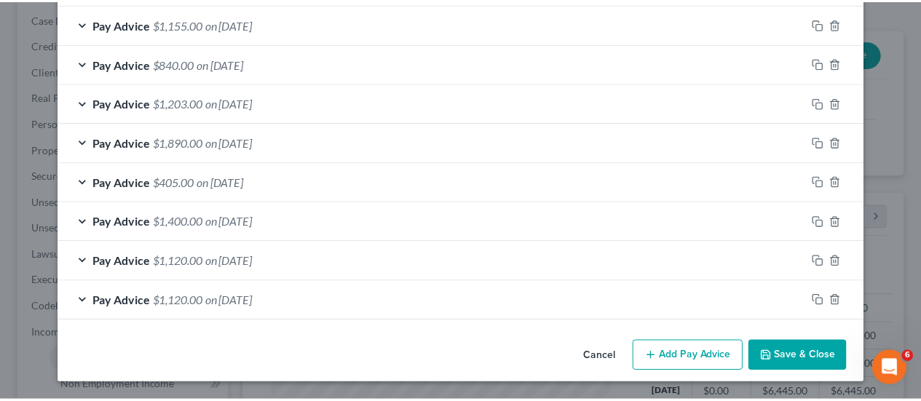
scroll to position [1113, 0]
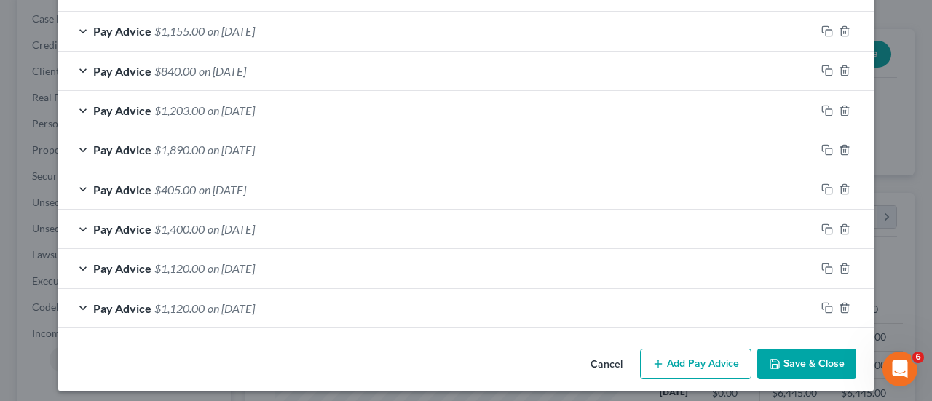
click at [806, 350] on button "Save & Close" at bounding box center [806, 364] width 99 height 31
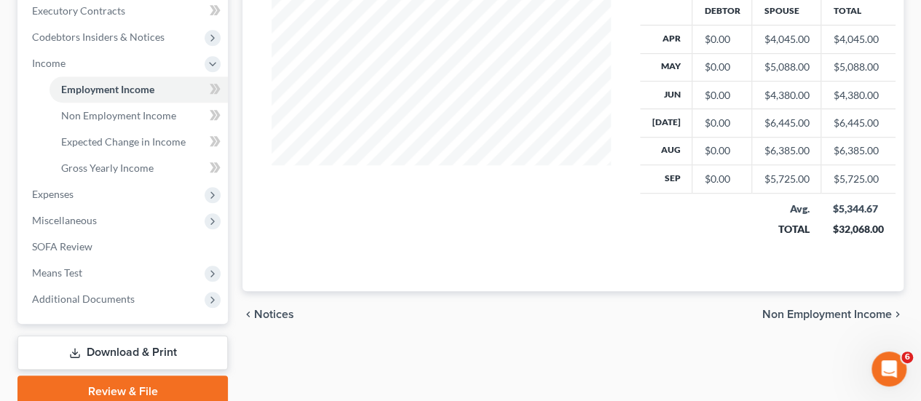
scroll to position [437, 0]
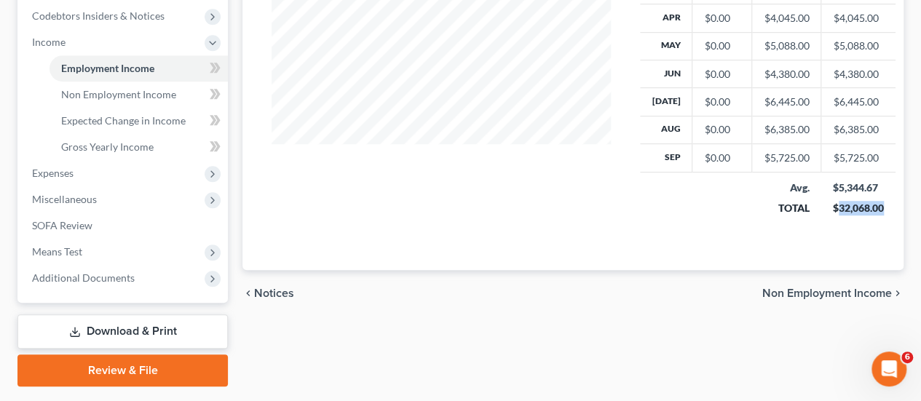
drag, startPoint x: 876, startPoint y: 200, endPoint x: 828, endPoint y: 209, distance: 48.8
click at [828, 209] on td "$5,344.67 $32,068.00" at bounding box center [858, 198] width 74 height 52
copy div "32,068.00"
click at [141, 140] on span "Gross Yearly Income" at bounding box center [107, 146] width 92 height 12
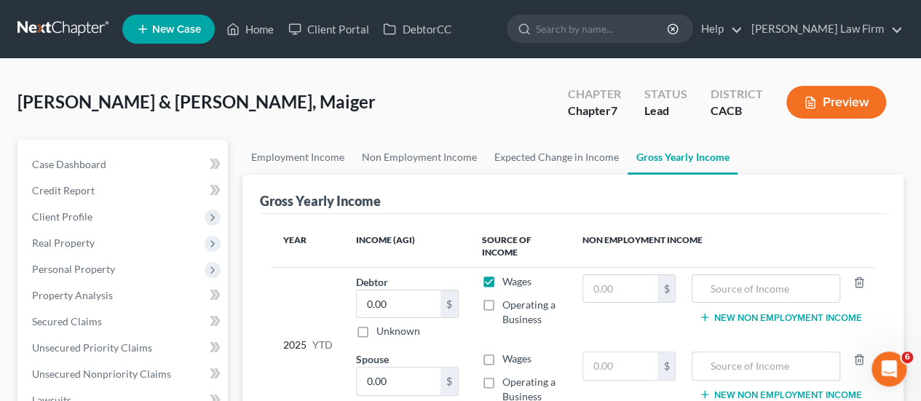
scroll to position [73, 0]
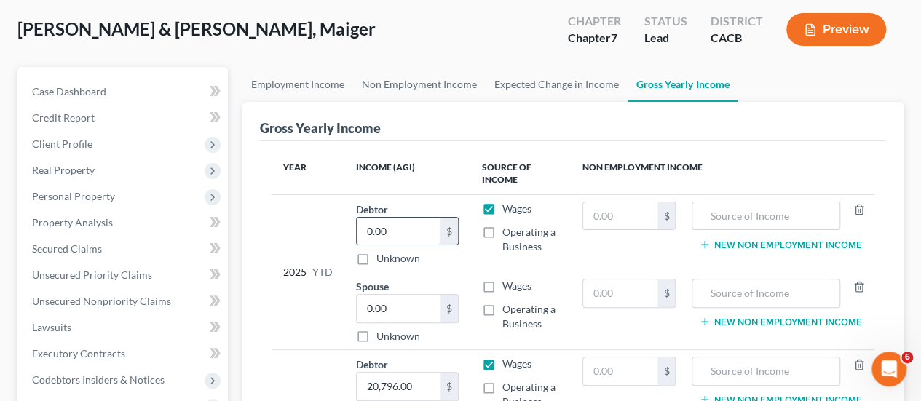
click at [502, 229] on label "Operating a Business" at bounding box center [530, 239] width 57 height 29
click at [508, 229] on input "Operating a Business" at bounding box center [512, 229] width 9 height 9
checkbox input "true"
click at [421, 219] on input "0.00" at bounding box center [399, 232] width 84 height 28
paste input "32,068"
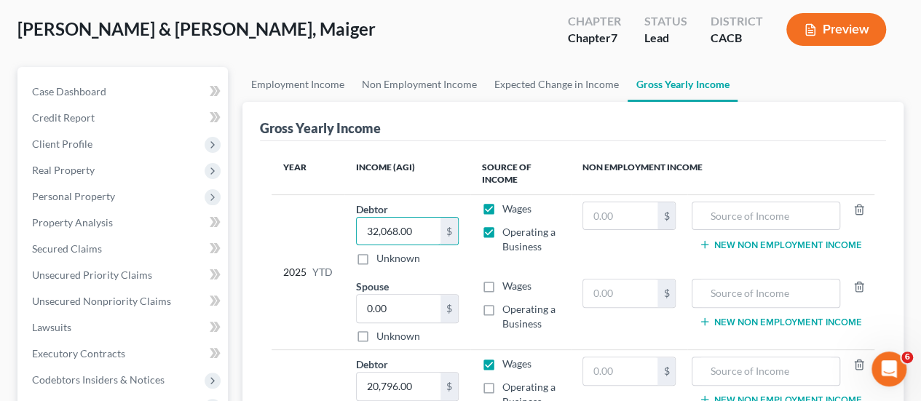
type input "32,068.00"
click at [502, 205] on label "Wages" at bounding box center [516, 209] width 29 height 15
click at [508, 205] on input "Wages" at bounding box center [512, 206] width 9 height 9
checkbox input "false"
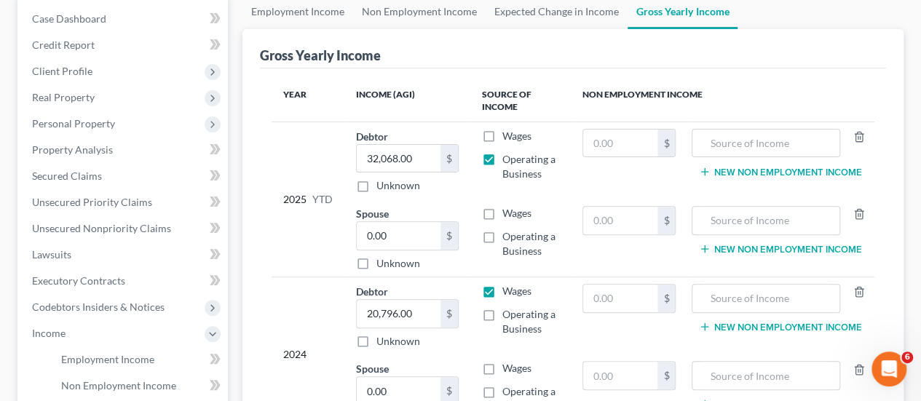
click at [502, 313] on label "Operating a Business" at bounding box center [530, 321] width 57 height 29
click at [508, 313] on input "Operating a Business" at bounding box center [512, 311] width 9 height 9
checkbox input "true"
click at [502, 288] on label "Wages" at bounding box center [516, 291] width 29 height 15
click at [508, 288] on input "Wages" at bounding box center [512, 288] width 9 height 9
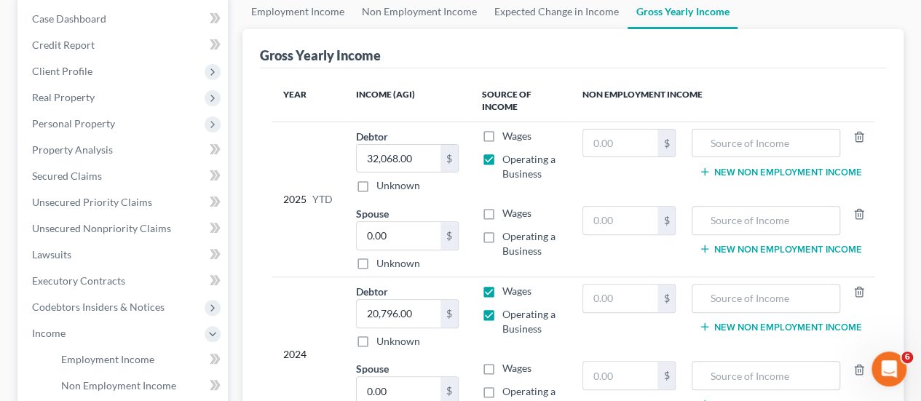
checkbox input "false"
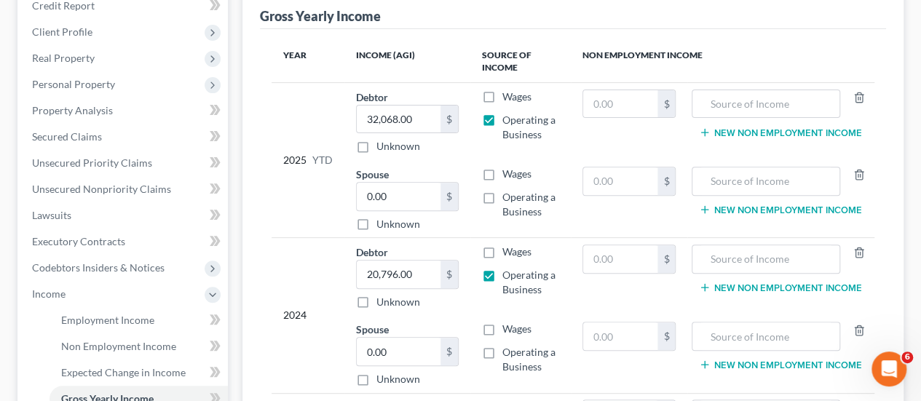
scroll to position [218, 0]
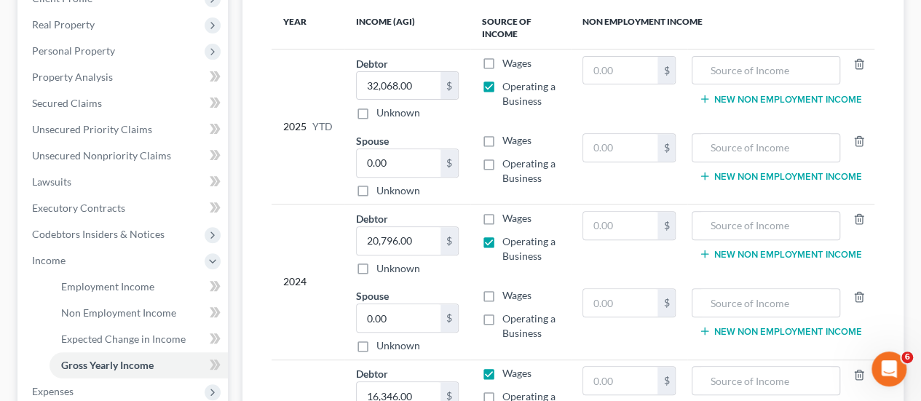
click at [502, 243] on label "Operating a Business" at bounding box center [530, 248] width 57 height 29
click at [508, 243] on input "Operating a Business" at bounding box center [512, 238] width 9 height 9
checkbox input "false"
click at [742, 73] on input "text" at bounding box center [765, 71] width 132 height 28
type input "Self Employment"
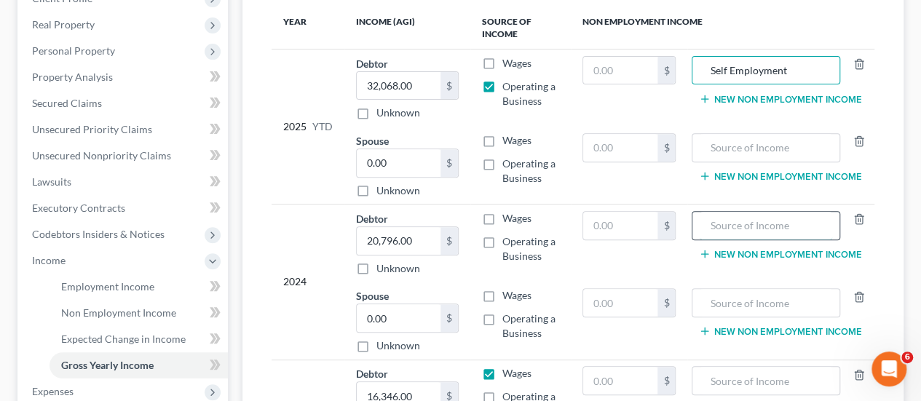
click at [742, 215] on input "text" at bounding box center [765, 226] width 132 height 28
paste input "Self Employment"
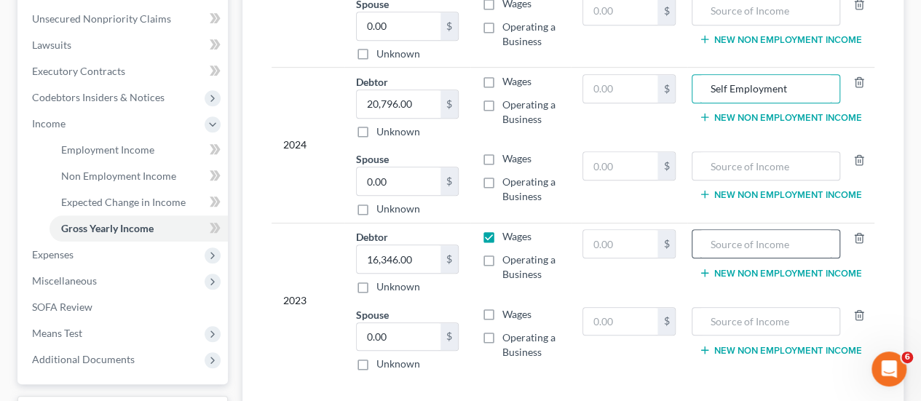
scroll to position [364, 0]
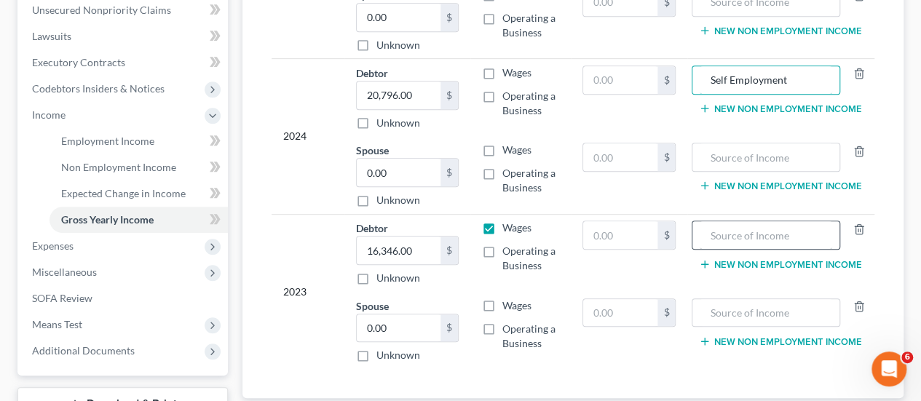
type input "Self Employment"
click at [753, 236] on input "text" at bounding box center [765, 235] width 132 height 28
paste input "Self Employment"
type input "Self Employment"
click at [502, 221] on label "Wages" at bounding box center [516, 228] width 29 height 15
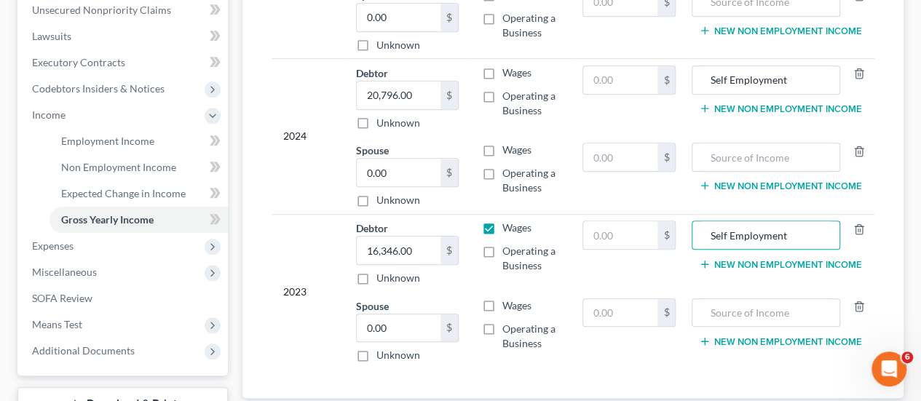
click at [508, 221] on input "Wages" at bounding box center [512, 225] width 9 height 9
checkbox input "false"
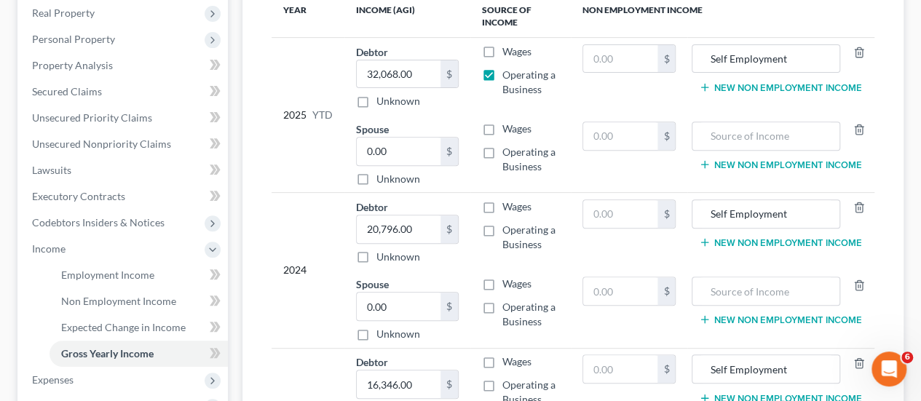
scroll to position [146, 0]
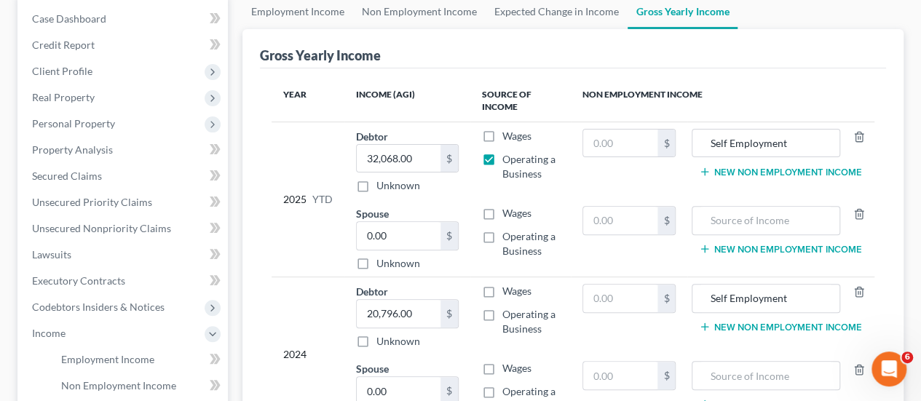
click at [502, 157] on label "Operating a Business" at bounding box center [530, 166] width 57 height 29
click at [508, 157] on input "Operating a Business" at bounding box center [512, 156] width 9 height 9
checkbox input "false"
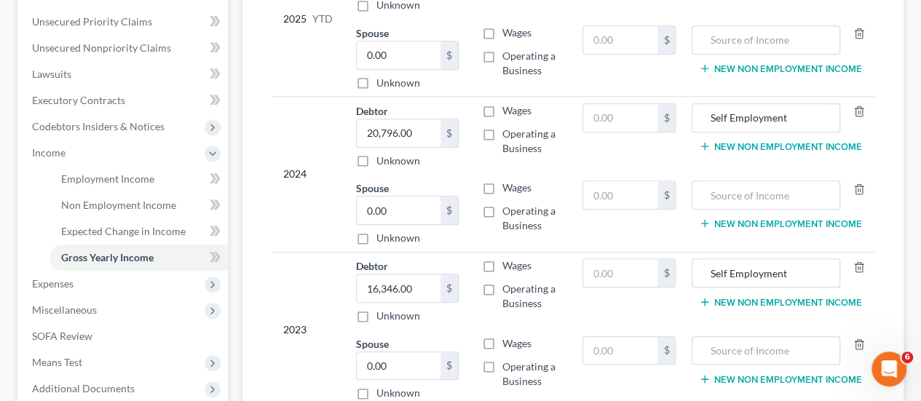
scroll to position [475, 0]
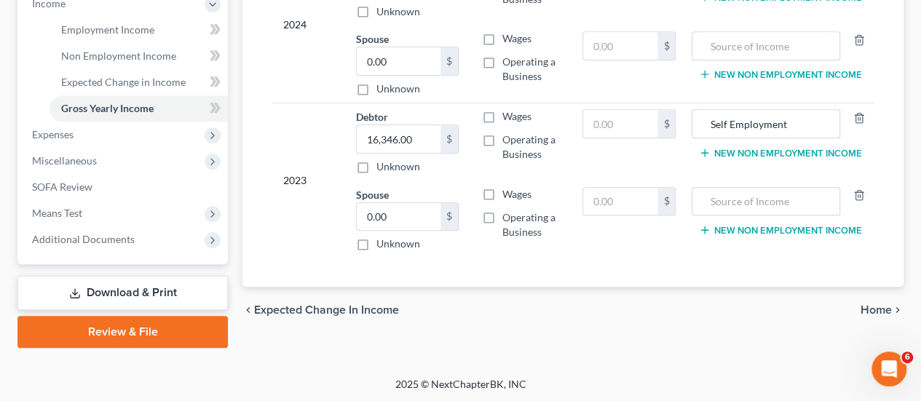
click at [883, 305] on span "Home" at bounding box center [875, 310] width 31 height 12
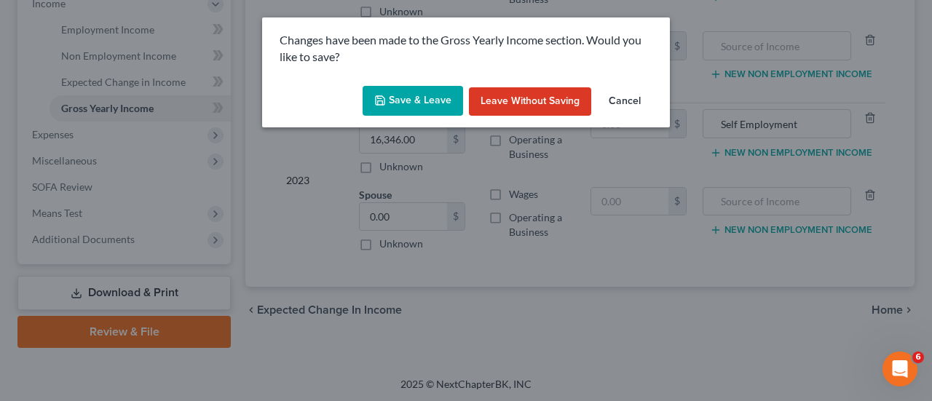
click at [426, 100] on button "Save & Leave" at bounding box center [412, 101] width 100 height 31
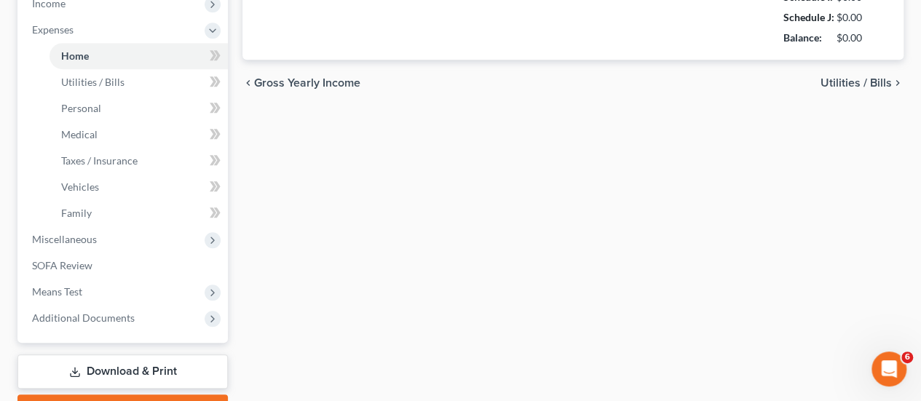
type input "0.00"
radio input "true"
type input "0.00"
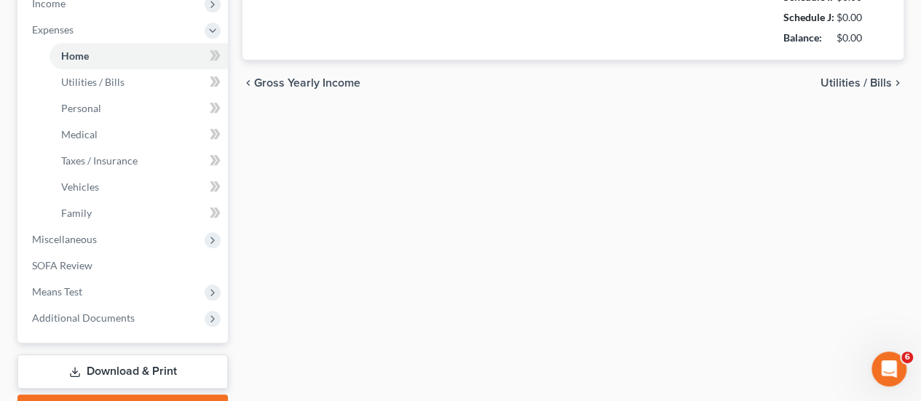
type input "0.00"
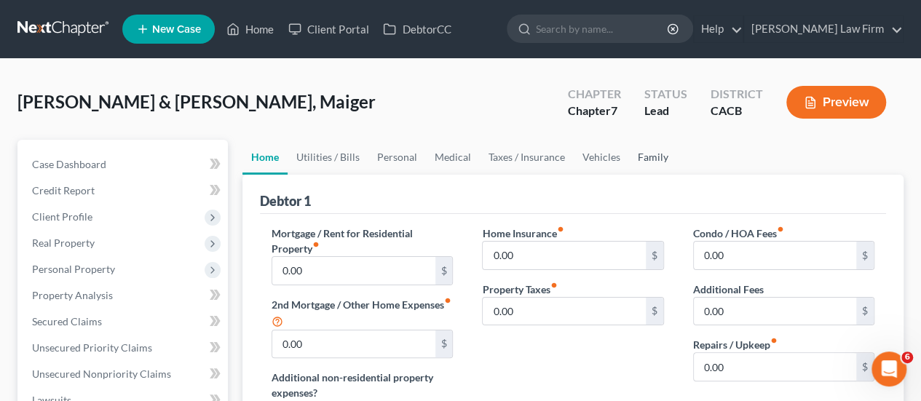
click at [645, 146] on link "Family" at bounding box center [653, 157] width 48 height 35
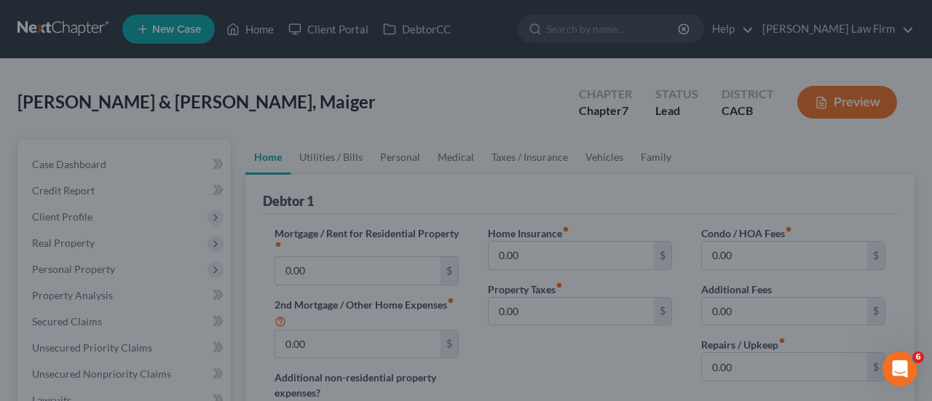
click at [643, 130] on div at bounding box center [466, 200] width 932 height 401
click at [392, 154] on div at bounding box center [466, 200] width 932 height 401
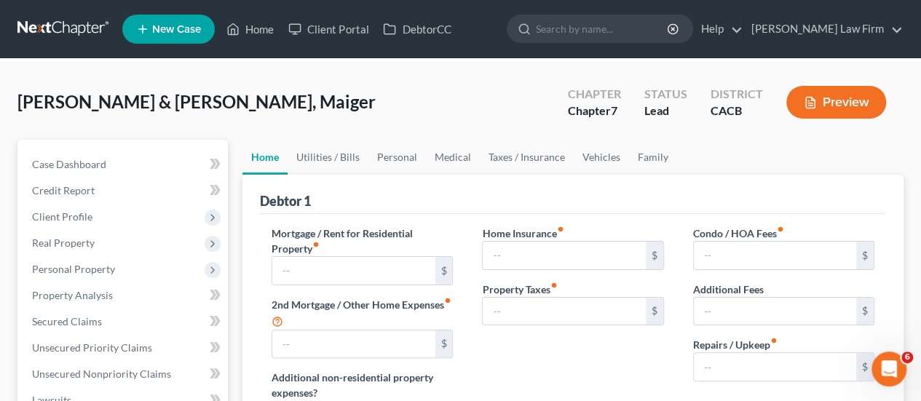
type input "0.00"
radio input "true"
type input "0.00"
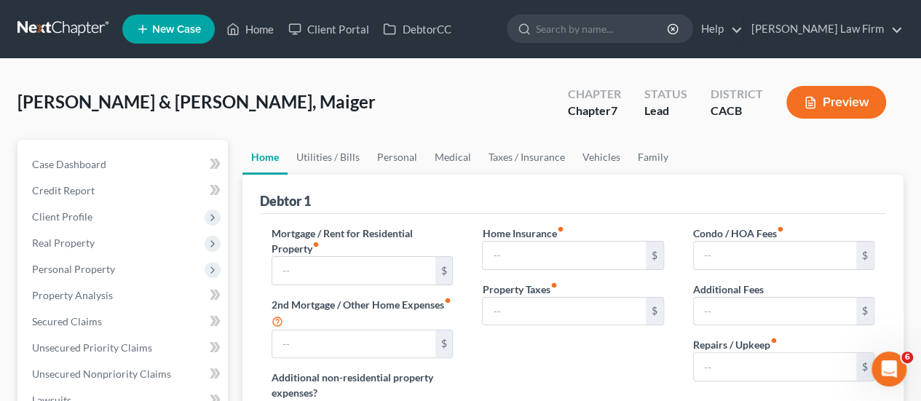
type input "0.00"
click at [659, 357] on div "Home Insurance fiber_manual_record 0.00 $ Property Taxes fiber_manual_record 0.…" at bounding box center [572, 329] width 210 height 207
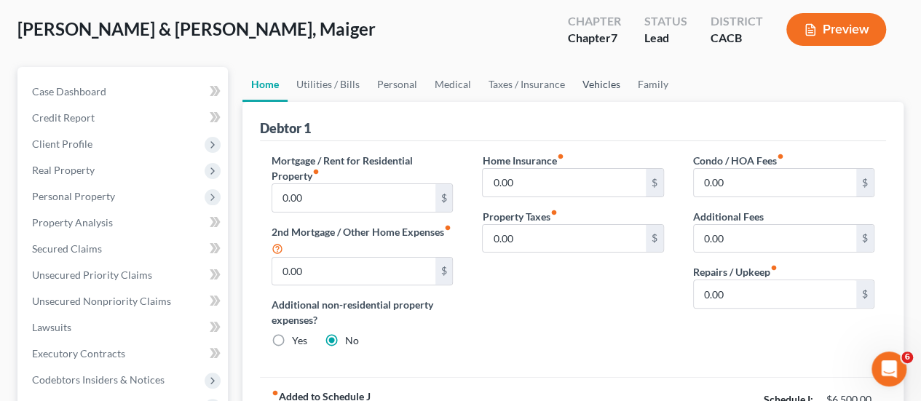
click at [598, 79] on link "Vehicles" at bounding box center [601, 84] width 55 height 35
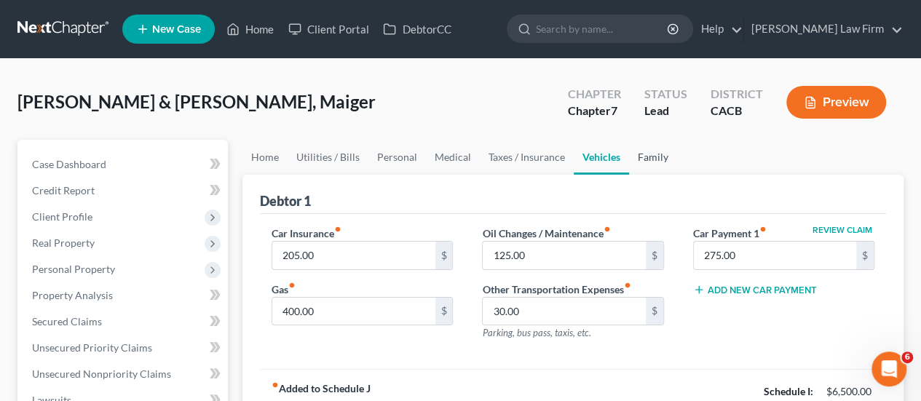
click at [645, 158] on link "Family" at bounding box center [653, 157] width 48 height 35
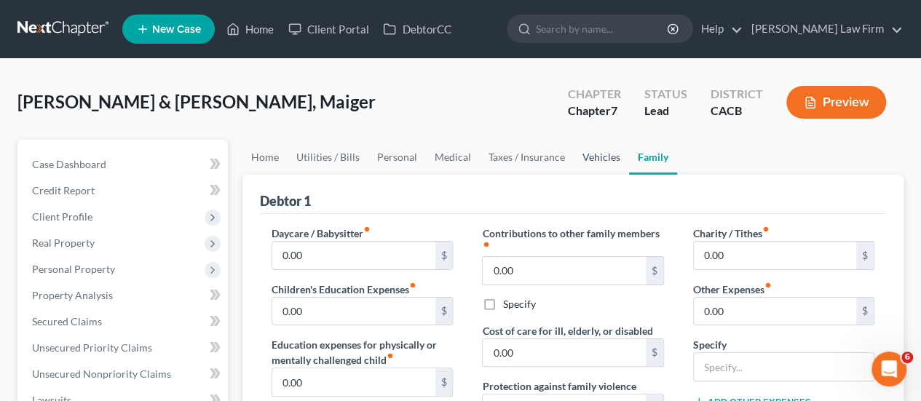
click at [598, 152] on link "Vehicles" at bounding box center [601, 157] width 55 height 35
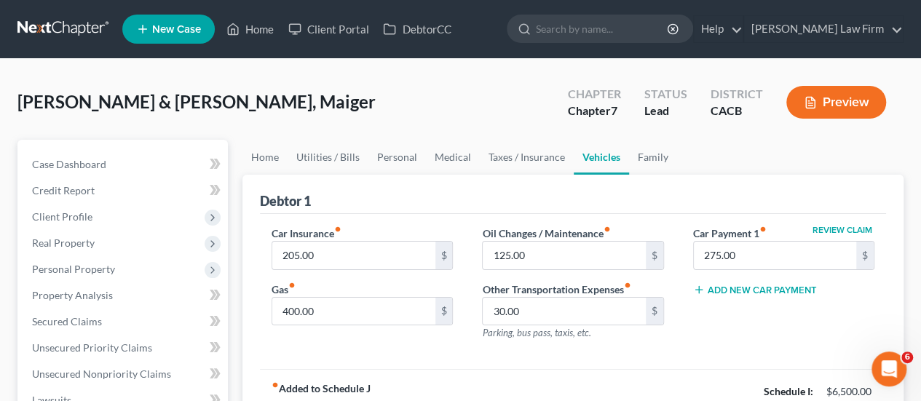
scroll to position [73, 0]
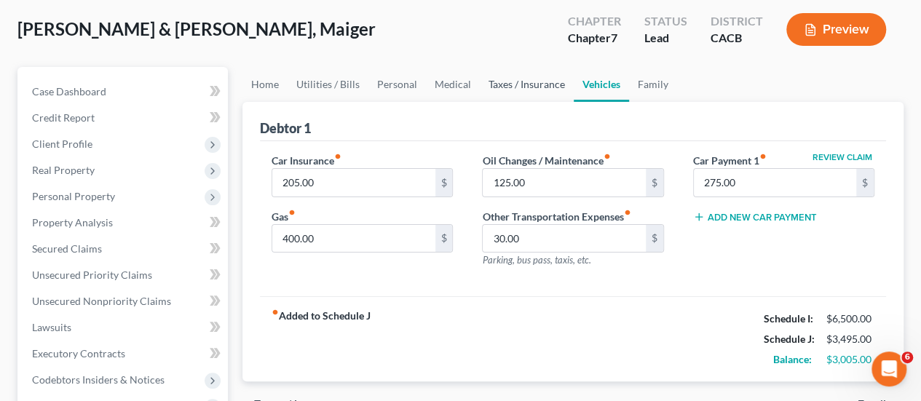
click at [533, 85] on link "Taxes / Insurance" at bounding box center [527, 84] width 94 height 35
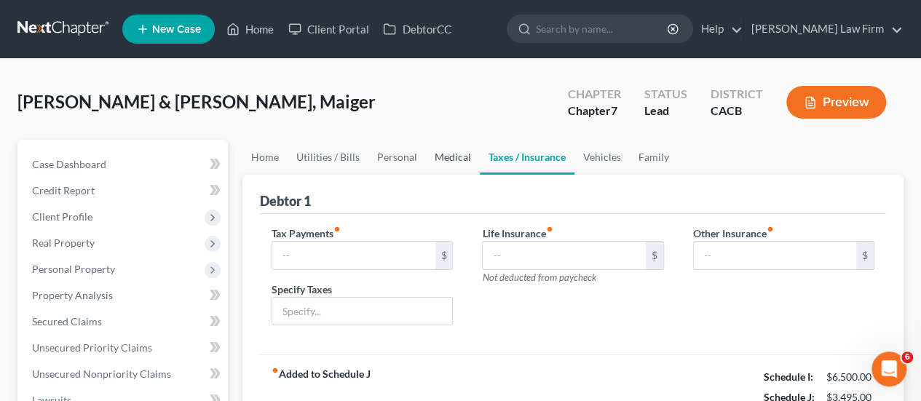
click at [440, 154] on link "Medical" at bounding box center [453, 157] width 54 height 35
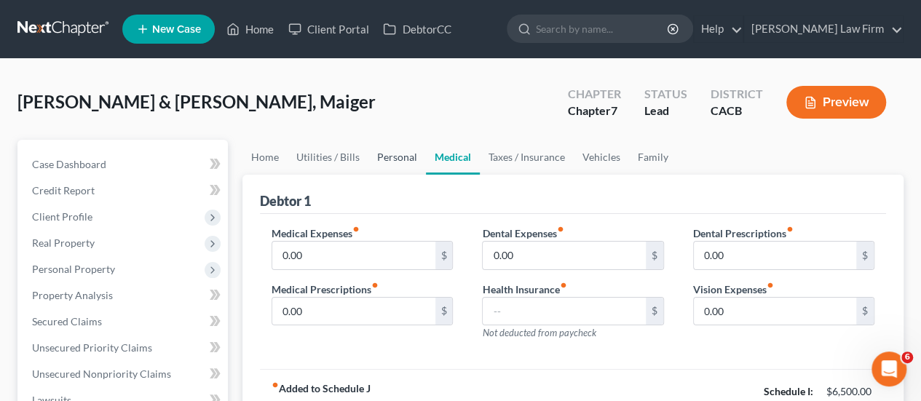
click at [381, 155] on link "Personal" at bounding box center [397, 157] width 58 height 35
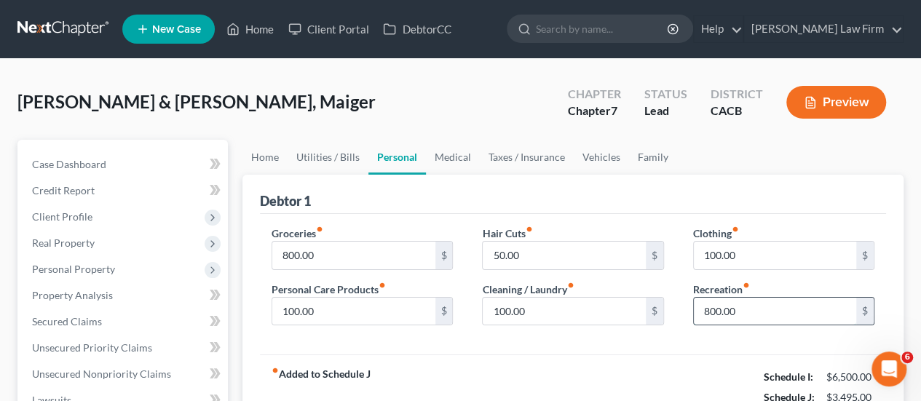
click at [748, 305] on input "800.00" at bounding box center [775, 312] width 162 height 28
click at [747, 218] on div "Groceries fiber_manual_record 800.00 $ Personal Care Products fiber_manual_reco…" at bounding box center [573, 284] width 626 height 141
click at [739, 304] on input "0.00" at bounding box center [775, 312] width 162 height 28
type input "100.00"
click at [643, 159] on link "Family" at bounding box center [653, 157] width 48 height 35
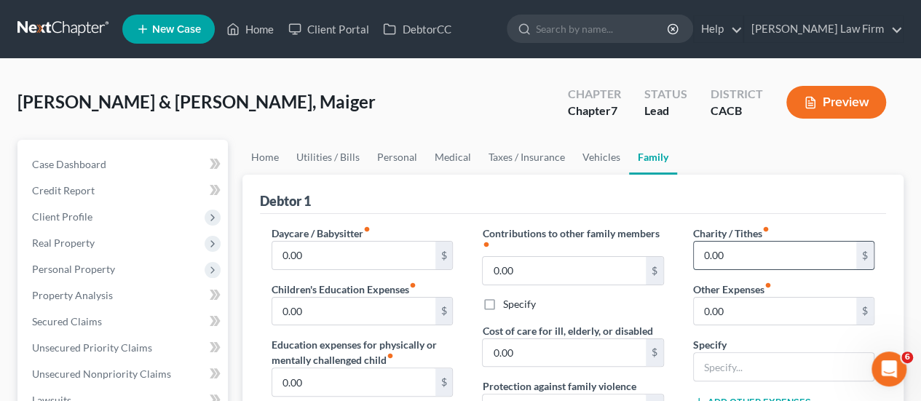
click at [734, 258] on input "0.00" at bounding box center [775, 256] width 162 height 28
type input "25.00"
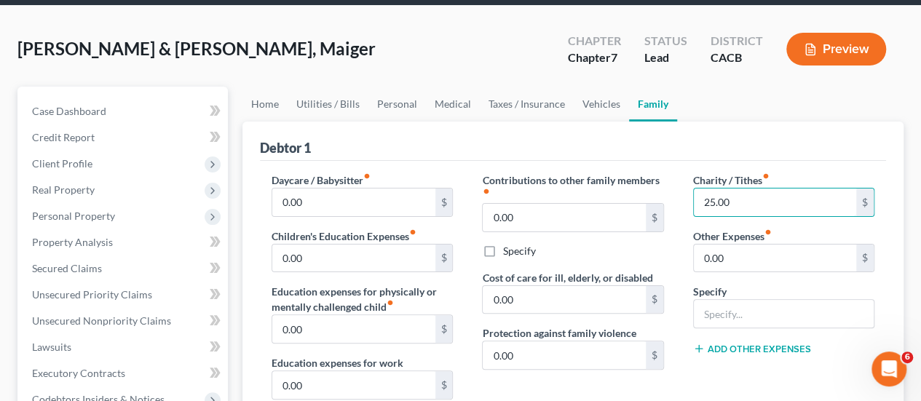
scroll to position [73, 0]
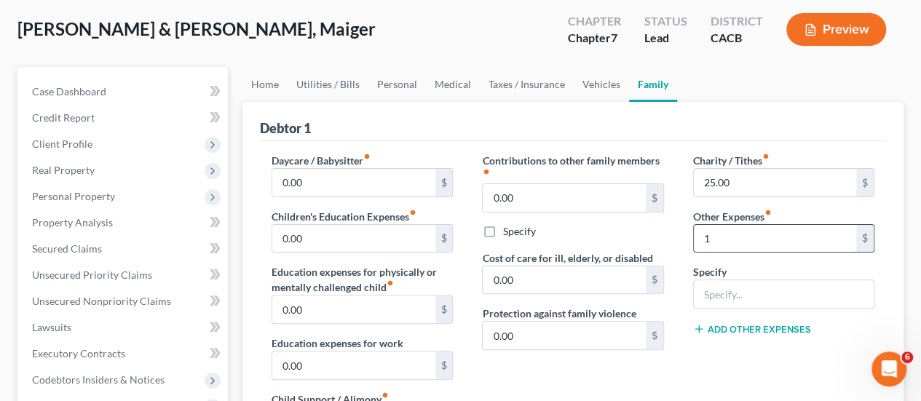
type input "100.00"
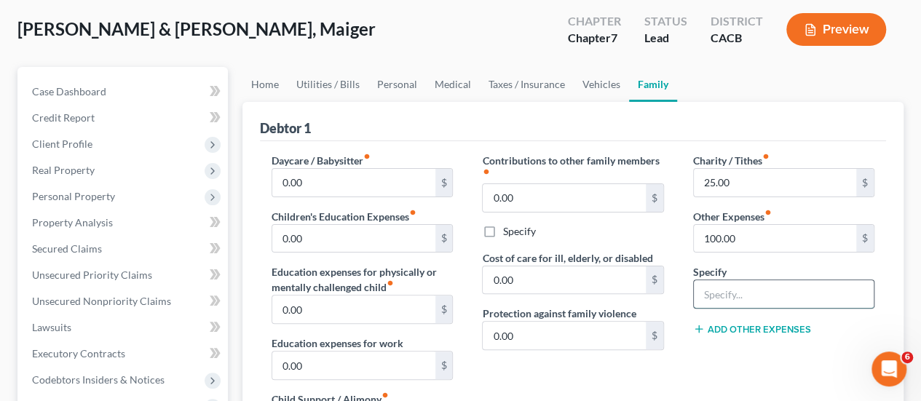
click at [777, 304] on input "text" at bounding box center [784, 294] width 180 height 28
type input "Prudent Reserve"
click at [798, 109] on div "Debtor 1" at bounding box center [573, 121] width 626 height 39
click at [584, 78] on link "Vehicles" at bounding box center [601, 84] width 55 height 35
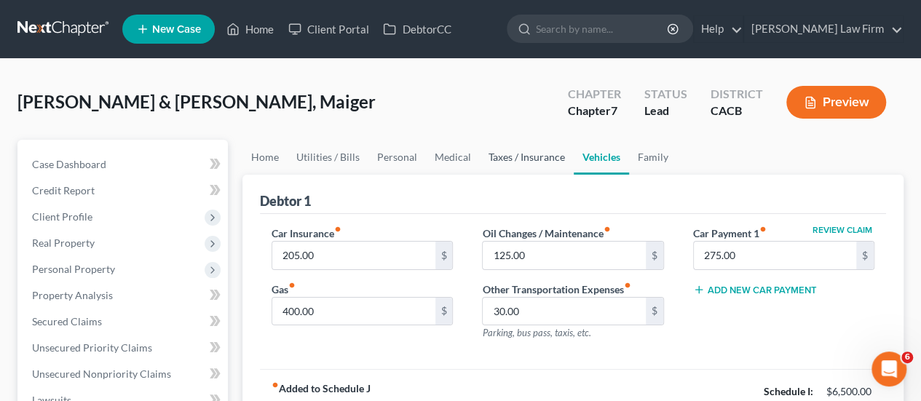
click at [532, 164] on link "Taxes / Insurance" at bounding box center [527, 157] width 94 height 35
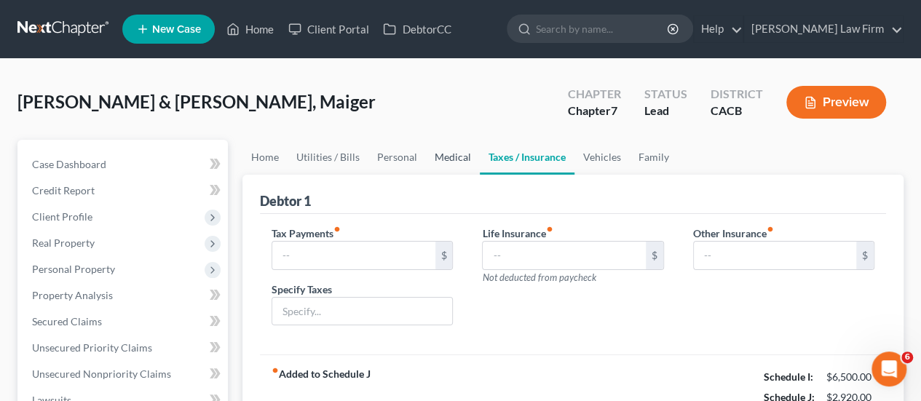
click at [445, 158] on link "Medical" at bounding box center [453, 157] width 54 height 35
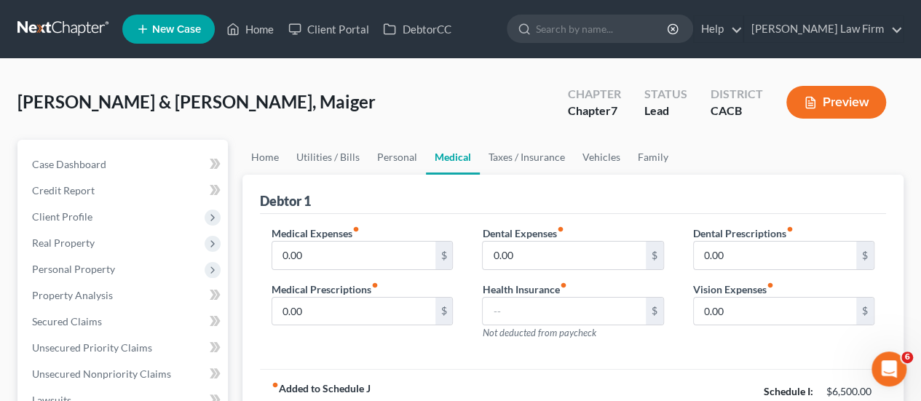
click at [381, 239] on div "Medical Expenses fiber_manual_record 0.00 $" at bounding box center [361, 248] width 181 height 44
click at [379, 249] on input "0.00" at bounding box center [353, 256] width 162 height 28
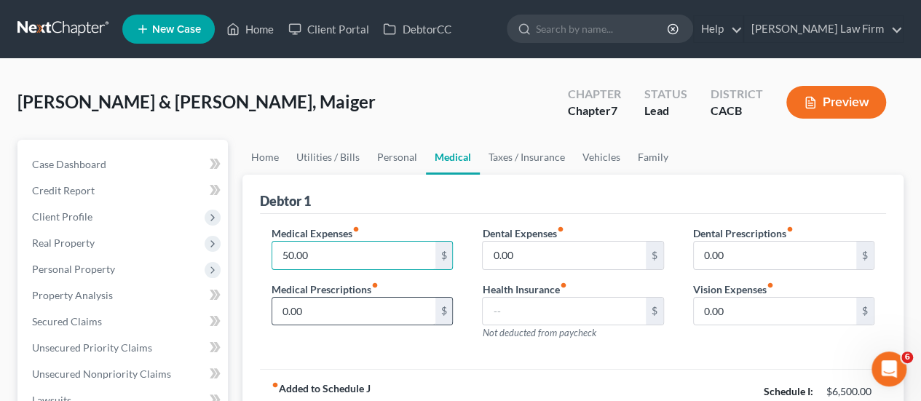
type input "50.00"
click at [319, 309] on input "0.00" at bounding box center [353, 312] width 162 height 28
type input "25.00"
click at [405, 154] on link "Personal" at bounding box center [397, 157] width 58 height 35
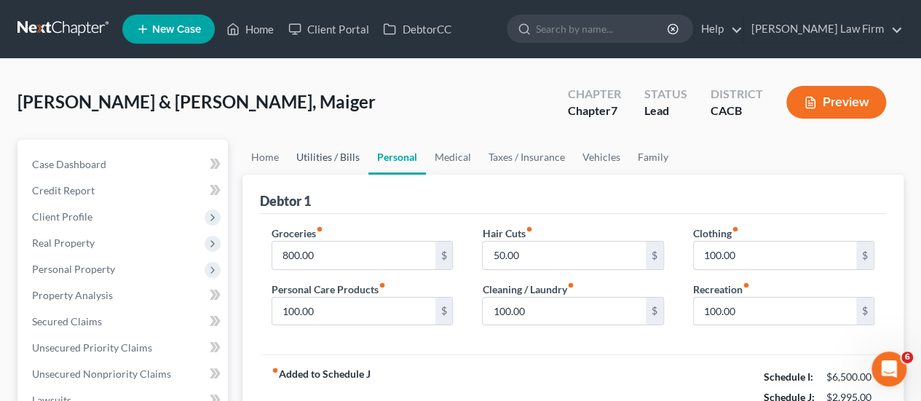
click at [341, 151] on link "Utilities / Bills" at bounding box center [328, 157] width 81 height 35
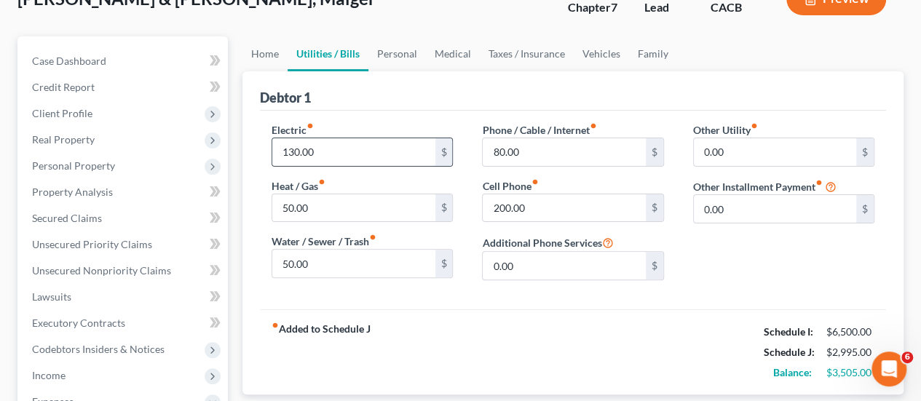
scroll to position [73, 0]
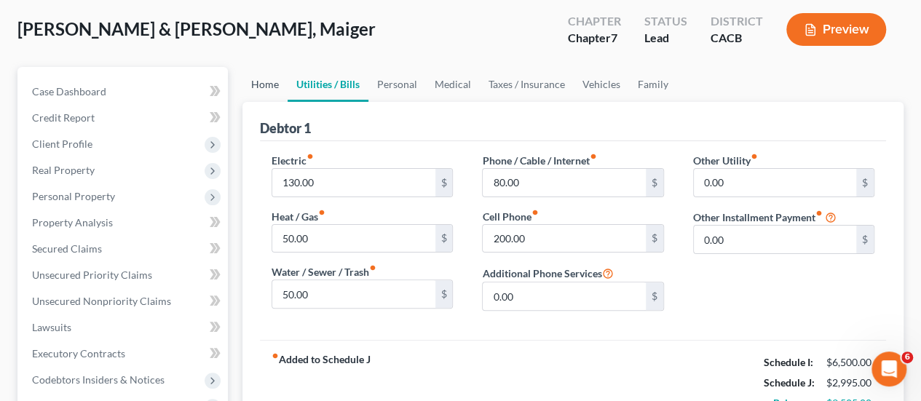
click at [263, 75] on link "Home" at bounding box center [264, 84] width 45 height 35
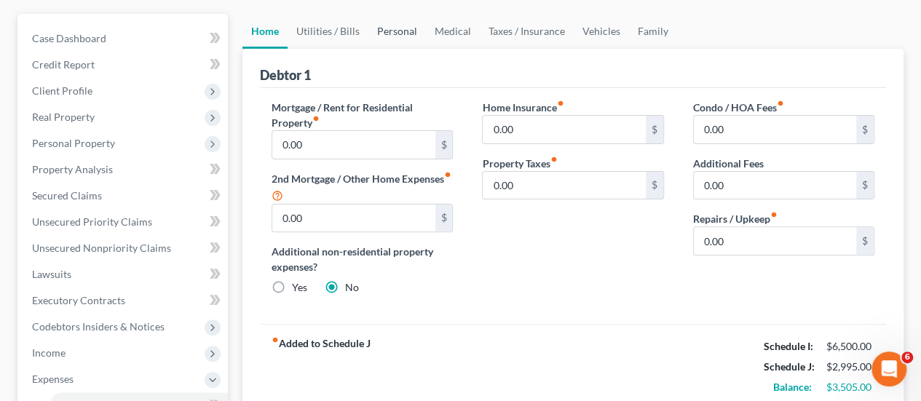
scroll to position [146, 0]
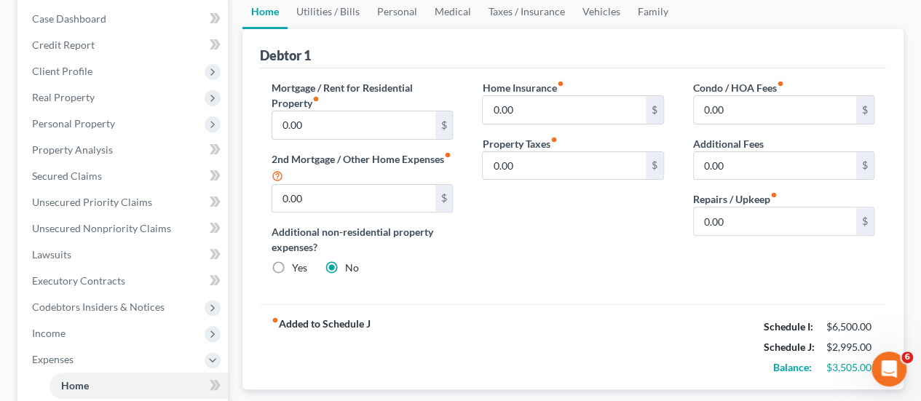
click at [591, 259] on div "Home Insurance fiber_manual_record 0.00 $ Property Taxes fiber_manual_record 0.…" at bounding box center [572, 183] width 210 height 207
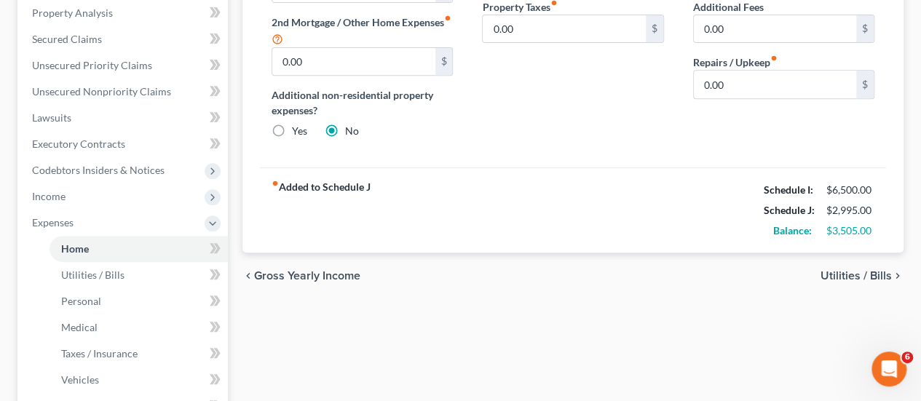
scroll to position [364, 0]
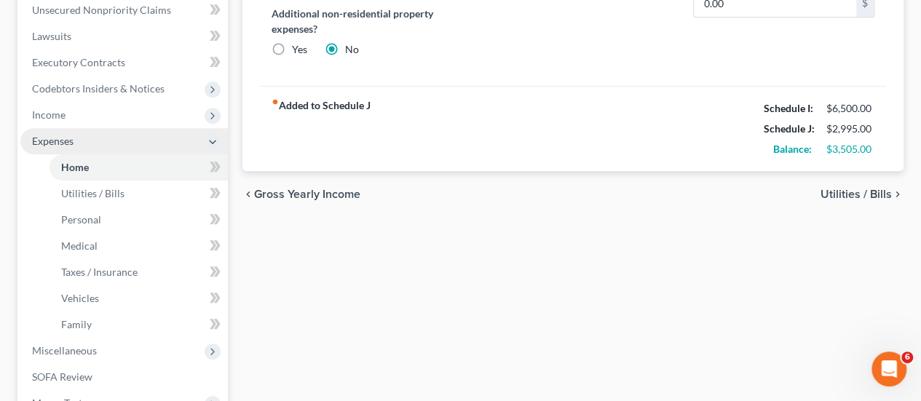
click at [63, 138] on span "Expenses" at bounding box center [52, 141] width 41 height 12
